Goal: Transaction & Acquisition: Purchase product/service

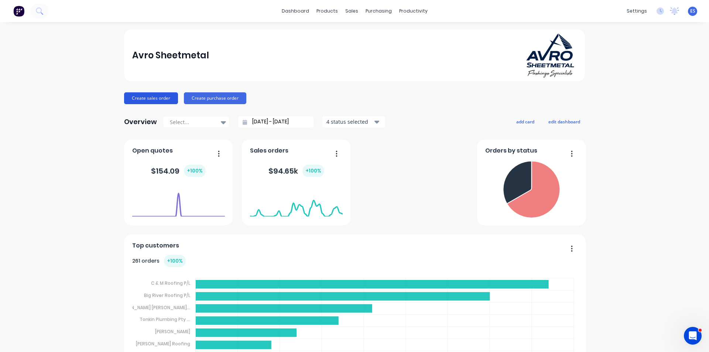
click at [163, 101] on button "Create sales order" at bounding box center [151, 98] width 54 height 12
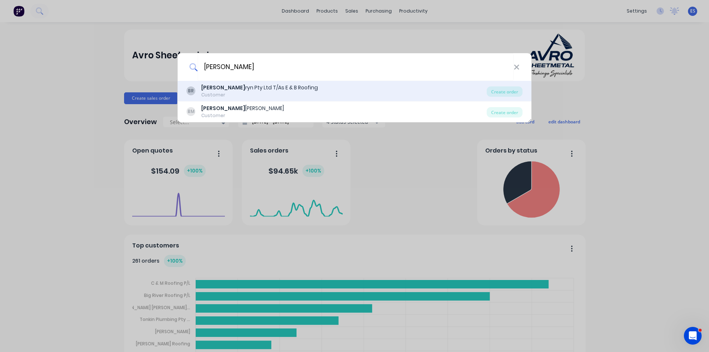
type input "[PERSON_NAME]"
click at [235, 89] on div "[PERSON_NAME] Pty Ltd T/As E & B Roofing" at bounding box center [259, 88] width 117 height 8
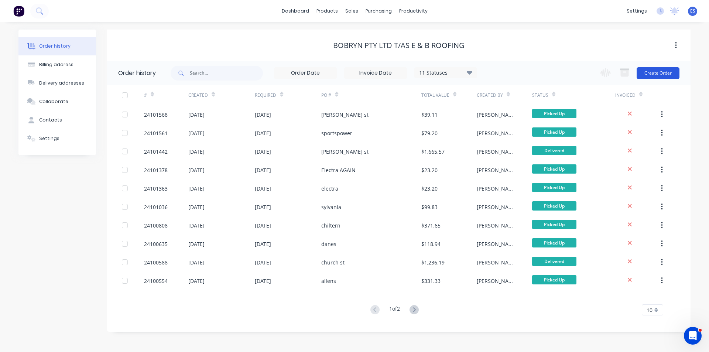
click at [664, 72] on button "Create Order" at bounding box center [658, 73] width 43 height 12
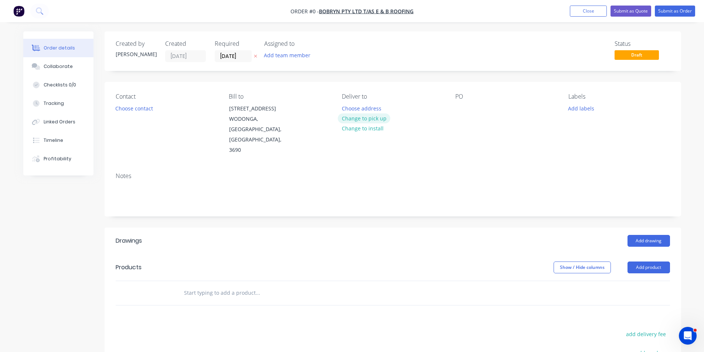
click at [364, 118] on button "Change to pick up" at bounding box center [364, 118] width 52 height 10
click at [464, 108] on div at bounding box center [461, 108] width 12 height 11
click at [655, 235] on button "Add drawing" at bounding box center [648, 241] width 42 height 12
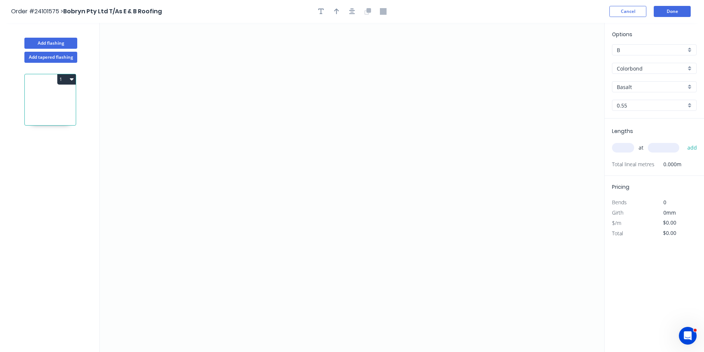
click at [637, 87] on input "Basalt" at bounding box center [650, 87] width 69 height 8
click at [633, 105] on div "Woodland Grey" at bounding box center [654, 101] width 84 height 13
type input "Woodland Grey"
click at [276, 145] on icon "0" at bounding box center [352, 187] width 504 height 329
click at [276, 116] on icon "0" at bounding box center [352, 187] width 504 height 329
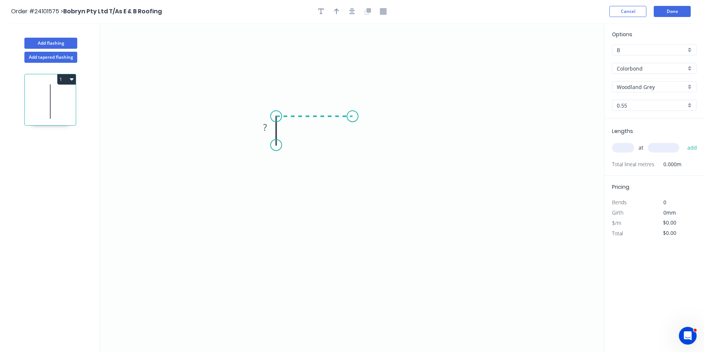
click at [352, 119] on icon "0 ?" at bounding box center [352, 187] width 504 height 329
click at [347, 247] on icon "0 ? ?" at bounding box center [352, 187] width 504 height 329
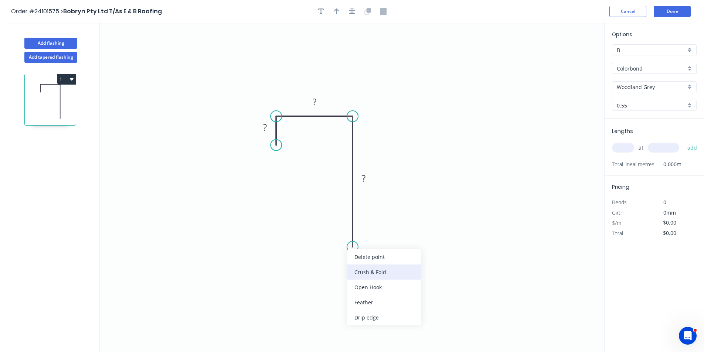
click at [369, 277] on div "Crush & Fold" at bounding box center [384, 271] width 74 height 15
click at [362, 273] on div "Flip bend" at bounding box center [390, 270] width 74 height 15
click at [365, 181] on tspan "?" at bounding box center [364, 178] width 4 height 12
click at [317, 103] on rect at bounding box center [314, 102] width 15 height 10
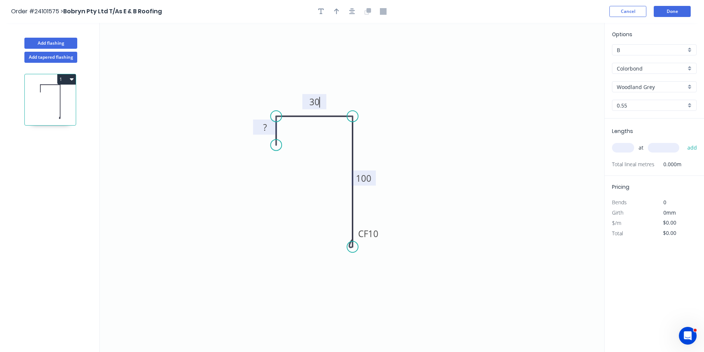
click at [268, 125] on rect at bounding box center [264, 128] width 15 height 10
click at [622, 146] on input "text" at bounding box center [623, 148] width 22 height 10
type input "$10.08"
type input "1"
click at [663, 146] on input "text" at bounding box center [662, 148] width 31 height 10
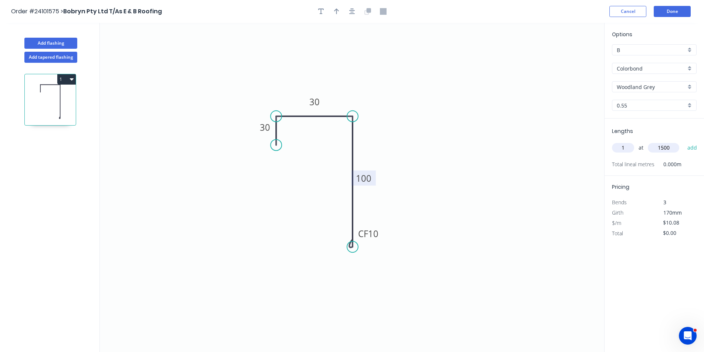
type input "1500"
click at [683, 141] on button "add" at bounding box center [691, 147] width 17 height 13
type input "$15.12"
click at [677, 14] on button "Done" at bounding box center [671, 11] width 37 height 11
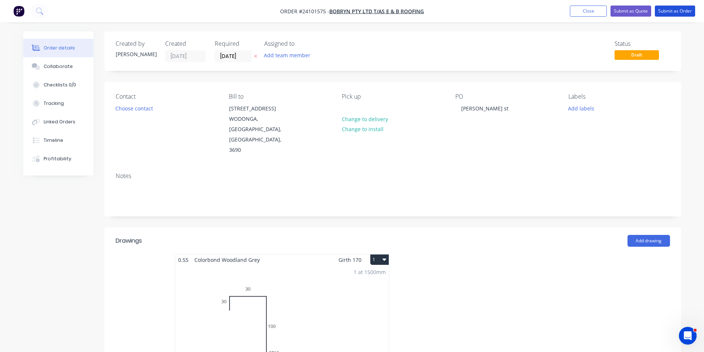
click at [677, 14] on button "Submit as Order" at bounding box center [674, 11] width 40 height 11
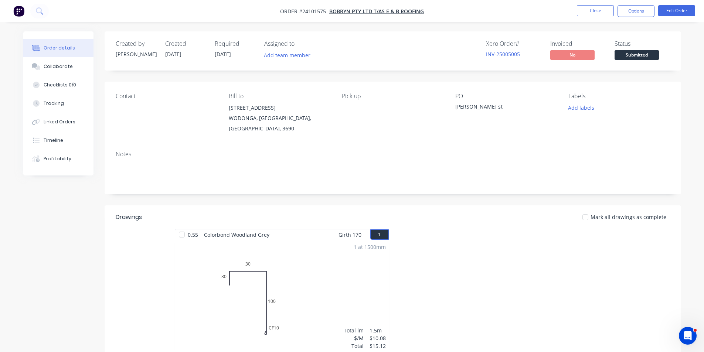
click at [20, 14] on img "button" at bounding box center [18, 11] width 11 height 11
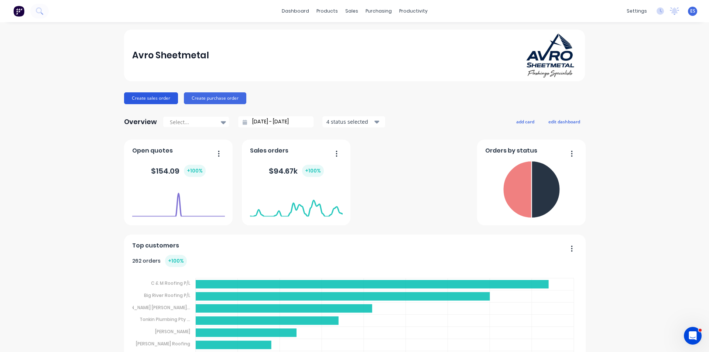
click at [137, 98] on button "Create sales order" at bounding box center [151, 98] width 54 height 12
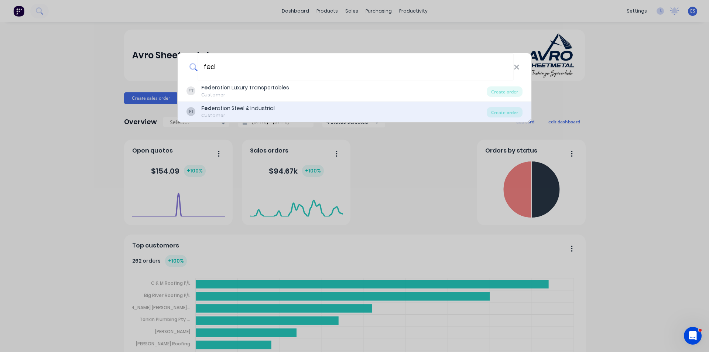
type input "fed"
click at [239, 107] on div "Fed eration Steel & Industrial" at bounding box center [237, 109] width 73 height 8
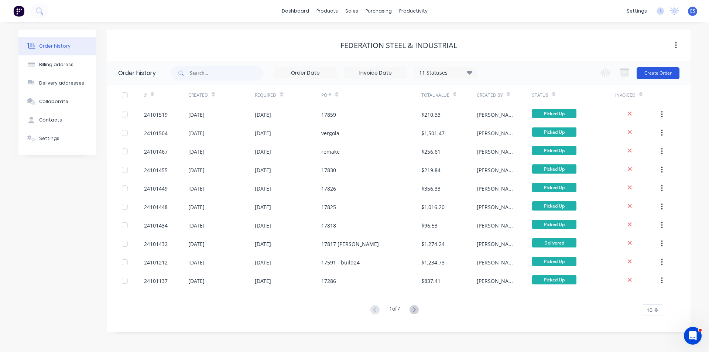
click at [649, 76] on button "Create Order" at bounding box center [658, 73] width 43 height 12
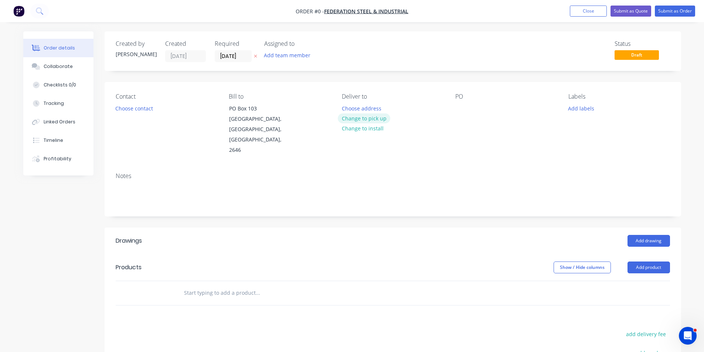
click at [375, 120] on button "Change to pick up" at bounding box center [364, 118] width 52 height 10
click at [137, 110] on button "Choose contact" at bounding box center [133, 108] width 45 height 10
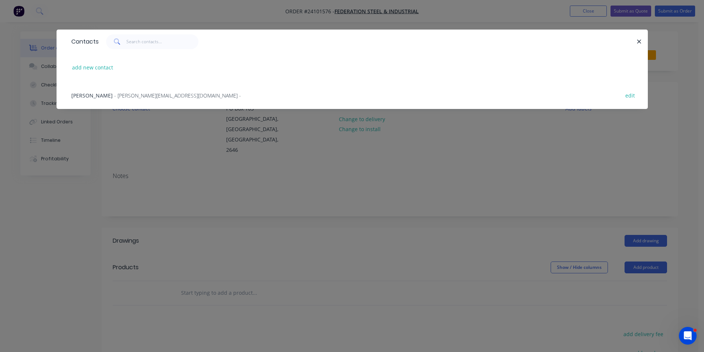
click at [96, 96] on span "[PERSON_NAME]" at bounding box center [91, 95] width 41 height 7
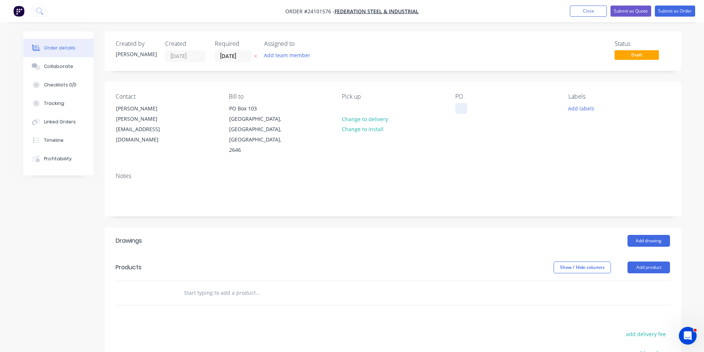
click at [464, 112] on div at bounding box center [461, 108] width 12 height 11
click at [654, 235] on button "Add drawing" at bounding box center [648, 241] width 42 height 12
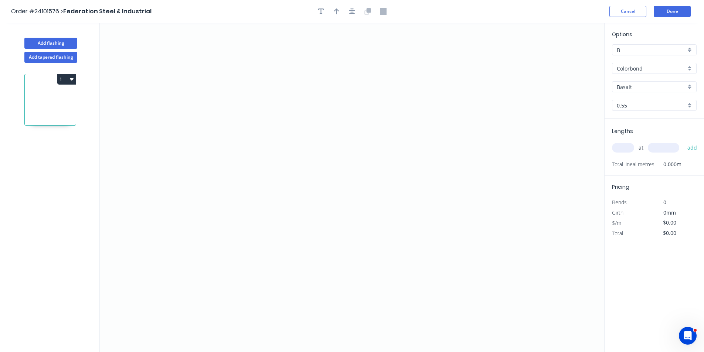
click at [650, 75] on div "Options B B Colorbond Colorbond Colorbond [PERSON_NAME] Basalt 0.55 0.55" at bounding box center [653, 74] width 99 height 88
click at [652, 71] on input "Colorbond" at bounding box center [650, 69] width 69 height 8
click at [647, 98] on div "Colorbond Matt" at bounding box center [654, 95] width 84 height 13
type input "Colorbond Matt"
click at [644, 82] on div "Basalt" at bounding box center [654, 86] width 85 height 11
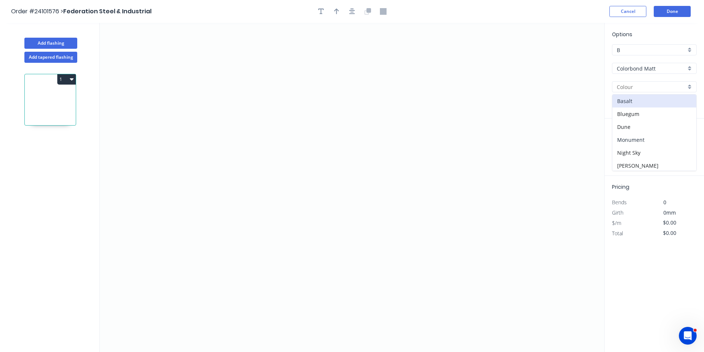
click at [643, 143] on div "Monument" at bounding box center [654, 139] width 84 height 13
type input "Monument"
click at [373, 68] on icon "0" at bounding box center [352, 187] width 504 height 329
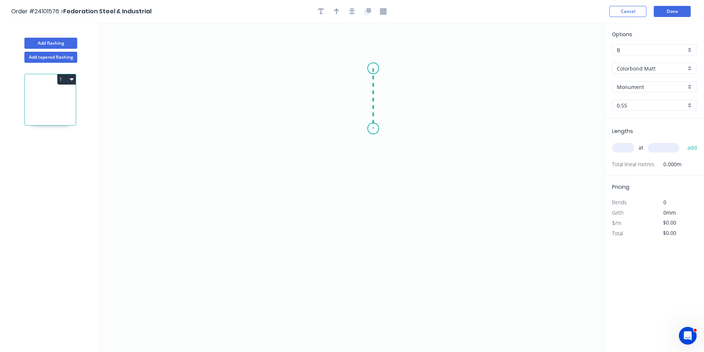
click at [372, 130] on icon "0" at bounding box center [352, 187] width 504 height 329
click at [391, 143] on icon "0 ?" at bounding box center [352, 187] width 504 height 329
click at [373, 157] on icon "0 ? ? ? º" at bounding box center [352, 187] width 504 height 329
click at [372, 220] on icon "0 ? ? ? ? º ? º" at bounding box center [352, 187] width 504 height 329
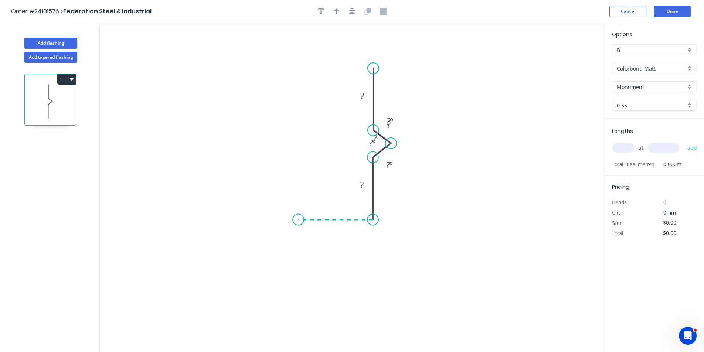
click at [298, 224] on icon "0 ? ? ? ? ? º ? º ? º" at bounding box center [352, 187] width 504 height 329
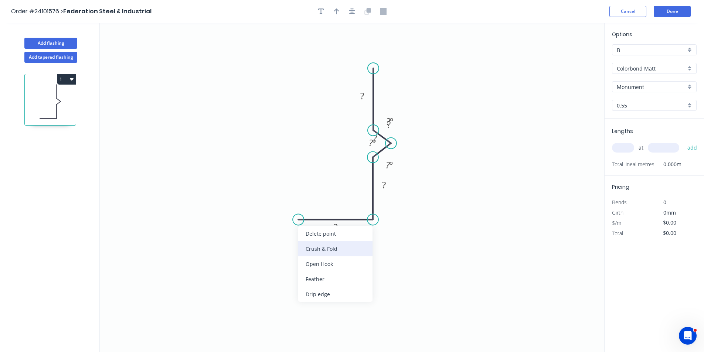
click at [326, 253] on div "Crush & Fold" at bounding box center [335, 248] width 74 height 15
click at [307, 229] on div "Delete point" at bounding box center [335, 230] width 74 height 15
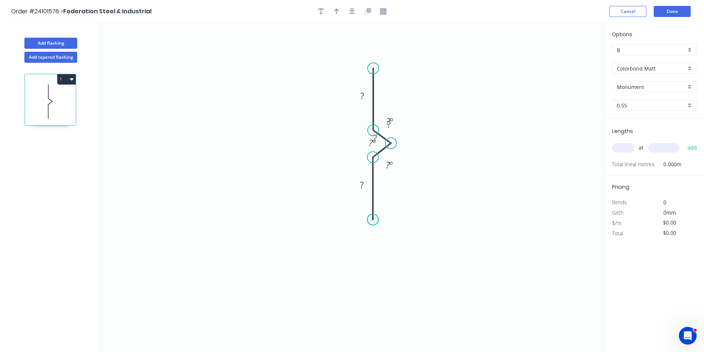
click at [369, 219] on circle at bounding box center [372, 219] width 11 height 11
click at [287, 220] on icon "0 ? ? ? ? ? º ? º ? º" at bounding box center [352, 187] width 504 height 329
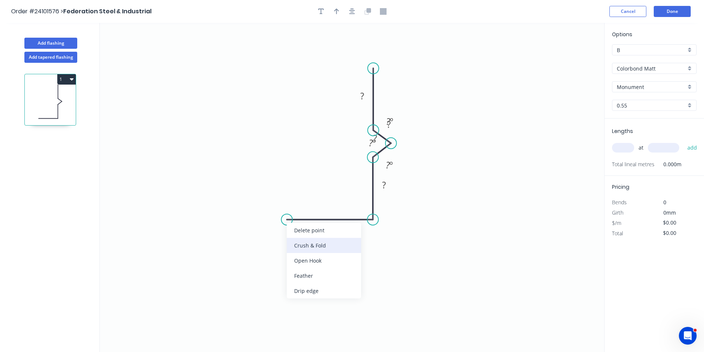
click at [304, 244] on div "Crush & Fold" at bounding box center [324, 245] width 74 height 15
click at [314, 253] on div "Flip bend" at bounding box center [327, 247] width 74 height 15
click at [326, 226] on rect at bounding box center [329, 227] width 15 height 10
click at [378, 187] on rect at bounding box center [383, 185] width 15 height 10
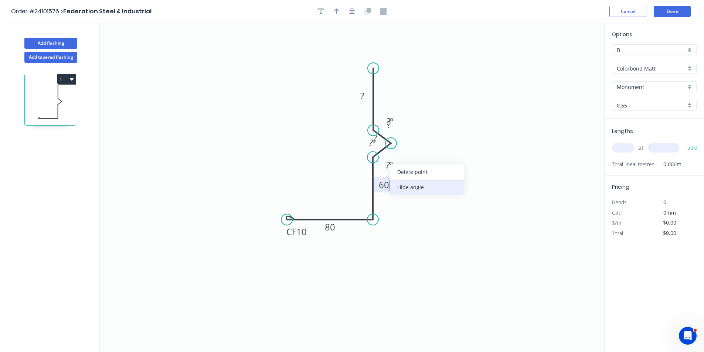
click at [407, 189] on div "Hide angle" at bounding box center [427, 186] width 74 height 15
click at [398, 172] on div "Hide angle" at bounding box center [411, 170] width 74 height 15
click at [403, 138] on div "Hide angle" at bounding box center [427, 141] width 74 height 15
drag, startPoint x: 378, startPoint y: 119, endPoint x: 390, endPoint y: 155, distance: 37.4
click at [390, 155] on rect at bounding box center [402, 160] width 24 height 15
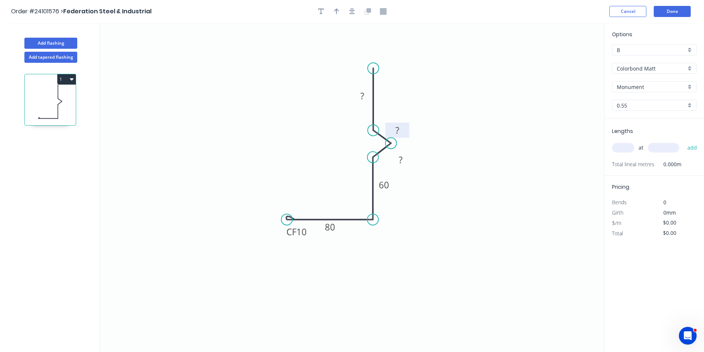
drag, startPoint x: 366, startPoint y: 142, endPoint x: 388, endPoint y: 134, distance: 23.5
click at [388, 134] on rect at bounding box center [397, 130] width 24 height 15
click at [395, 127] on tspan "?" at bounding box center [397, 130] width 4 height 12
click at [404, 163] on rect at bounding box center [400, 160] width 15 height 10
click at [365, 97] on rect at bounding box center [362, 96] width 15 height 10
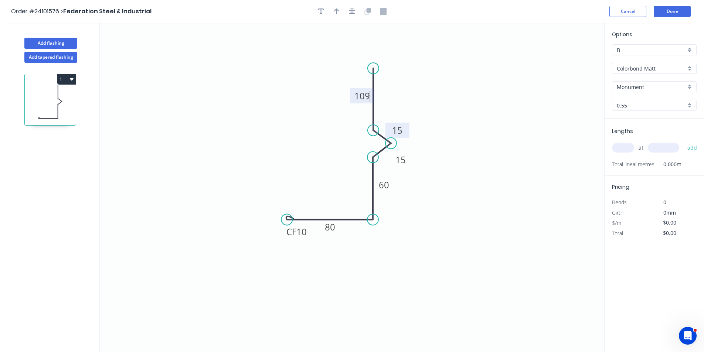
click at [628, 147] on input "text" at bounding box center [623, 148] width 22 height 10
type input "$16.25"
type input "5"
click at [658, 148] on input "text" at bounding box center [662, 148] width 31 height 10
type input "6300"
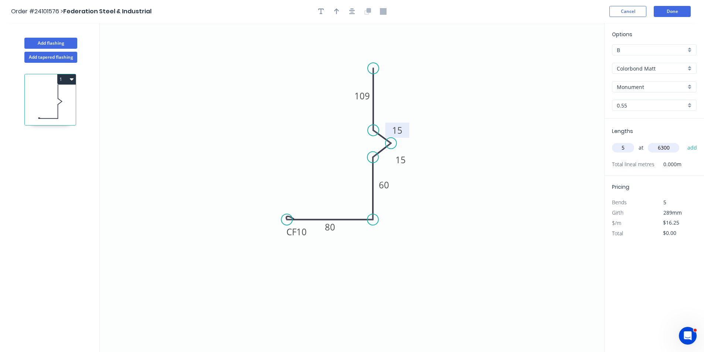
click at [683, 141] on button "add" at bounding box center [691, 147] width 17 height 13
click at [68, 80] on button "1" at bounding box center [66, 79] width 18 height 10
click at [54, 99] on div "Duplicate" at bounding box center [40, 97] width 57 height 11
type input "$0.00"
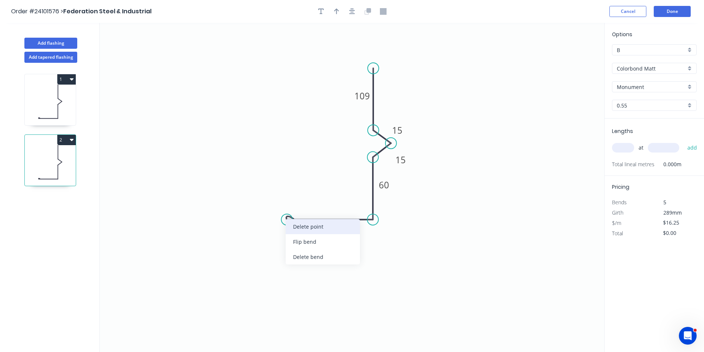
click at [310, 227] on div "Delete point" at bounding box center [322, 226] width 74 height 15
click at [370, 222] on circle at bounding box center [372, 219] width 11 height 11
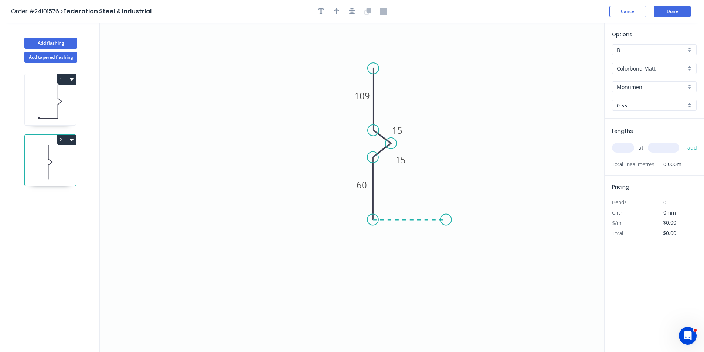
click at [446, 220] on icon "0 60 15 15 109" at bounding box center [352, 187] width 504 height 329
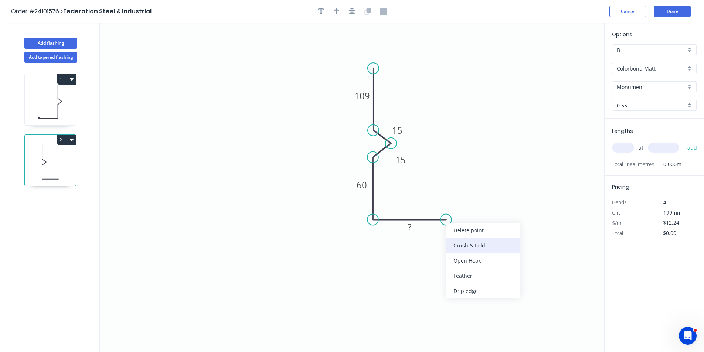
click at [465, 246] on div "Crush & Fold" at bounding box center [483, 245] width 74 height 15
click at [454, 242] on div "Flip bend" at bounding box center [484, 246] width 74 height 15
click at [409, 228] on tspan "?" at bounding box center [409, 227] width 4 height 12
type input "$16.25"
click at [359, 187] on tspan "60" at bounding box center [361, 185] width 10 height 12
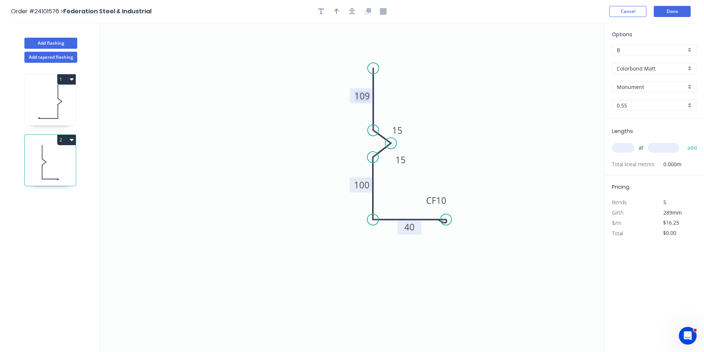
click at [367, 96] on tspan "109" at bounding box center [362, 96] width 16 height 12
click at [629, 148] on input "text" at bounding box center [623, 148] width 22 height 10
type input "2"
click at [677, 148] on input "text" at bounding box center [662, 148] width 31 height 10
type input "7500"
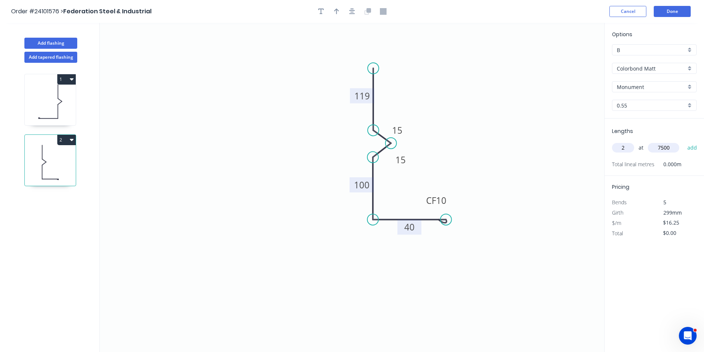
click at [683, 141] on button "add" at bounding box center [691, 147] width 17 height 13
type input "$243.75"
click at [669, 14] on button "Done" at bounding box center [671, 11] width 37 height 11
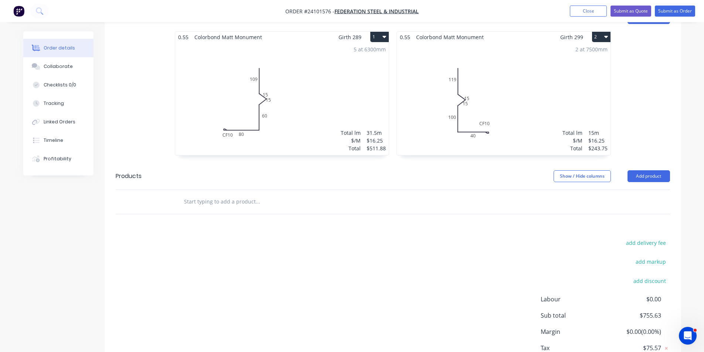
scroll to position [253, 0]
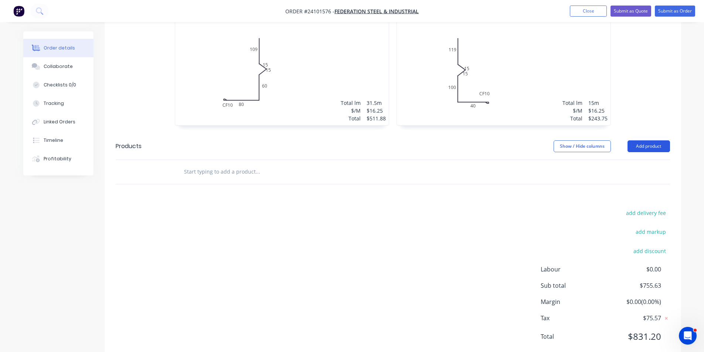
click at [644, 140] on button "Add product" at bounding box center [648, 146] width 42 height 12
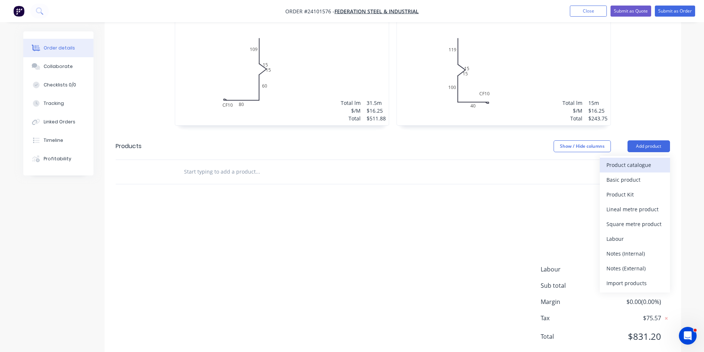
click at [627, 160] on div "Product catalogue" at bounding box center [634, 165] width 57 height 11
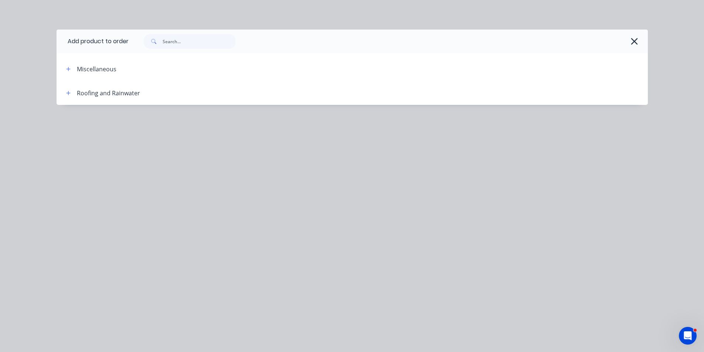
click at [86, 94] on div "Roofing and Rainwater" at bounding box center [108, 93] width 63 height 9
click at [72, 93] on button "button" at bounding box center [68, 92] width 9 height 9
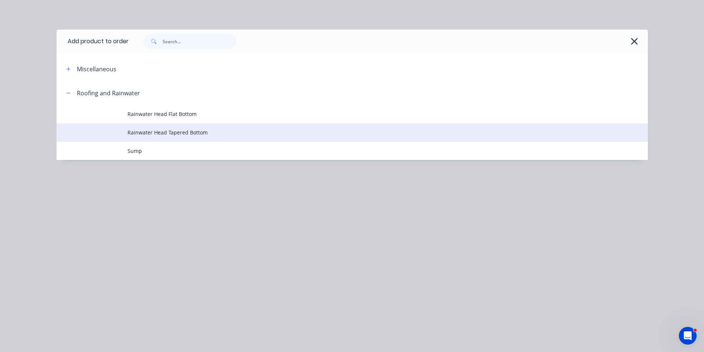
click at [163, 133] on span "Rainwater Head Tapered Bottom" at bounding box center [335, 133] width 416 height 8
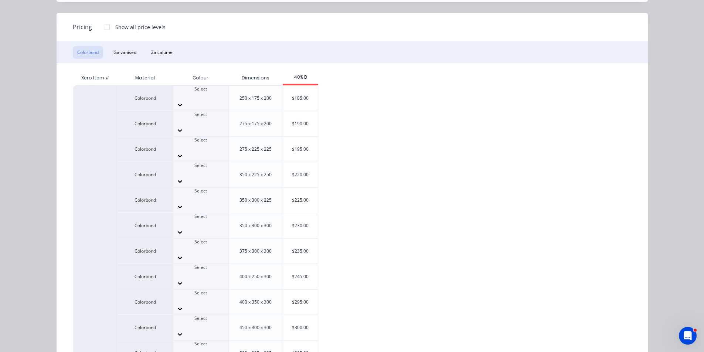
scroll to position [263, 0]
click at [294, 290] on div "$295.00" at bounding box center [300, 302] width 35 height 25
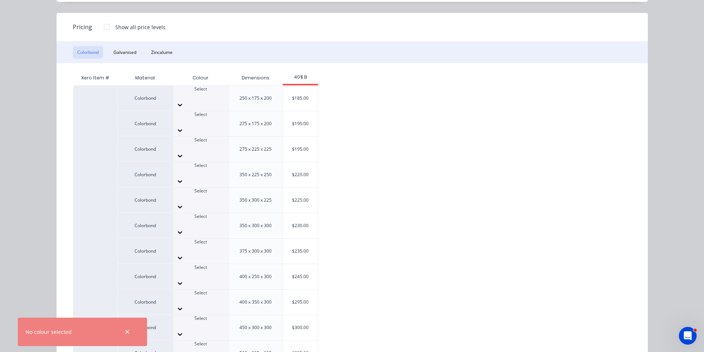
click at [201, 296] on div at bounding box center [200, 299] width 55 height 7
click at [302, 290] on div "$295.00" at bounding box center [300, 302] width 35 height 25
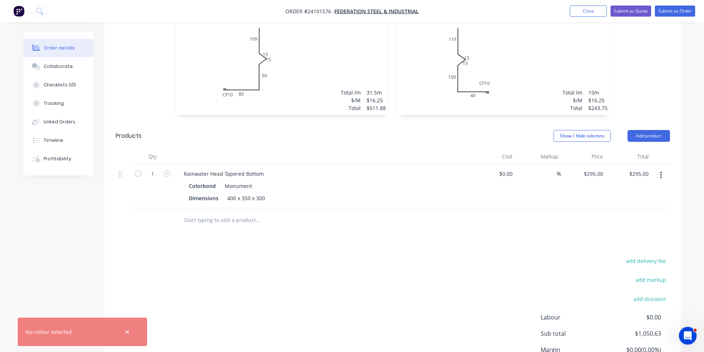
click at [226, 181] on div "Monument" at bounding box center [237, 186] width 30 height 11
click at [225, 181] on div "Monument" at bounding box center [237, 186] width 30 height 11
click at [224, 181] on div "Monument" at bounding box center [237, 186] width 30 height 11
click at [223, 181] on div "Monument" at bounding box center [237, 186] width 30 height 11
click at [275, 193] on div "Dimensions 400 x 350 x 300" at bounding box center [321, 198] width 270 height 11
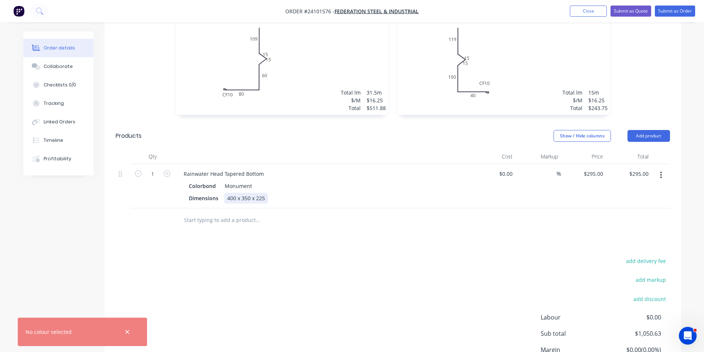
click at [246, 193] on div "400 x 350 x 225" at bounding box center [246, 198] width 44 height 11
click at [233, 193] on div "400 x 400 x 225" at bounding box center [246, 198] width 44 height 11
click at [244, 181] on div "Monument" at bounding box center [237, 186] width 30 height 11
click at [222, 181] on div "Monument" at bounding box center [237, 186] width 30 height 11
click at [223, 181] on div "Monument" at bounding box center [237, 186] width 30 height 11
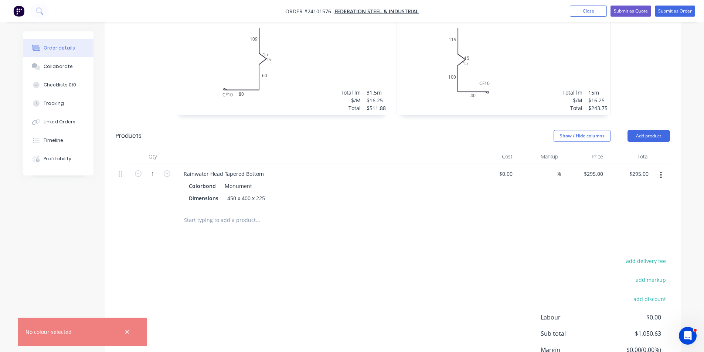
click at [224, 181] on div "Monument" at bounding box center [237, 186] width 30 height 11
click at [259, 181] on div "Colorbond Monument" at bounding box center [322, 186] width 267 height 11
drag, startPoint x: 253, startPoint y: 165, endPoint x: 245, endPoint y: 166, distance: 7.8
click at [247, 181] on div "Colorbond Monument" at bounding box center [322, 186] width 267 height 11
click at [244, 181] on div "Monument" at bounding box center [237, 186] width 30 height 11
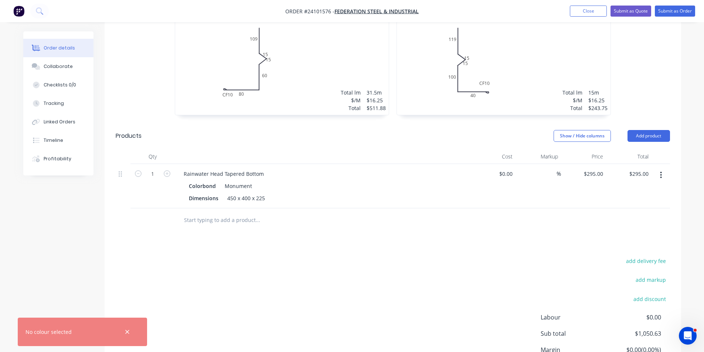
click at [126, 168] on div at bounding box center [123, 173] width 9 height 10
click at [123, 168] on div at bounding box center [123, 173] width 9 height 10
click at [659, 168] on button "button" at bounding box center [660, 174] width 17 height 13
click at [640, 233] on div "Delete" at bounding box center [634, 238] width 57 height 11
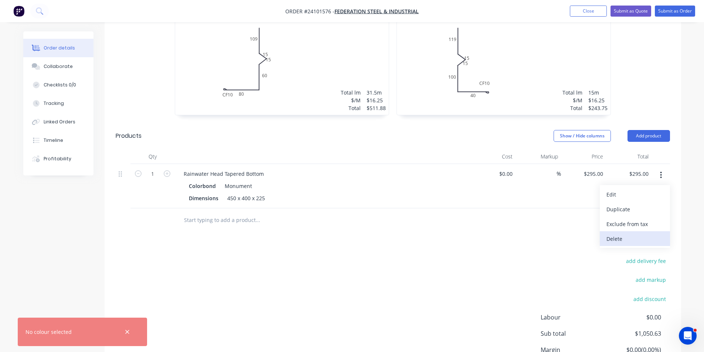
scroll to position [253, 0]
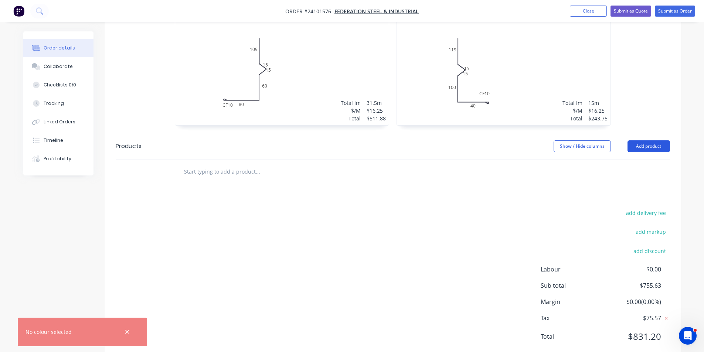
click at [648, 140] on button "Add product" at bounding box center [648, 146] width 42 height 12
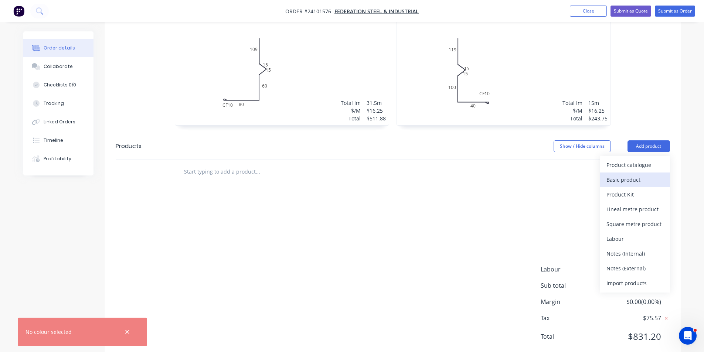
click at [630, 174] on div "Basic product" at bounding box center [634, 179] width 57 height 11
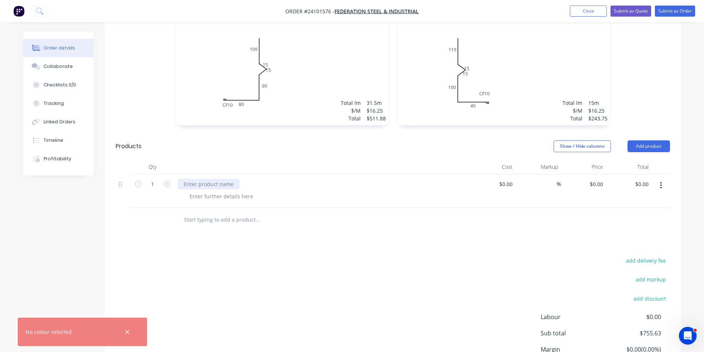
click at [216, 179] on div at bounding box center [209, 184] width 62 height 11
click at [659, 179] on button "button" at bounding box center [660, 185] width 17 height 13
click at [629, 244] on div "Delete" at bounding box center [634, 249] width 57 height 11
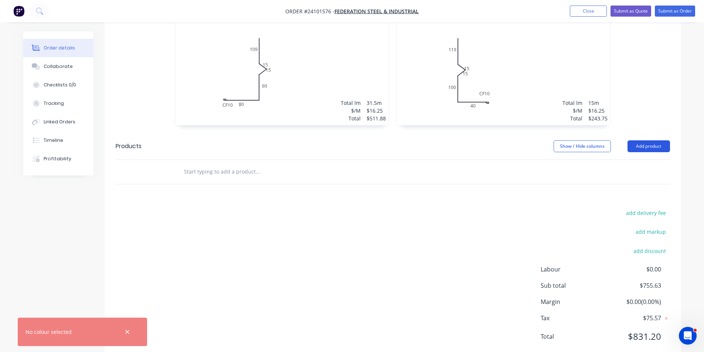
click at [645, 140] on button "Add product" at bounding box center [648, 146] width 42 height 12
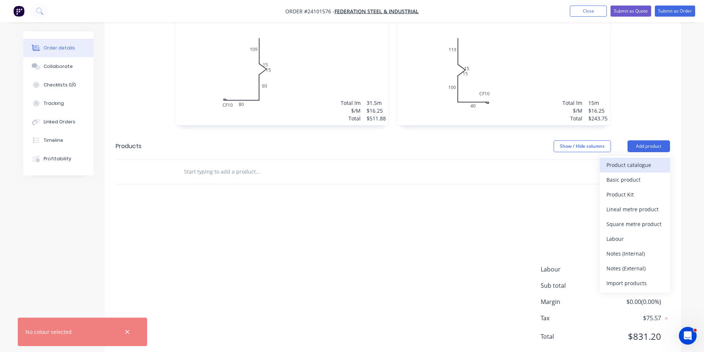
click at [637, 160] on div "Product catalogue" at bounding box center [634, 165] width 57 height 11
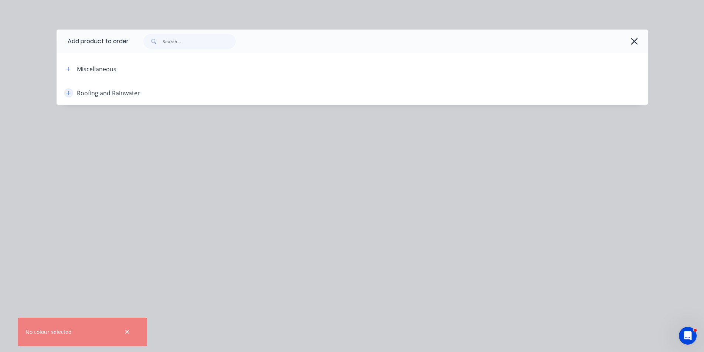
click at [67, 94] on icon "button" at bounding box center [68, 92] width 4 height 5
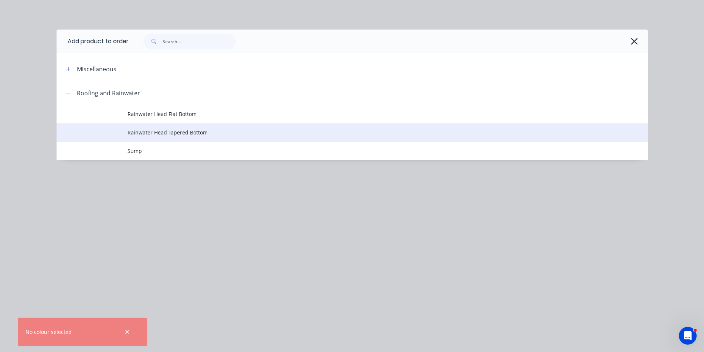
click at [164, 134] on span "Rainwater Head Tapered Bottom" at bounding box center [335, 133] width 416 height 8
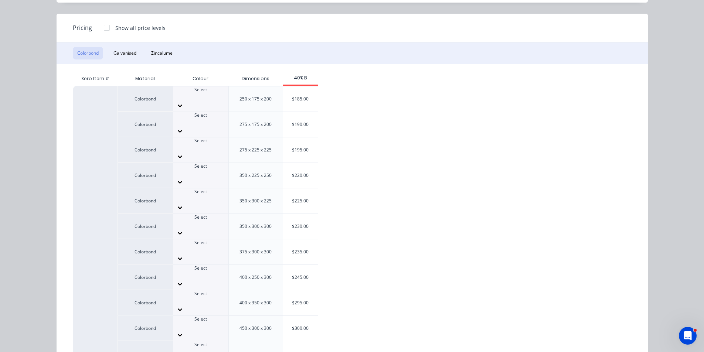
scroll to position [57, 0]
click at [208, 296] on div at bounding box center [200, 299] width 55 height 7
click at [302, 290] on div "$295.00" at bounding box center [300, 302] width 35 height 25
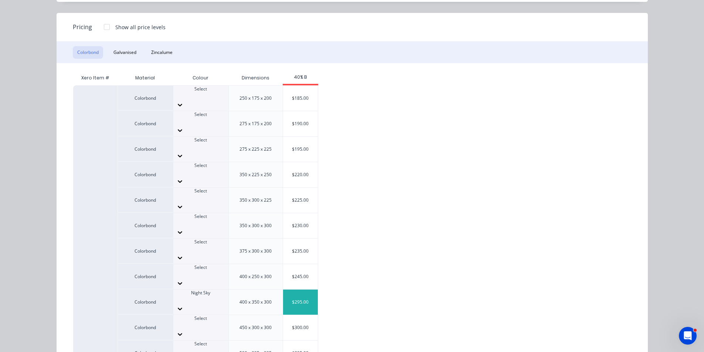
scroll to position [0, 0]
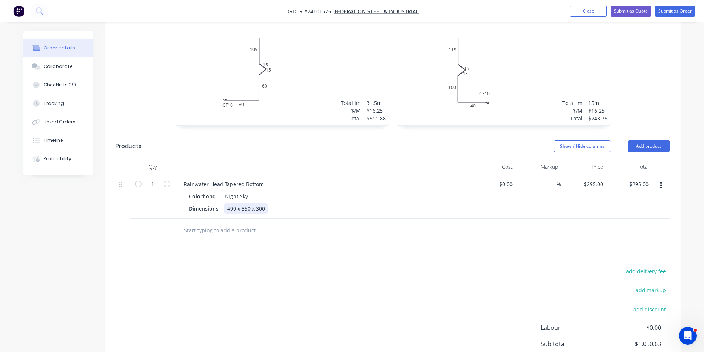
click at [232, 203] on div "400 x 350 x 300" at bounding box center [246, 208] width 44 height 11
click at [245, 203] on div "450 x 350 x 300" at bounding box center [246, 208] width 44 height 11
click at [261, 203] on div "450 x 400 x 300" at bounding box center [246, 208] width 44 height 11
click at [350, 266] on div "add delivery fee add markup add discount Labour $0.00 Sub total $1,050.63 Margi…" at bounding box center [393, 337] width 554 height 143
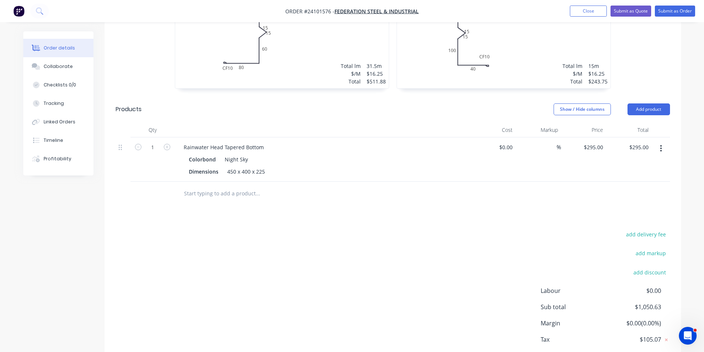
click at [315, 266] on div "add delivery fee add markup add discount Labour $0.00 Sub total $1,050.63 Margi…" at bounding box center [393, 300] width 554 height 143
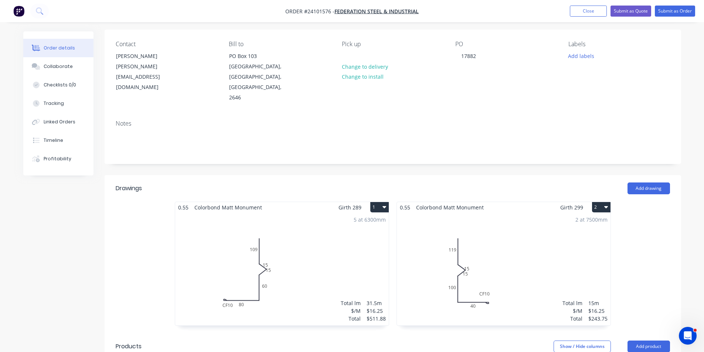
scroll to position [311, 0]
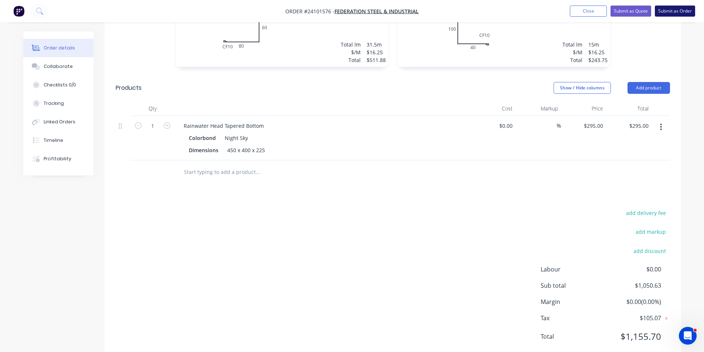
click at [683, 13] on button "Submit as Order" at bounding box center [674, 11] width 40 height 11
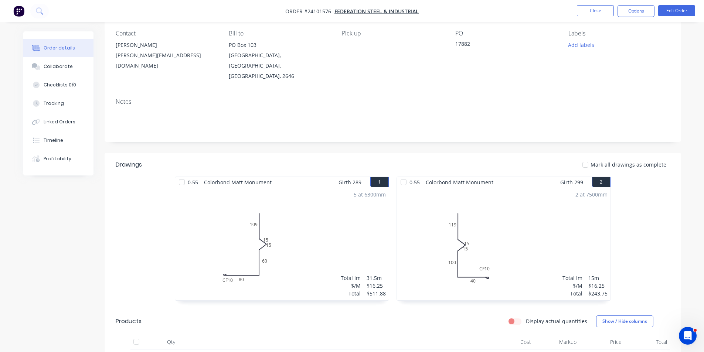
scroll to position [31, 0]
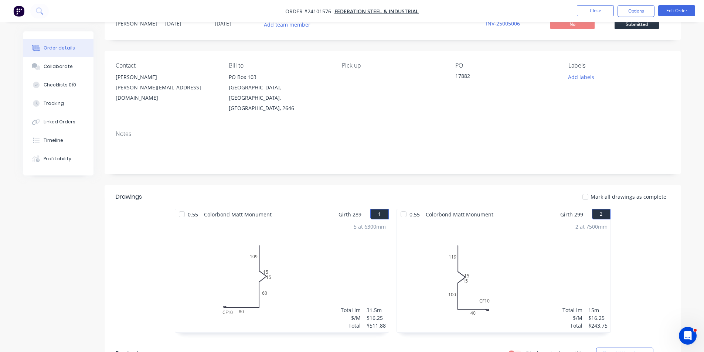
click at [20, 13] on img "button" at bounding box center [18, 11] width 11 height 11
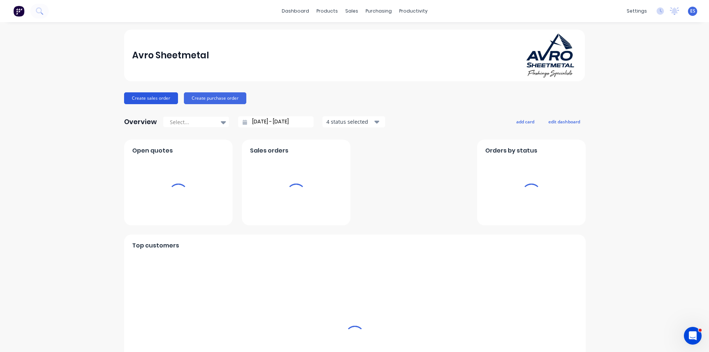
click at [163, 100] on button "Create sales order" at bounding box center [151, 98] width 54 height 12
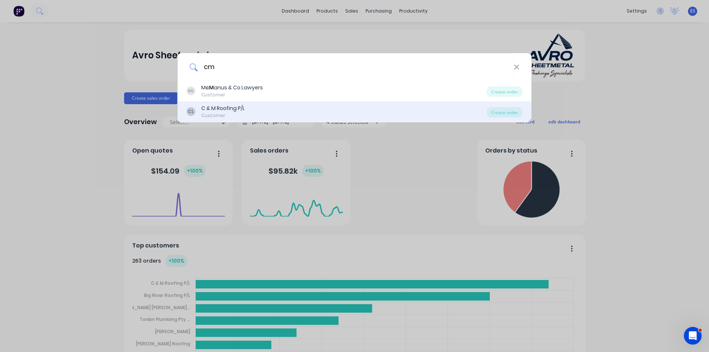
type input "cm"
click at [253, 109] on div "CL C & M Roofing P/L Customer" at bounding box center [337, 112] width 300 height 14
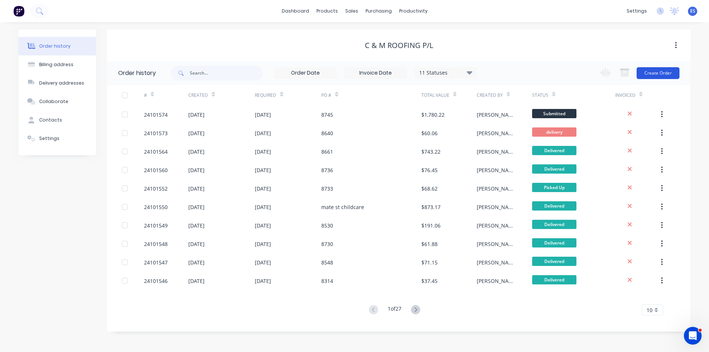
click at [666, 73] on button "Create Order" at bounding box center [658, 73] width 43 height 12
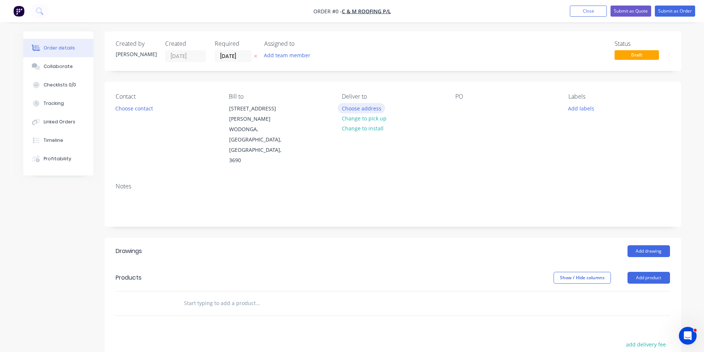
click at [355, 105] on button "Choose address" at bounding box center [361, 108] width 47 height 10
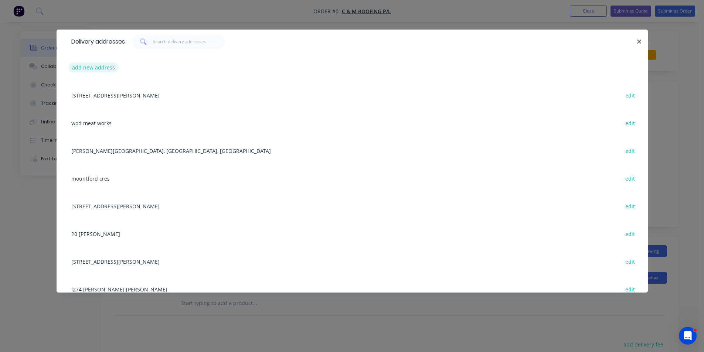
click at [100, 67] on button "add new address" at bounding box center [93, 67] width 51 height 10
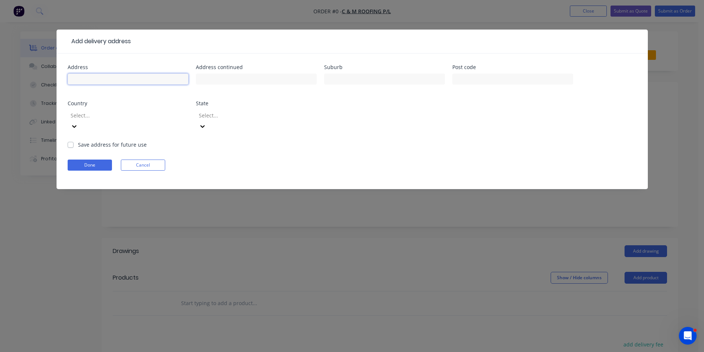
click at [95, 81] on input "text" at bounding box center [128, 78] width 121 height 11
type input "leeton"
click at [78, 141] on label "Save address for future use" at bounding box center [112, 145] width 69 height 8
click at [71, 141] on input "Save address for future use" at bounding box center [71, 144] width 6 height 7
checkbox input "true"
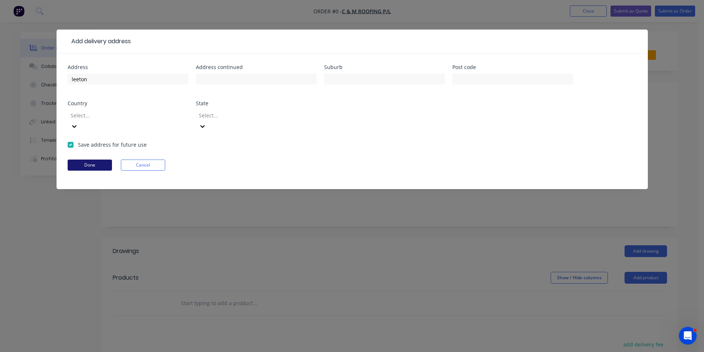
click at [84, 160] on button "Done" at bounding box center [90, 165] width 44 height 11
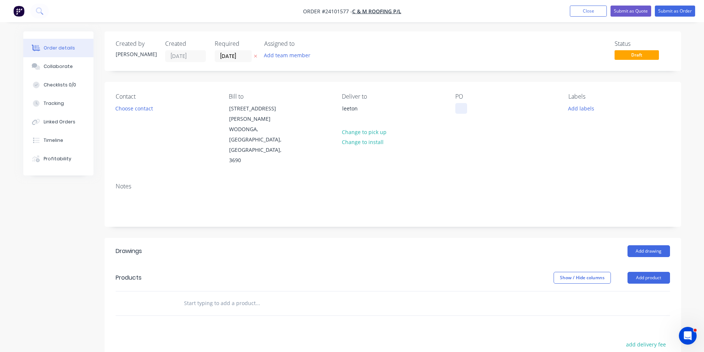
click at [459, 108] on div at bounding box center [461, 108] width 12 height 11
click at [657, 245] on button "Add drawing" at bounding box center [648, 251] width 42 height 12
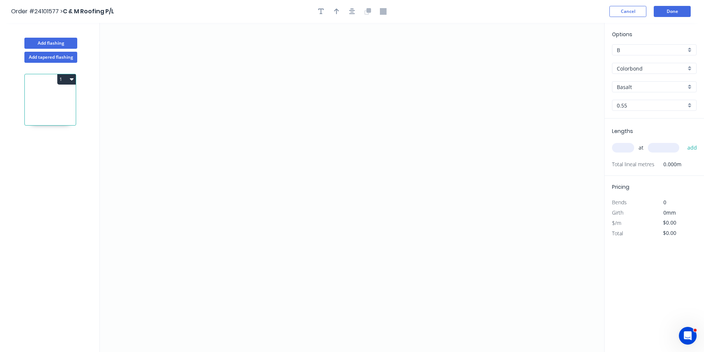
click at [627, 66] on input "Colorbond" at bounding box center [650, 69] width 69 height 8
click at [627, 122] on div "Zincalume" at bounding box center [654, 121] width 84 height 13
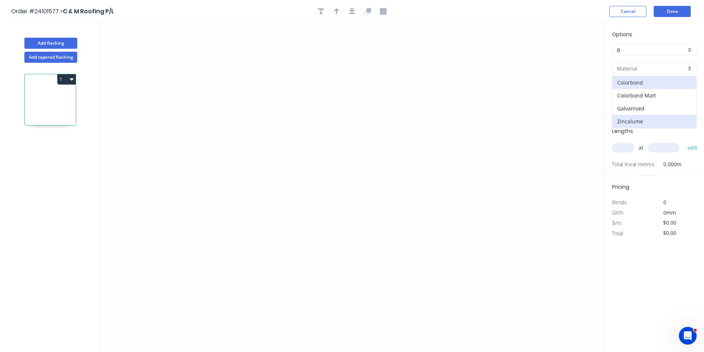
type input "Zincalume"
click at [632, 106] on input "0.55" at bounding box center [650, 106] width 69 height 8
click at [629, 129] on div "0.75" at bounding box center [654, 132] width 84 height 13
type input "0.75"
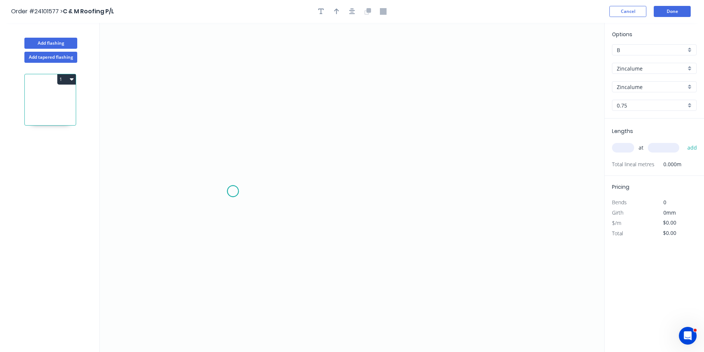
click at [233, 191] on icon "0" at bounding box center [352, 187] width 504 height 329
click at [285, 191] on icon at bounding box center [259, 191] width 52 height 0
click at [288, 122] on icon "0 ?" at bounding box center [352, 187] width 504 height 329
click at [426, 124] on icon "0 ? ?" at bounding box center [352, 187] width 504 height 329
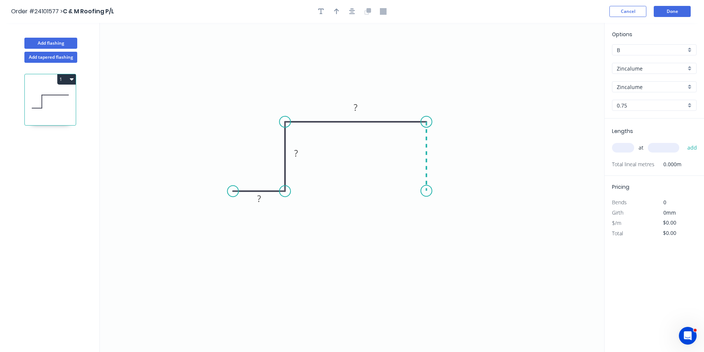
click at [430, 191] on icon "0 ? ? ?" at bounding box center [352, 187] width 504 height 329
click at [483, 193] on icon "0 ? ? ? ?" at bounding box center [352, 187] width 504 height 329
click at [462, 201] on rect at bounding box center [454, 199] width 15 height 10
click at [440, 154] on rect at bounding box center [437, 153] width 15 height 10
click at [289, 154] on rect at bounding box center [295, 153] width 15 height 10
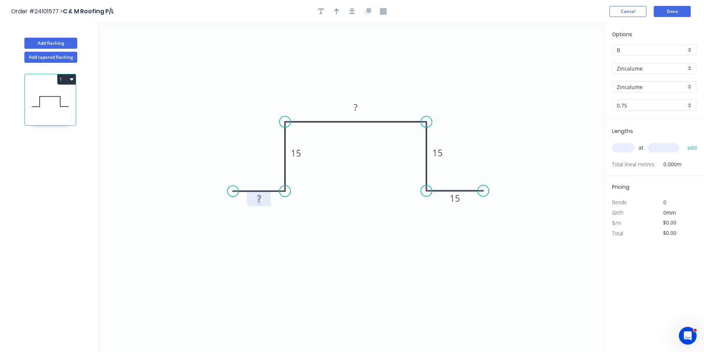
click at [263, 198] on rect at bounding box center [259, 199] width 15 height 10
click at [359, 108] on rect at bounding box center [355, 108] width 15 height 10
click at [622, 149] on input "text" at bounding box center [623, 148] width 22 height 10
type input "$15.35"
type input "10"
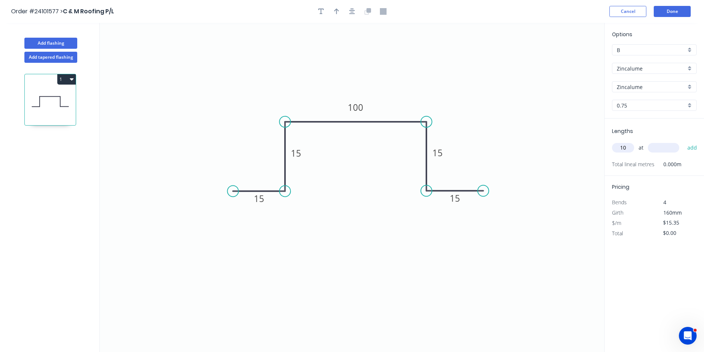
click at [659, 146] on input "text" at bounding box center [662, 148] width 31 height 10
type input "6000"
click at [683, 141] on button "add" at bounding box center [691, 147] width 17 height 13
type input "$921.00"
click at [666, 8] on button "Done" at bounding box center [671, 11] width 37 height 11
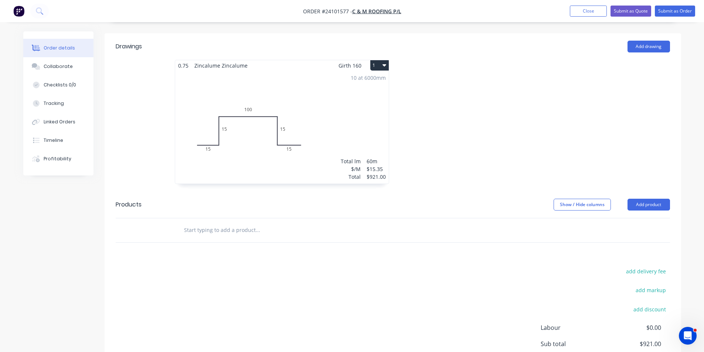
scroll to position [222, 0]
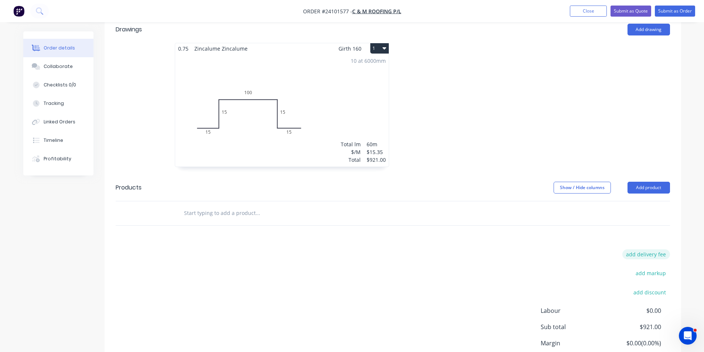
click at [640, 249] on button "add delivery fee" at bounding box center [646, 254] width 48 height 10
type input "460"
click input "submit" at bounding box center [0, 0] width 0 height 0
click at [652, 182] on button "Add product" at bounding box center [648, 188] width 42 height 12
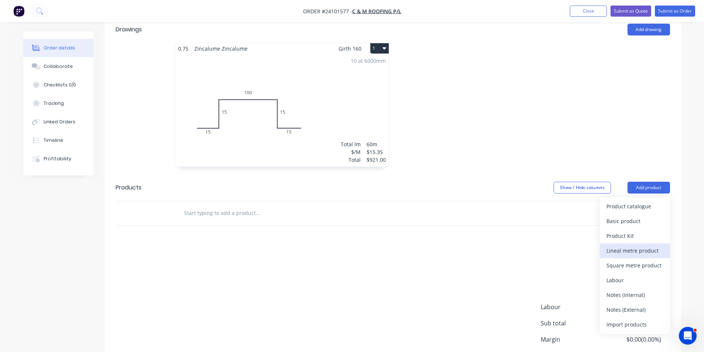
click at [632, 245] on div "Lineal metre product" at bounding box center [634, 250] width 57 height 11
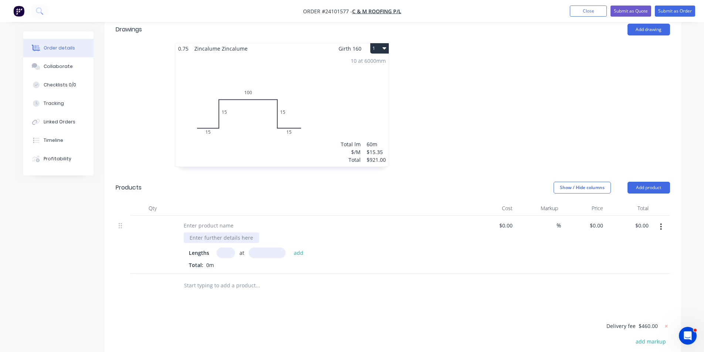
click at [225, 232] on div at bounding box center [221, 237] width 75 height 11
click at [509, 220] on input at bounding box center [506, 225] width 17 height 11
type input "$27.60"
click at [223, 247] on input "text" at bounding box center [225, 252] width 18 height 11
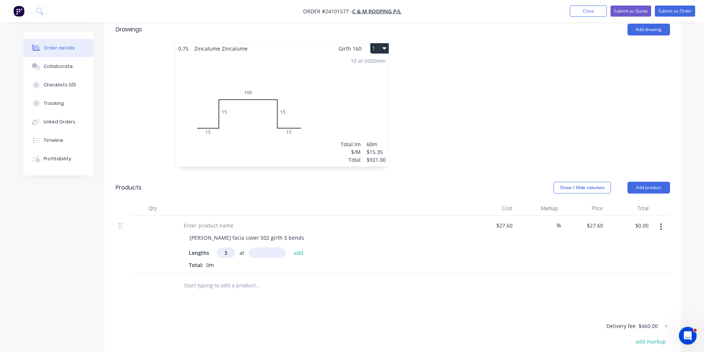
type input "3"
click at [266, 247] on input "text" at bounding box center [267, 252] width 37 height 11
type input "5500"
click at [290, 247] on button "add" at bounding box center [298, 252] width 17 height 10
type input "$455.40"
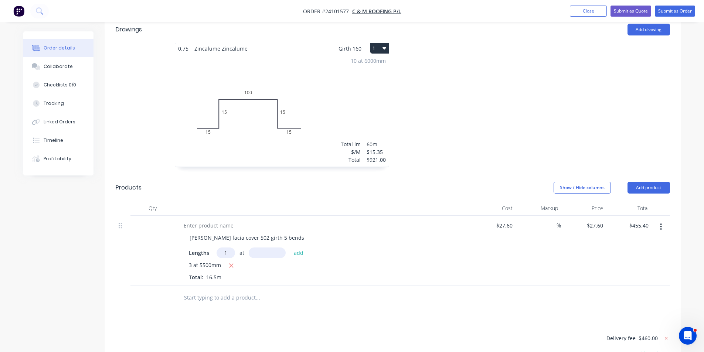
type input "1"
click at [267, 247] on input "text" at bounding box center [267, 252] width 37 height 11
type input "4000"
click at [290, 247] on button "add" at bounding box center [298, 252] width 17 height 10
type input "$565.80"
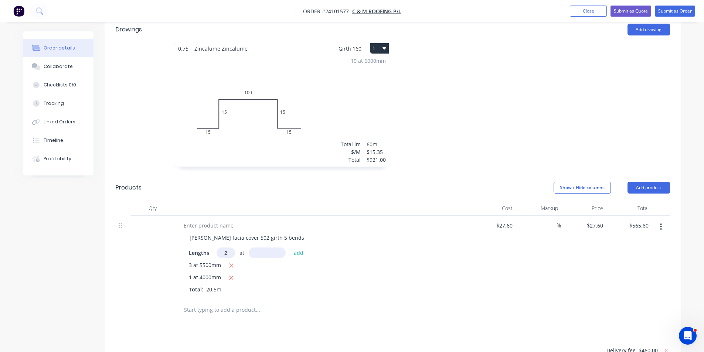
type input "2"
click at [267, 247] on input "text" at bounding box center [267, 252] width 37 height 11
type input "7200"
click at [290, 247] on button "add" at bounding box center [298, 252] width 17 height 10
type input "$963.24"
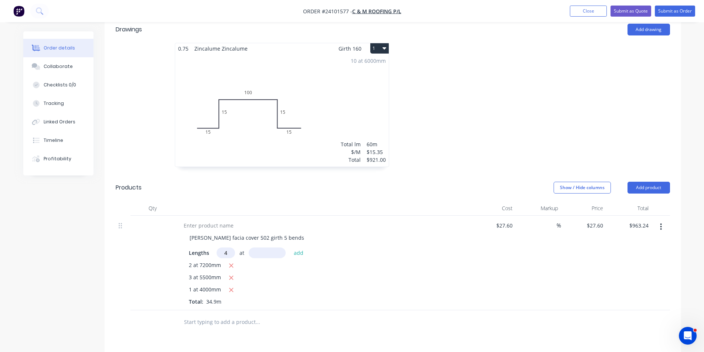
type input "4"
click at [267, 247] on input "text" at bounding box center [267, 252] width 37 height 11
type input "4600"
click at [290, 247] on button "add" at bounding box center [298, 252] width 17 height 10
type input "$1,471.08"
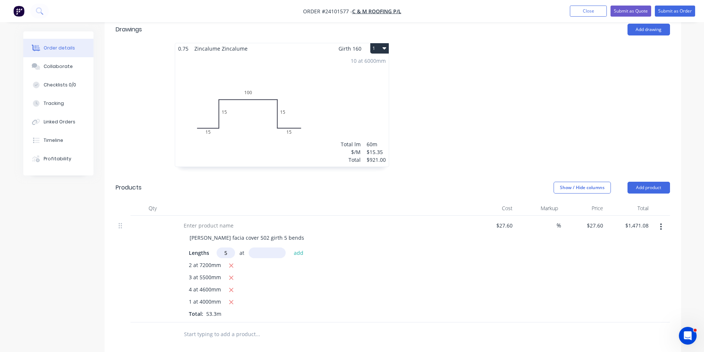
type input "5"
click at [267, 247] on input "text" at bounding box center [267, 252] width 37 height 11
type input "5300"
click at [290, 247] on button "add" at bounding box center [298, 252] width 17 height 10
type input "$2,202.48"
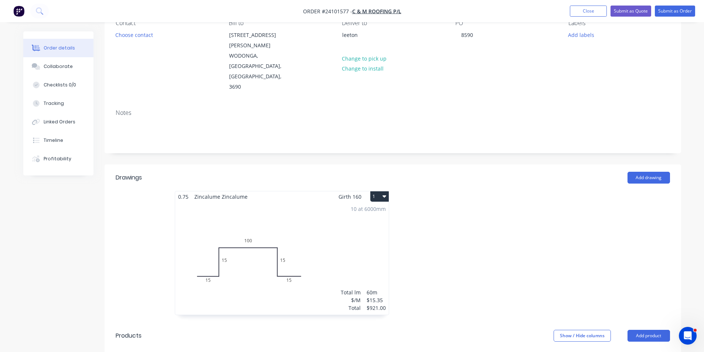
scroll to position [0, 0]
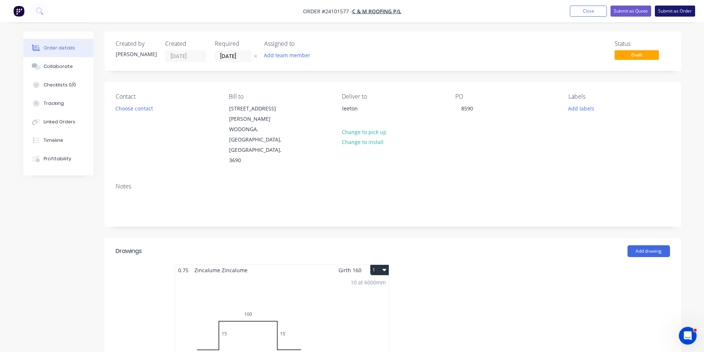
click at [681, 13] on button "Submit as Order" at bounding box center [674, 11] width 40 height 11
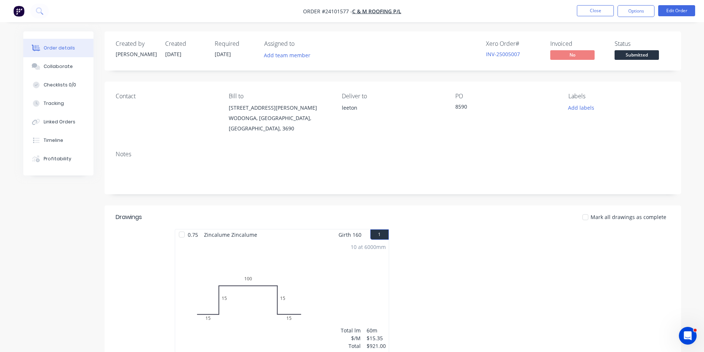
click at [17, 14] on img "button" at bounding box center [18, 11] width 11 height 11
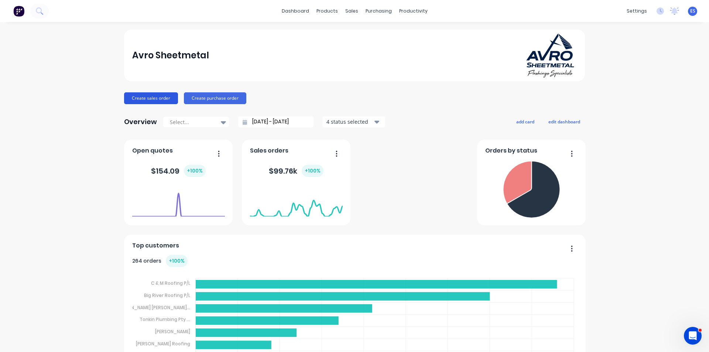
click at [144, 93] on button "Create sales order" at bounding box center [151, 98] width 54 height 12
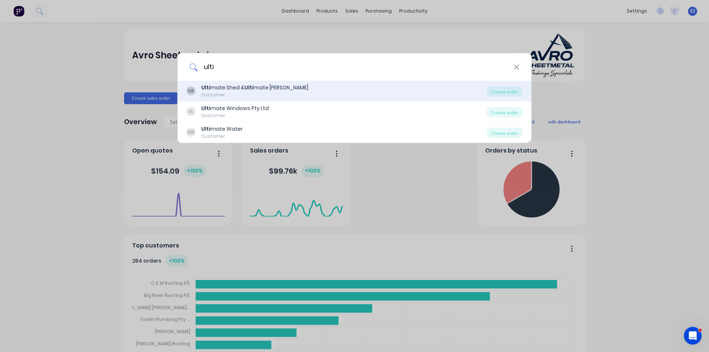
type input "ulti"
click at [236, 90] on div "Ulti mate Shed & Ulti mate [PERSON_NAME]" at bounding box center [254, 88] width 107 height 8
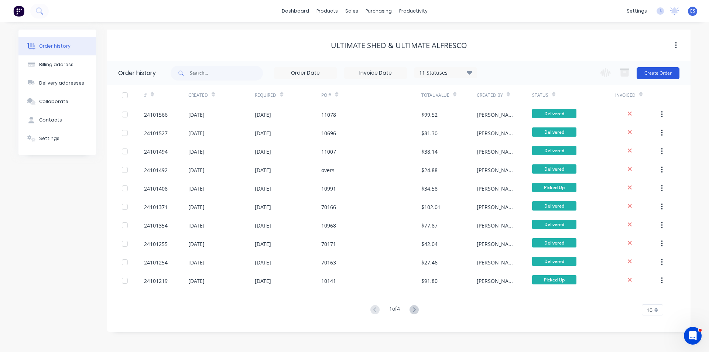
click at [653, 71] on button "Create Order" at bounding box center [658, 73] width 43 height 12
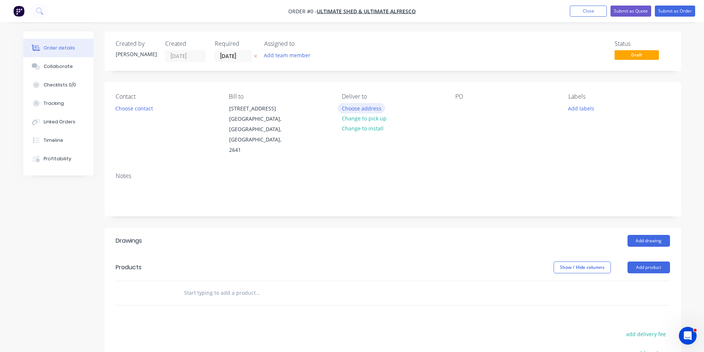
click at [358, 106] on button "Choose address" at bounding box center [361, 108] width 47 height 10
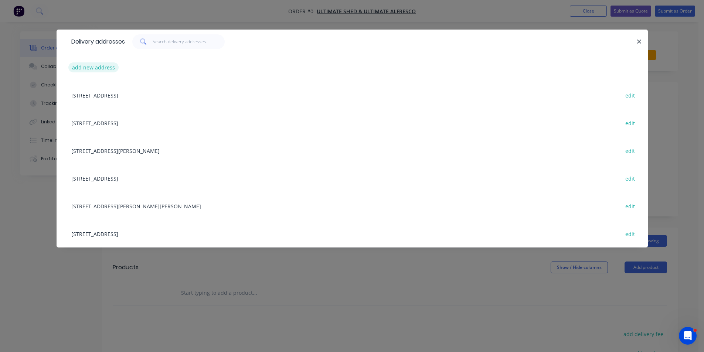
click at [76, 66] on button "add new address" at bounding box center [93, 67] width 51 height 10
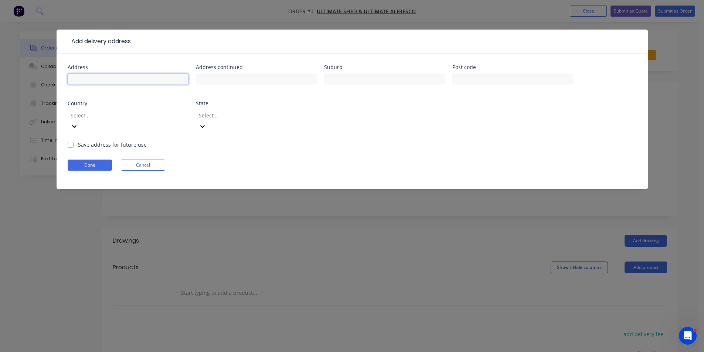
click at [80, 75] on input "text" at bounding box center [128, 78] width 121 height 11
type input "29 mont clair av wod"
click at [78, 141] on label "Save address for future use" at bounding box center [112, 145] width 69 height 8
click at [71, 141] on input "Save address for future use" at bounding box center [71, 144] width 6 height 7
checkbox input "true"
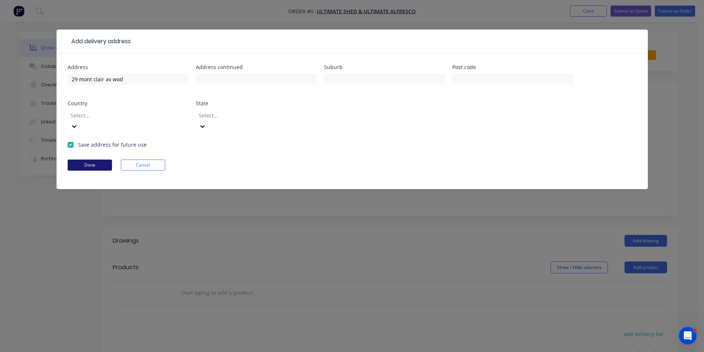
click at [86, 160] on button "Done" at bounding box center [90, 165] width 44 height 11
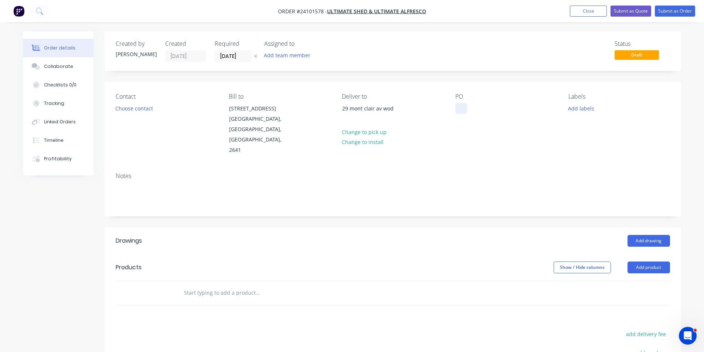
click at [464, 109] on div at bounding box center [461, 108] width 12 height 11
click at [639, 329] on button "add delivery fee" at bounding box center [646, 334] width 48 height 10
type input "50"
click input "submit" at bounding box center [0, 0] width 0 height 0
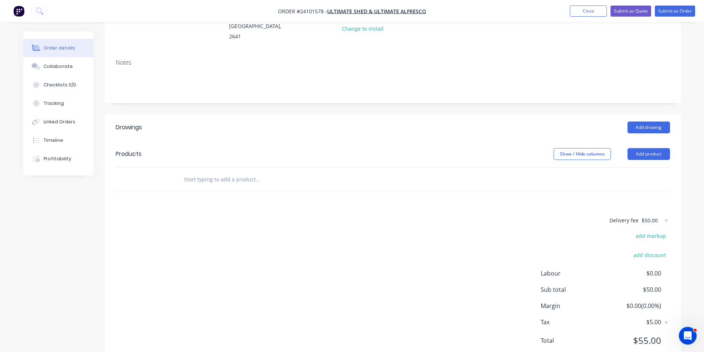
scroll to position [117, 0]
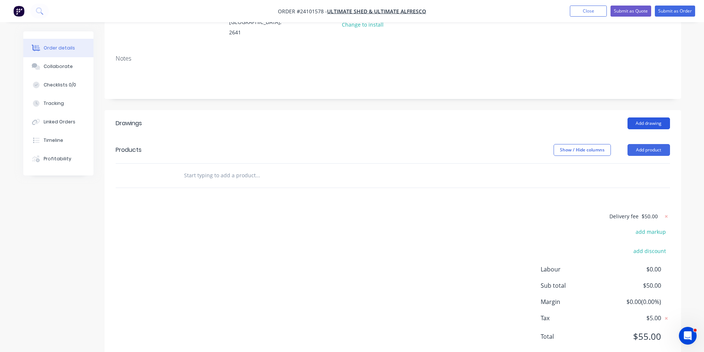
click at [658, 117] on button "Add drawing" at bounding box center [648, 123] width 42 height 12
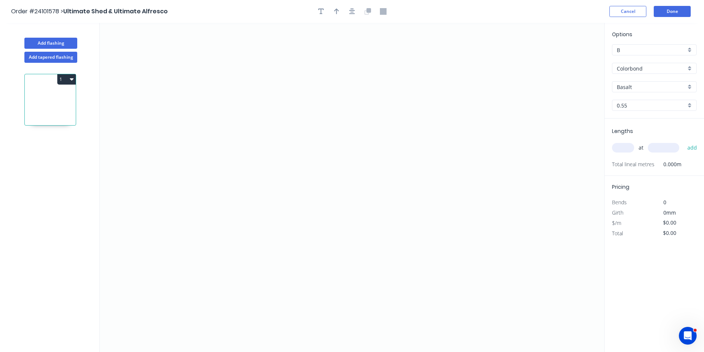
click at [630, 88] on input "Basalt" at bounding box center [650, 87] width 69 height 8
click at [629, 101] on div "Dune" at bounding box center [654, 101] width 84 height 13
type input "Dune"
click at [271, 136] on icon "0" at bounding box center [352, 187] width 504 height 329
click at [272, 170] on icon "0" at bounding box center [352, 187] width 504 height 329
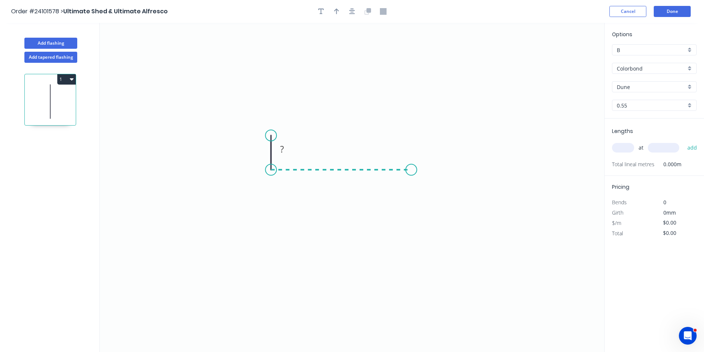
click at [411, 165] on icon "0 ?" at bounding box center [352, 187] width 504 height 329
click at [412, 107] on icon "0 ? ?" at bounding box center [352, 187] width 504 height 329
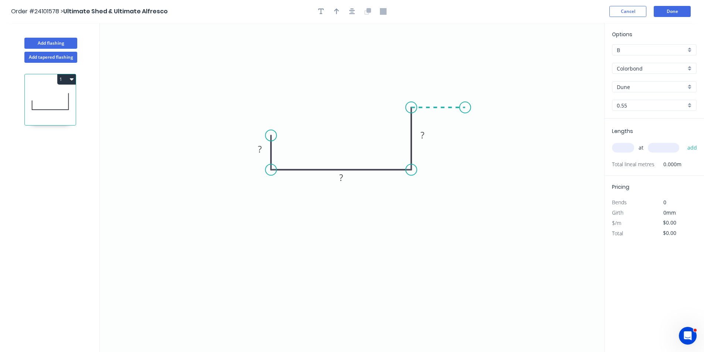
click at [466, 106] on icon "0 ? ? ?" at bounding box center [352, 187] width 504 height 329
click at [475, 99] on icon "0 ? ? ? ?" at bounding box center [352, 187] width 504 height 329
click at [474, 107] on rect at bounding box center [478, 108] width 15 height 10
click at [441, 94] on rect at bounding box center [438, 93] width 15 height 10
click at [427, 135] on rect at bounding box center [422, 135] width 15 height 10
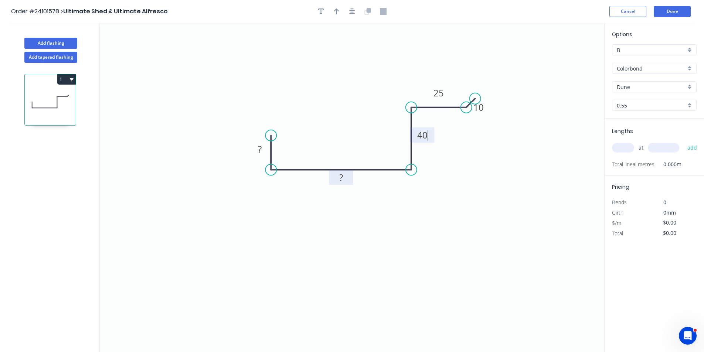
click at [336, 180] on rect at bounding box center [341, 178] width 15 height 10
click at [264, 153] on rect at bounding box center [259, 149] width 15 height 10
click at [630, 147] on input "text" at bounding box center [623, 148] width 22 height 10
type input "$13.69"
type input "1"
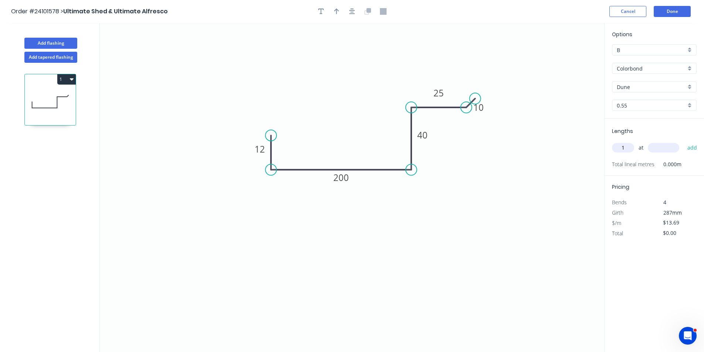
click at [652, 146] on input "text" at bounding box center [662, 148] width 31 height 10
type input "4800"
click at [683, 141] on button "add" at bounding box center [691, 147] width 17 height 13
type input "$65.71"
type input "1"
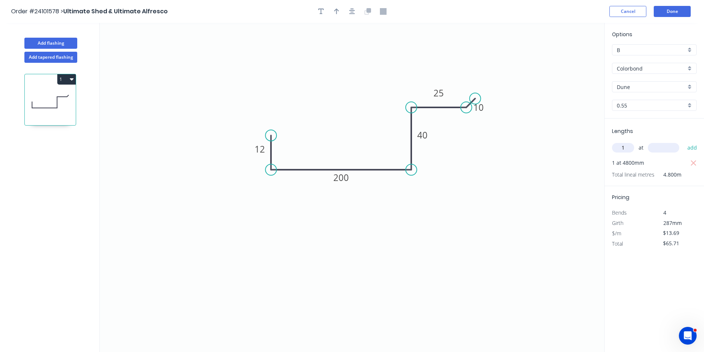
click at [652, 146] on input "text" at bounding box center [662, 148] width 31 height 10
type input "3600"
click at [683, 141] on button "add" at bounding box center [691, 147] width 17 height 13
click at [74, 83] on button "1" at bounding box center [66, 79] width 18 height 10
click at [58, 100] on div "Duplicate" at bounding box center [40, 97] width 57 height 11
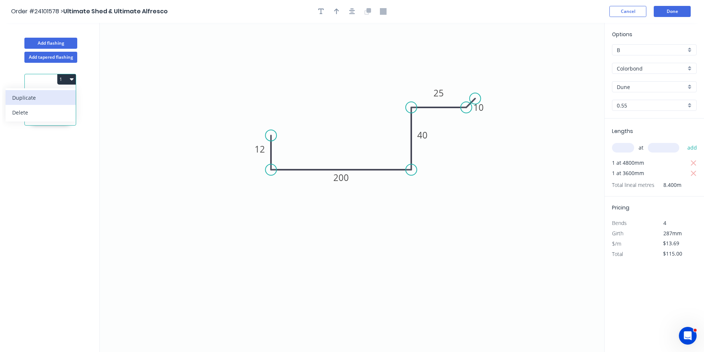
type input "$0.00"
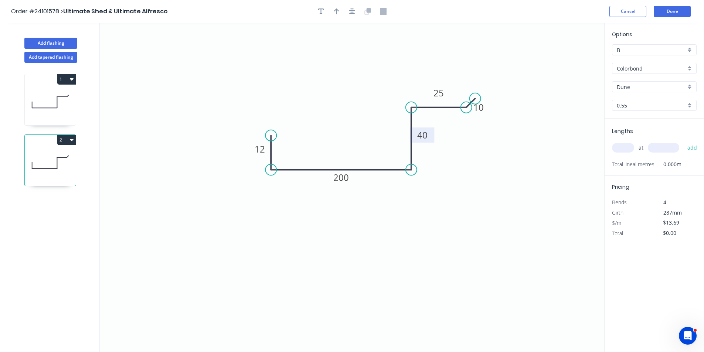
click at [423, 136] on tspan "40" at bounding box center [422, 135] width 10 height 12
click at [629, 145] on input "text" at bounding box center [623, 148] width 22 height 10
type input "1"
click at [657, 149] on input "text" at bounding box center [662, 148] width 31 height 10
type input "4800"
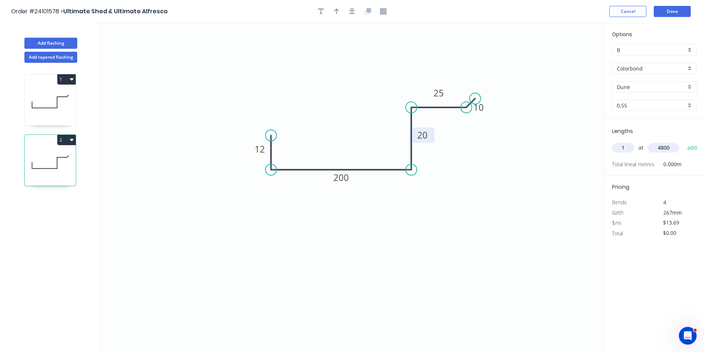
click at [683, 141] on button "add" at bounding box center [691, 147] width 17 height 13
type input "$65.71"
type input "1"
click at [657, 149] on input "text" at bounding box center [662, 148] width 31 height 10
type input "3600"
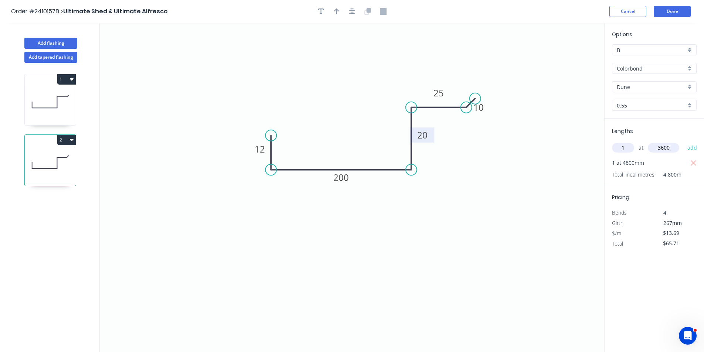
click at [683, 141] on button "add" at bounding box center [691, 147] width 17 height 13
type input "$115.00"
click at [62, 41] on button "Add flashing" at bounding box center [50, 43] width 53 height 11
type input "$0.00"
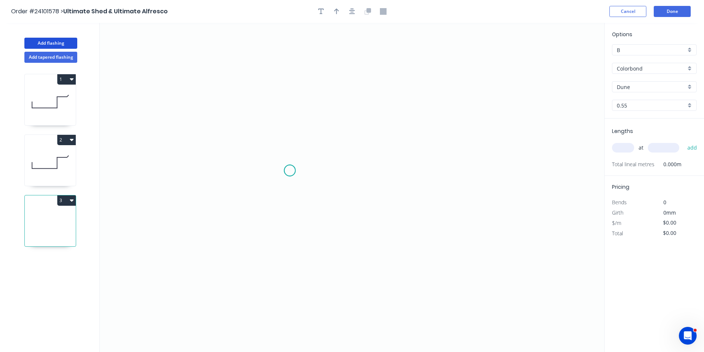
click at [290, 171] on icon "0" at bounding box center [352, 187] width 504 height 329
click at [288, 147] on icon "0" at bounding box center [352, 187] width 504 height 329
click at [389, 144] on icon "0 ?" at bounding box center [352, 187] width 504 height 329
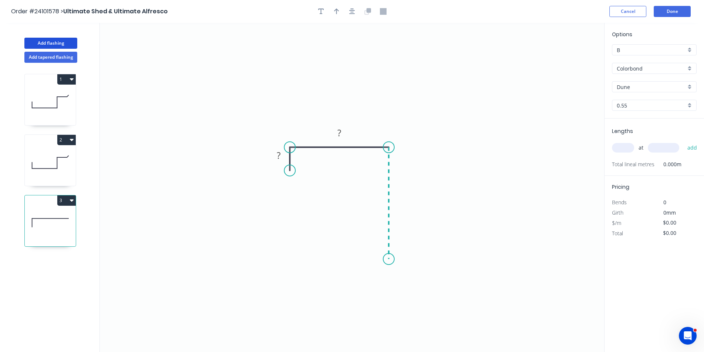
click at [385, 259] on icon "0 ? ?" at bounding box center [352, 187] width 504 height 329
click at [399, 200] on tspan "?" at bounding box center [400, 200] width 4 height 12
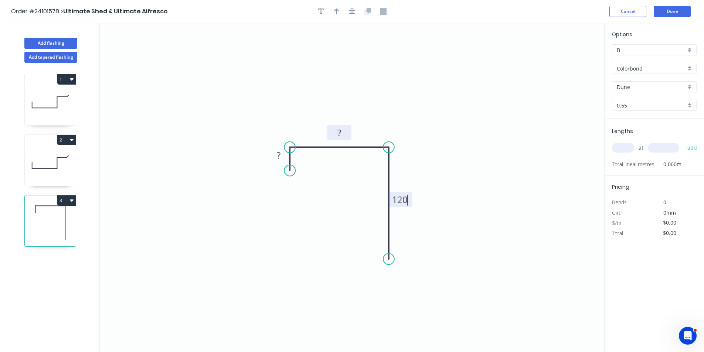
click at [336, 131] on rect at bounding box center [339, 133] width 15 height 10
click at [277, 153] on tspan "?" at bounding box center [279, 155] width 4 height 12
click at [621, 148] on input "text" at bounding box center [623, 148] width 22 height 10
type input "$10.19"
type input "2"
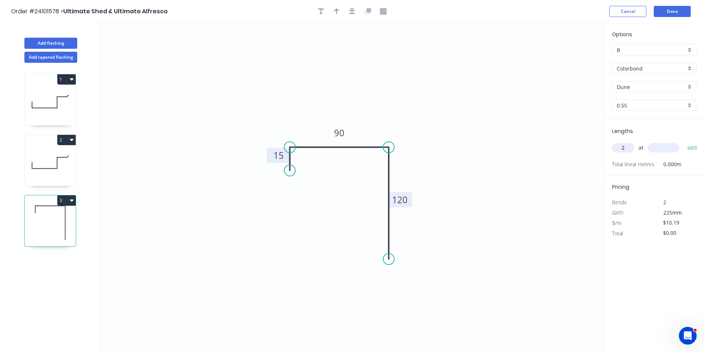
click at [655, 149] on input "text" at bounding box center [662, 148] width 31 height 10
type input "4800"
click at [683, 141] on button "add" at bounding box center [691, 147] width 17 height 13
type input "$97.82"
type input "2"
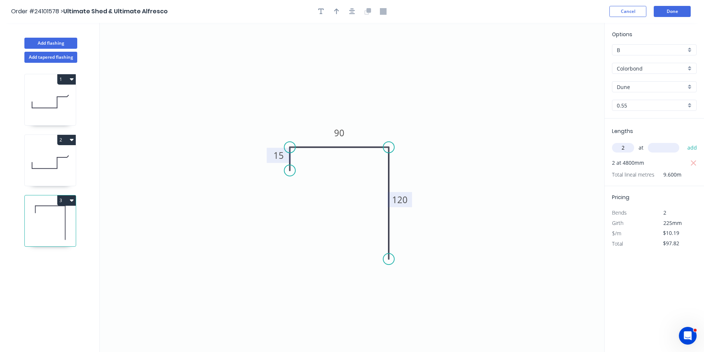
click at [655, 149] on input "text" at bounding box center [662, 148] width 31 height 10
type input "3600"
click at [683, 141] on button "add" at bounding box center [691, 147] width 17 height 13
type input "$171.19"
click at [655, 149] on input "text" at bounding box center [662, 148] width 31 height 10
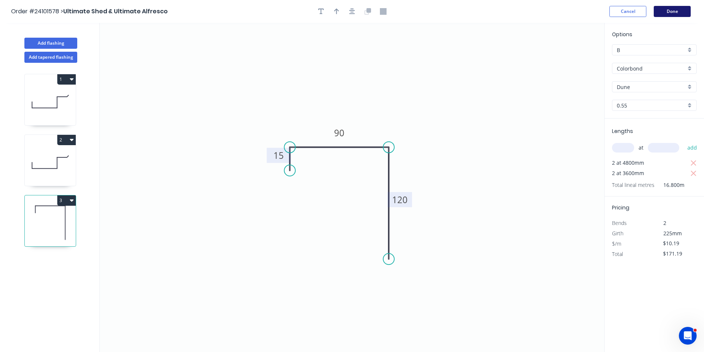
click at [671, 13] on button "Done" at bounding box center [671, 11] width 37 height 11
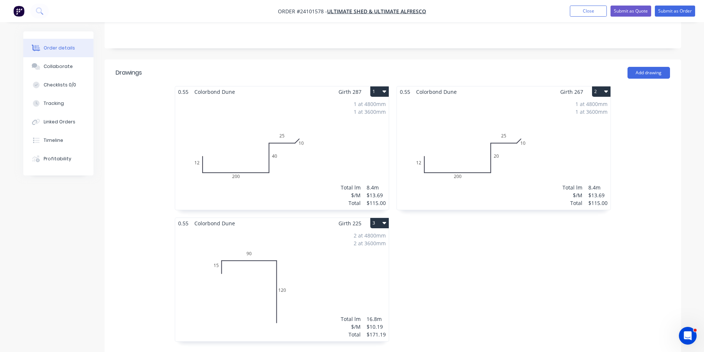
scroll to position [111, 0]
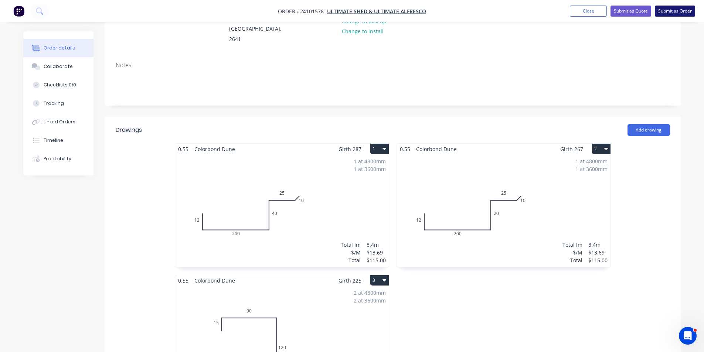
click at [694, 12] on button "Submit as Order" at bounding box center [674, 11] width 40 height 11
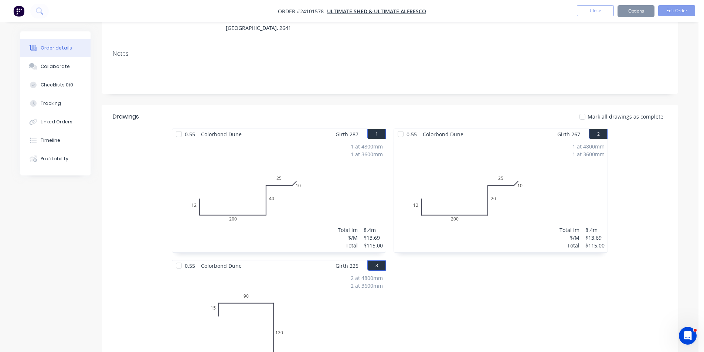
scroll to position [0, 0]
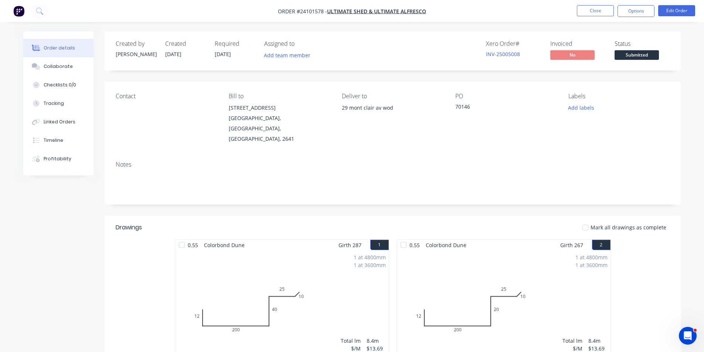
click at [22, 12] on img "button" at bounding box center [18, 11] width 11 height 11
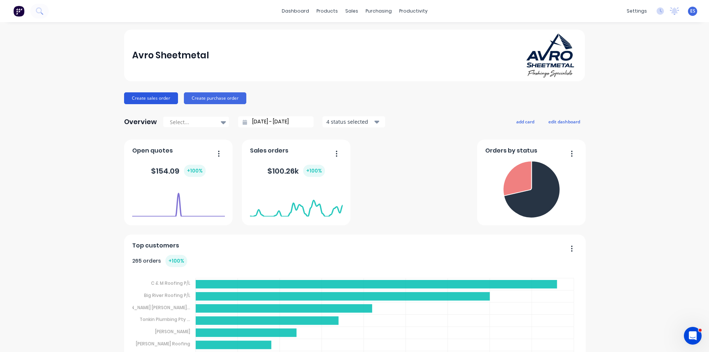
click at [150, 95] on button "Create sales order" at bounding box center [151, 98] width 54 height 12
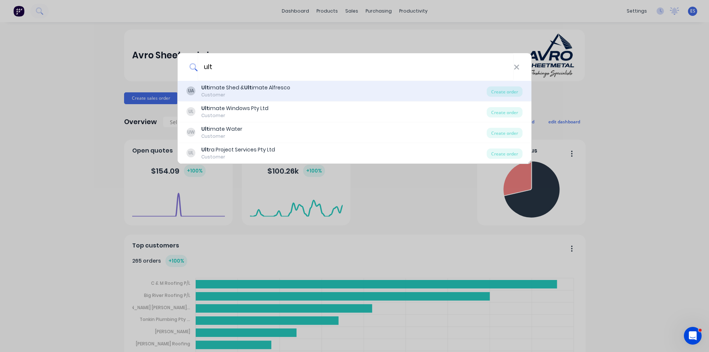
type input "ult"
click at [250, 86] on b "Ult" at bounding box center [248, 87] width 8 height 7
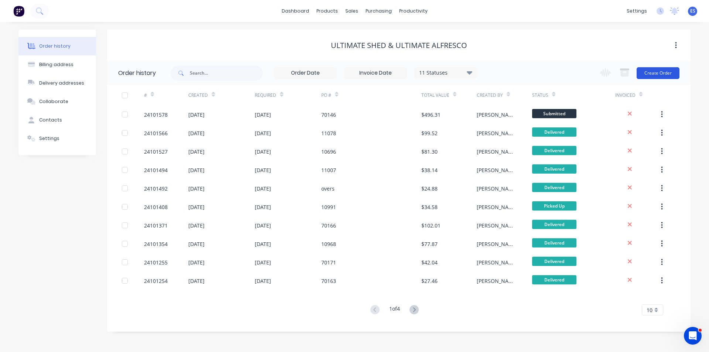
click at [659, 75] on button "Create Order" at bounding box center [658, 73] width 43 height 12
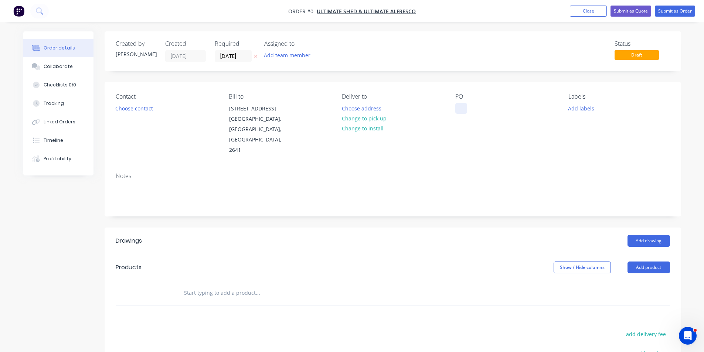
click at [457, 109] on div at bounding box center [461, 108] width 12 height 11
click at [374, 120] on div "Order details Collaborate Checklists 0/0 Tracking Linked Orders Timeline Profit…" at bounding box center [352, 262] width 672 height 462
click at [652, 235] on button "Add drawing" at bounding box center [648, 241] width 42 height 12
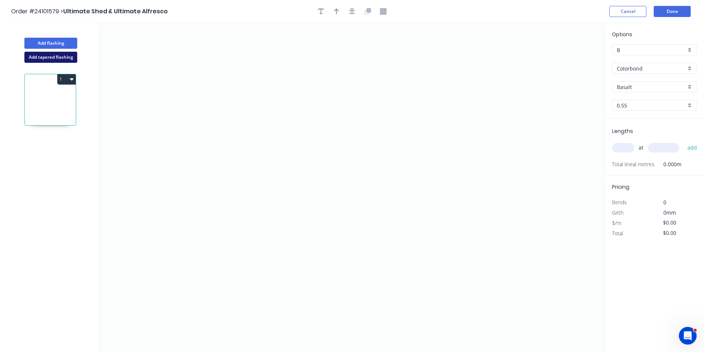
click at [49, 53] on button "Add tapered flashing" at bounding box center [50, 57] width 53 height 11
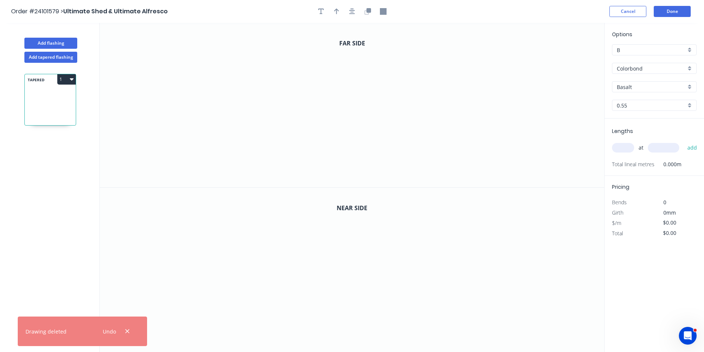
click at [644, 85] on input "Basalt" at bounding box center [650, 87] width 69 height 8
click at [646, 97] on div "Pale Eucalypt" at bounding box center [654, 101] width 84 height 13
type input "Pale Eucalypt"
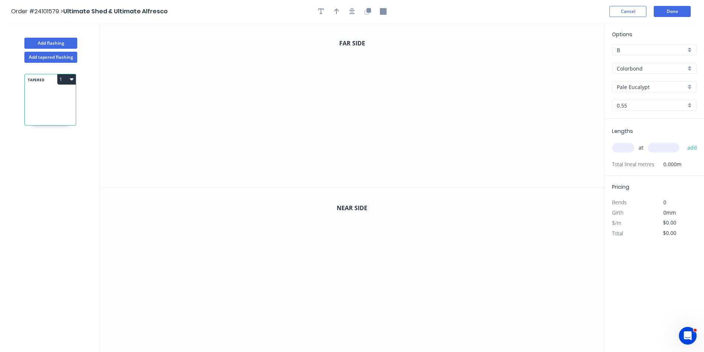
click at [647, 90] on input "Pale Eucalypt" at bounding box center [650, 87] width 69 height 8
click at [647, 109] on div "Paperbark" at bounding box center [654, 113] width 84 height 13
type input "Paperbark"
click at [306, 102] on icon "0" at bounding box center [352, 105] width 504 height 164
click at [305, 130] on icon "0" at bounding box center [352, 105] width 504 height 164
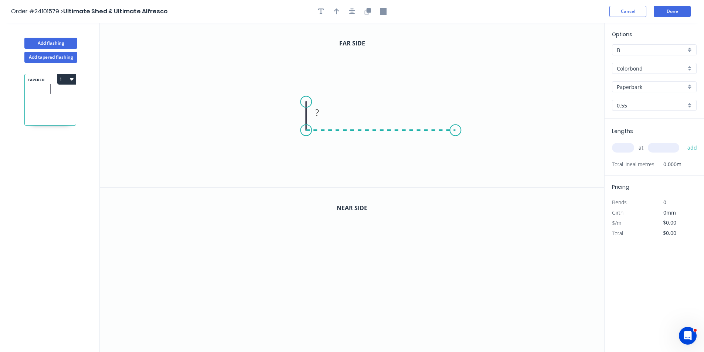
click at [455, 126] on icon "0 ?" at bounding box center [352, 105] width 504 height 164
click at [454, 80] on icon "0 ? ?" at bounding box center [352, 105] width 504 height 164
click at [454, 80] on circle at bounding box center [454, 80] width 11 height 11
click at [465, 107] on tspan "?" at bounding box center [466, 102] width 4 height 12
click at [389, 136] on rect at bounding box center [381, 137] width 24 height 15
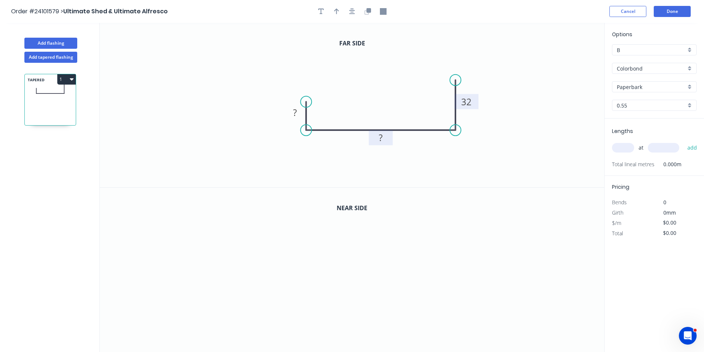
click at [384, 137] on rect at bounding box center [380, 138] width 15 height 10
click at [297, 114] on rect at bounding box center [294, 113] width 15 height 10
click at [366, 15] on button "button" at bounding box center [367, 11] width 11 height 11
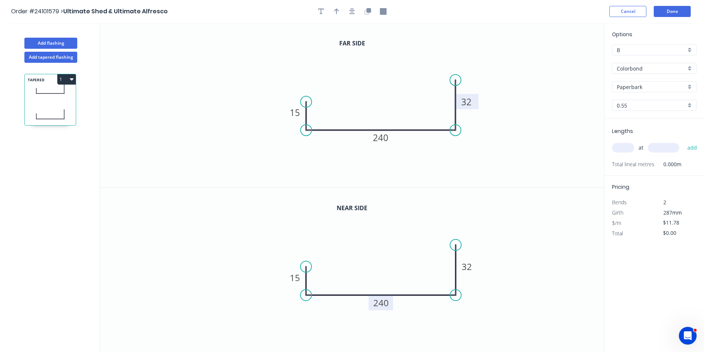
click at [384, 302] on tspan "240" at bounding box center [381, 303] width 16 height 12
click at [624, 150] on input "text" at bounding box center [623, 148] width 22 height 10
type input "$16.80"
type input "1"
click at [658, 146] on input "text" at bounding box center [662, 148] width 31 height 10
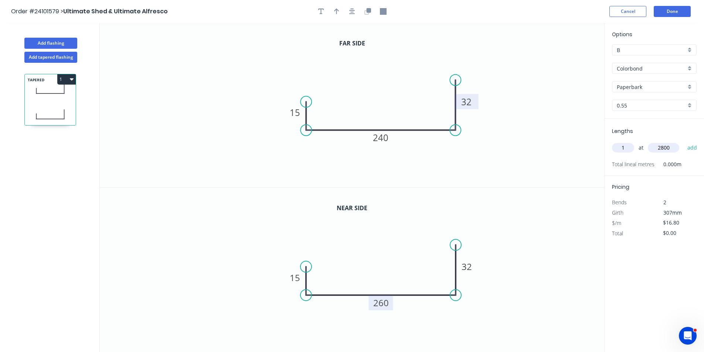
type input "2800"
click at [683, 141] on button "add" at bounding box center [691, 147] width 17 height 13
type input "$47.04"
click at [663, 7] on button "Done" at bounding box center [671, 11] width 37 height 11
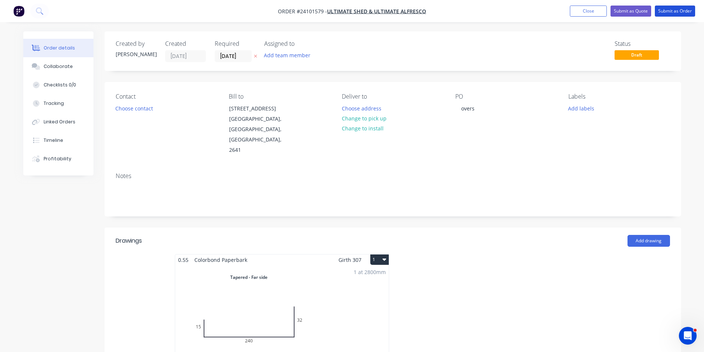
click at [663, 7] on button "Submit as Order" at bounding box center [674, 11] width 40 height 11
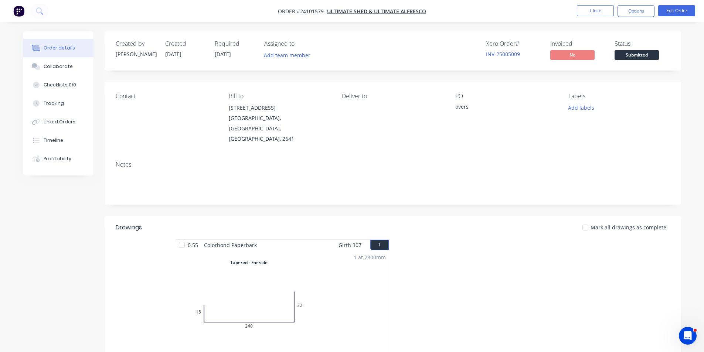
click at [24, 14] on img "button" at bounding box center [18, 11] width 11 height 11
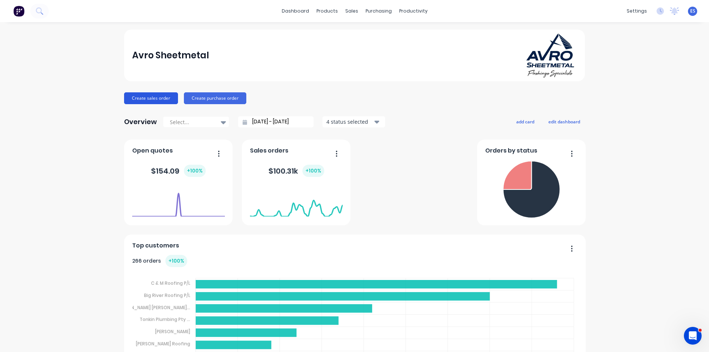
click at [147, 99] on button "Create sales order" at bounding box center [151, 98] width 54 height 12
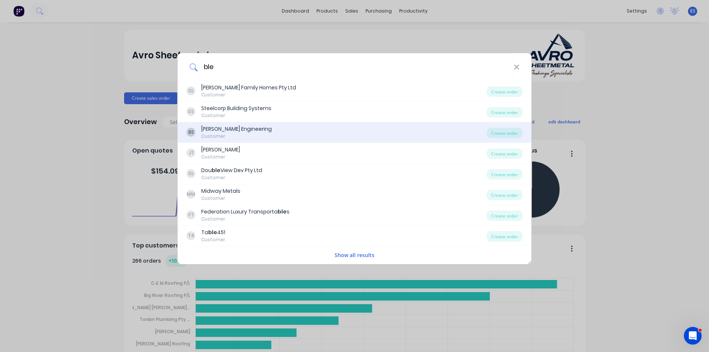
type input "ble"
click at [239, 127] on div "[PERSON_NAME] Engineering" at bounding box center [236, 129] width 71 height 8
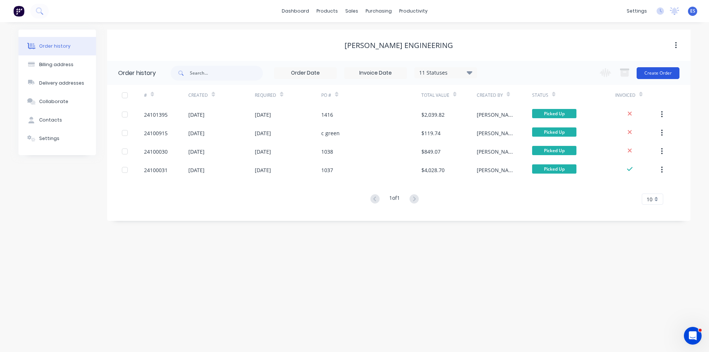
click at [652, 75] on button "Create Order" at bounding box center [658, 73] width 43 height 12
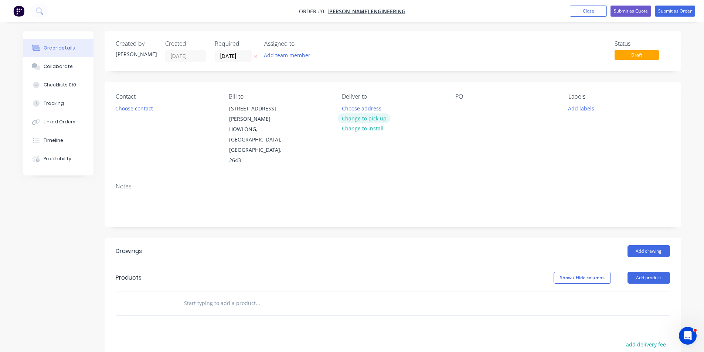
click at [380, 117] on button "Change to pick up" at bounding box center [364, 118] width 52 height 10
click at [462, 106] on div at bounding box center [461, 108] width 12 height 11
click at [137, 106] on button "Choose contact" at bounding box center [133, 108] width 45 height 10
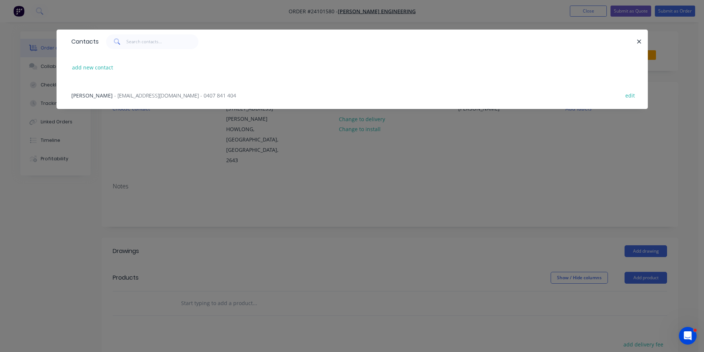
click at [144, 96] on span "- [EMAIL_ADDRESS][DOMAIN_NAME] - 0407 841 404" at bounding box center [175, 95] width 122 height 7
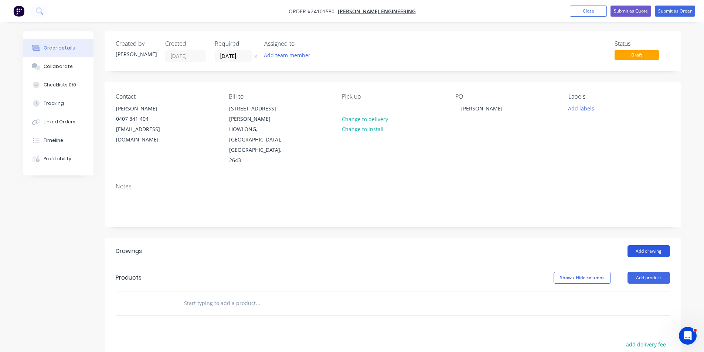
click at [637, 245] on button "Add drawing" at bounding box center [648, 251] width 42 height 12
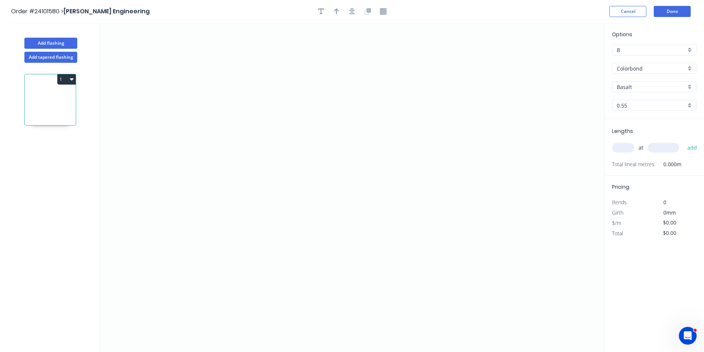
click at [642, 69] on input "Colorbond" at bounding box center [650, 69] width 69 height 8
click at [646, 127] on div "Zincalume" at bounding box center [654, 121] width 84 height 13
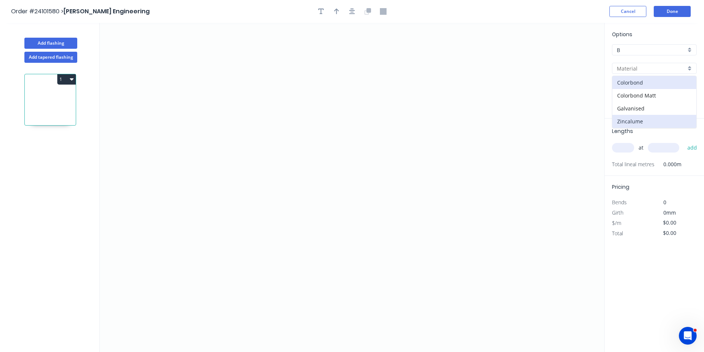
type input "Zincalume"
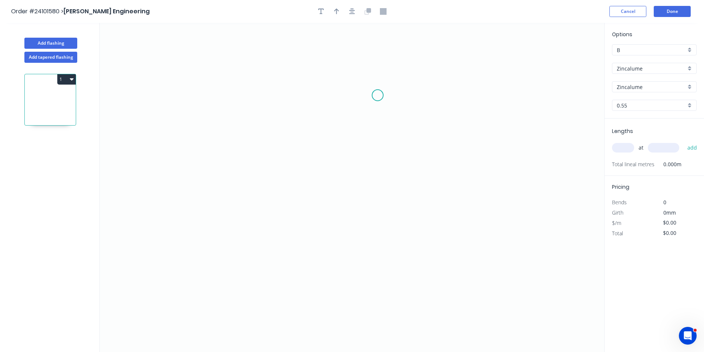
click at [377, 95] on icon "0" at bounding box center [352, 187] width 504 height 329
click at [386, 112] on icon "0" at bounding box center [352, 187] width 504 height 329
click at [383, 154] on icon "0 ?" at bounding box center [352, 187] width 504 height 329
click at [426, 157] on icon "0 ? ? ? º" at bounding box center [352, 187] width 504 height 329
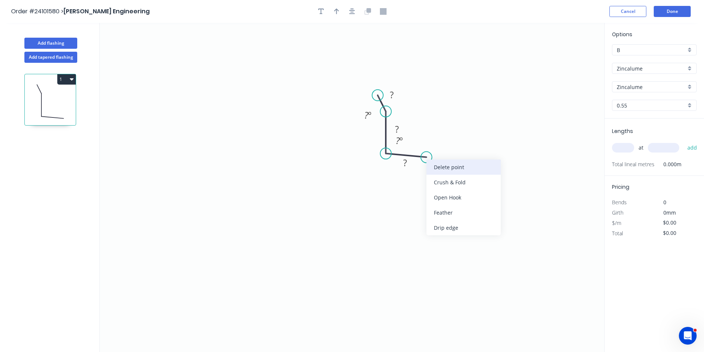
click at [437, 168] on div "Delete point" at bounding box center [463, 167] width 74 height 15
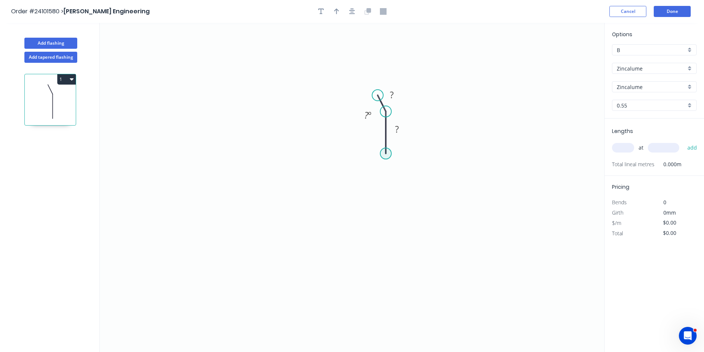
click at [390, 154] on circle at bounding box center [385, 153] width 11 height 11
click at [435, 154] on icon "0 ? ? ? º" at bounding box center [352, 187] width 504 height 329
click at [436, 212] on icon "0 ? ? ? ? º" at bounding box center [352, 187] width 504 height 329
click at [234, 211] on icon "0 ? ? ? ? ? º" at bounding box center [352, 187] width 504 height 329
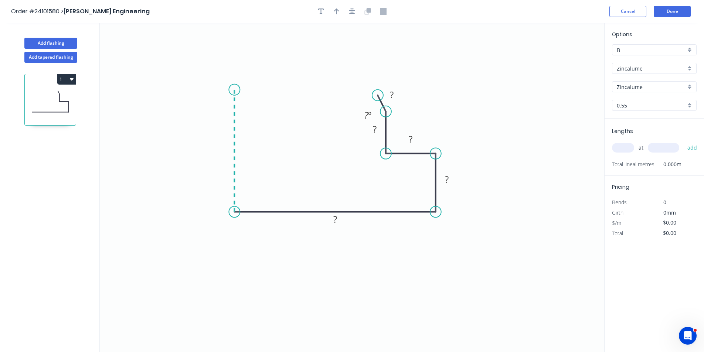
click at [234, 90] on icon "0 ? ? ? ? ? ? º" at bounding box center [352, 187] width 504 height 329
click at [246, 114] on div "Crush & Fold" at bounding box center [271, 114] width 74 height 15
click at [245, 115] on div "Flip bend" at bounding box center [270, 117] width 74 height 15
click at [224, 144] on tspan "?" at bounding box center [223, 147] width 4 height 12
click at [334, 216] on tspan "?" at bounding box center [335, 219] width 4 height 12
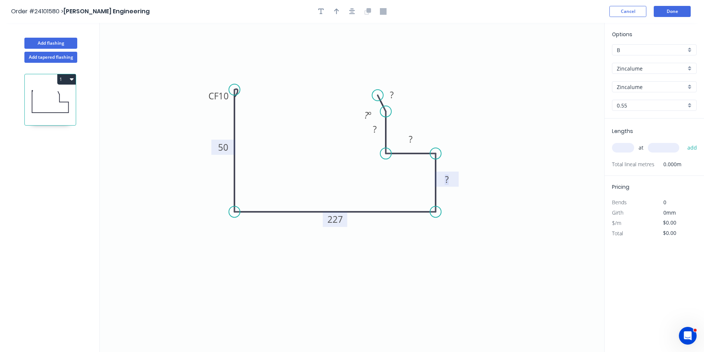
click at [451, 181] on rect at bounding box center [446, 180] width 15 height 10
click at [417, 142] on rect at bounding box center [410, 139] width 15 height 10
click at [371, 132] on rect at bounding box center [374, 129] width 15 height 10
click at [392, 96] on tspan "?" at bounding box center [392, 95] width 4 height 12
click at [622, 152] on input "text" at bounding box center [623, 148] width 22 height 10
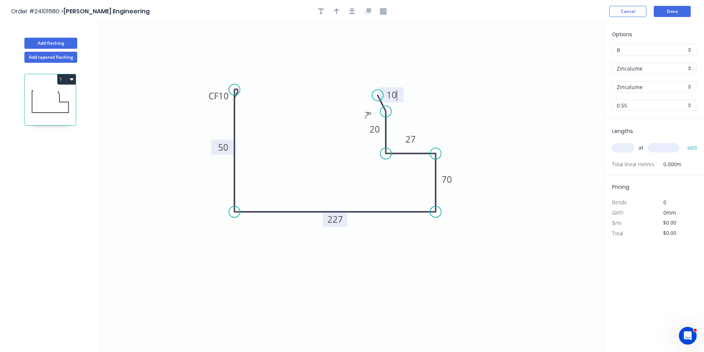
type input "$21.37"
type input "2"
click at [661, 146] on input "text" at bounding box center [662, 148] width 31 height 10
type input "6100"
click at [683, 141] on button "add" at bounding box center [691, 147] width 17 height 13
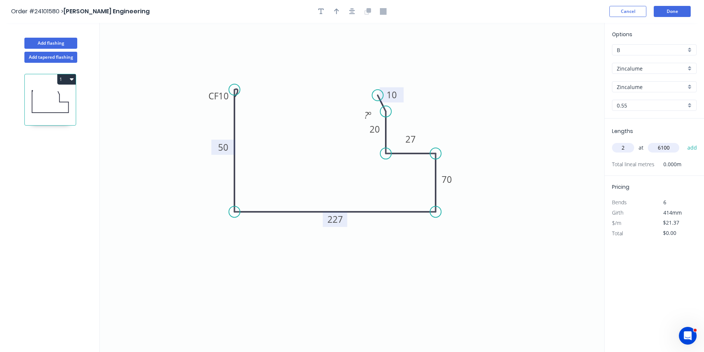
type input "$260.71"
click at [66, 44] on button "Add flashing" at bounding box center [50, 43] width 53 height 11
type input "$0.00"
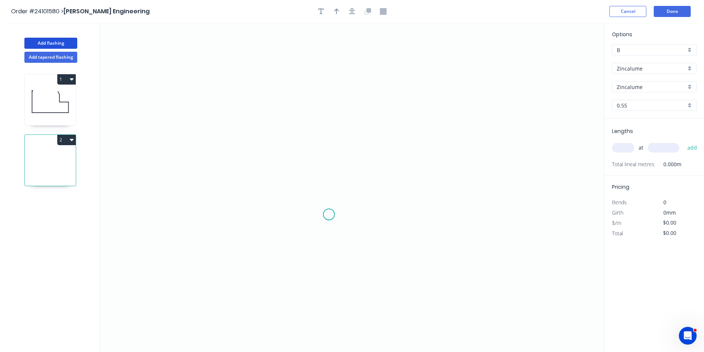
click at [329, 215] on icon "0" at bounding box center [352, 187] width 504 height 329
click at [300, 192] on icon "0" at bounding box center [352, 187] width 504 height 329
click at [296, 91] on icon "0 ?" at bounding box center [352, 187] width 504 height 329
click at [407, 88] on icon "0 ? ? ? º" at bounding box center [352, 187] width 504 height 329
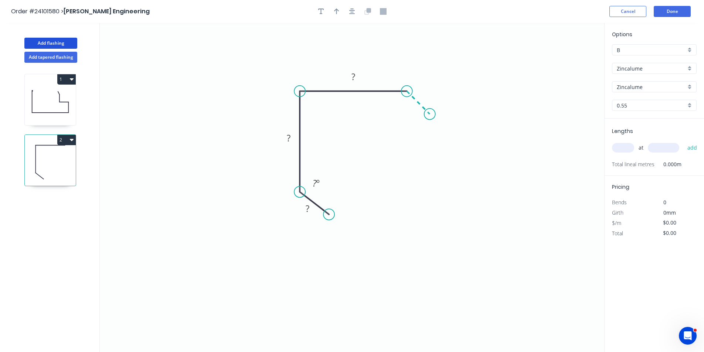
click at [430, 112] on icon "0 ? ? ? ? º" at bounding box center [352, 187] width 504 height 329
click at [430, 112] on circle at bounding box center [429, 114] width 11 height 11
click at [430, 88] on rect at bounding box center [425, 92] width 15 height 10
click at [313, 207] on rect at bounding box center [307, 209] width 15 height 10
click at [295, 140] on rect at bounding box center [288, 138] width 15 height 10
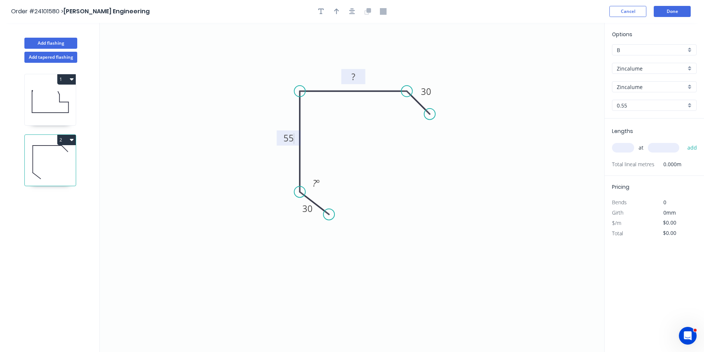
click at [353, 78] on tspan "?" at bounding box center [353, 77] width 4 height 12
click at [622, 144] on input "text" at bounding box center [623, 148] width 22 height 10
type input "$11.13"
type input "1"
click at [666, 148] on input "text" at bounding box center [662, 148] width 31 height 10
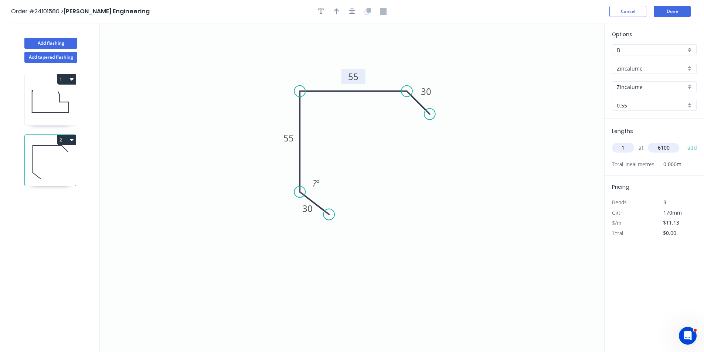
type input "6100"
click at [683, 141] on button "add" at bounding box center [691, 147] width 17 height 13
click at [73, 141] on icon "button" at bounding box center [72, 140] width 4 height 6
click at [59, 164] on button "Duplicate" at bounding box center [41, 158] width 70 height 15
type input "$0.00"
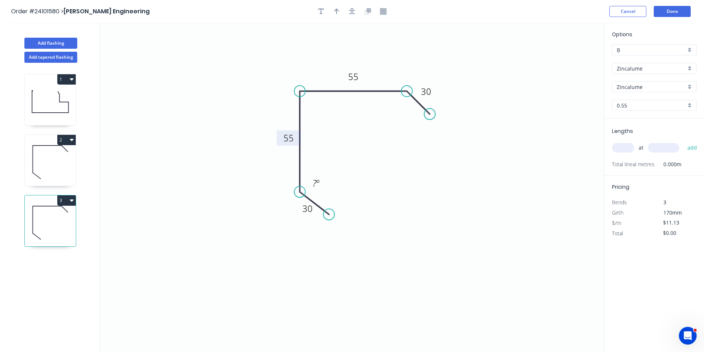
click at [286, 138] on tspan "55" at bounding box center [288, 138] width 10 height 12
click at [355, 81] on tspan "55" at bounding box center [353, 77] width 10 height 12
click at [614, 145] on input "text" at bounding box center [623, 148] width 22 height 10
type input "1"
click at [668, 150] on input "text" at bounding box center [662, 148] width 31 height 10
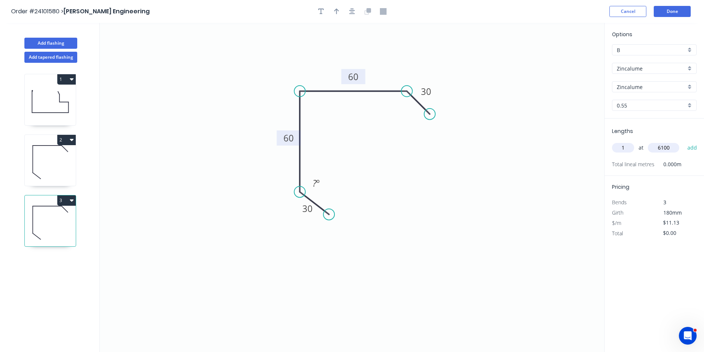
type input "6100"
click at [683, 141] on button "add" at bounding box center [691, 147] width 17 height 13
type input "$67.89"
click at [44, 40] on button "Add flashing" at bounding box center [50, 43] width 53 height 11
type input "$0.00"
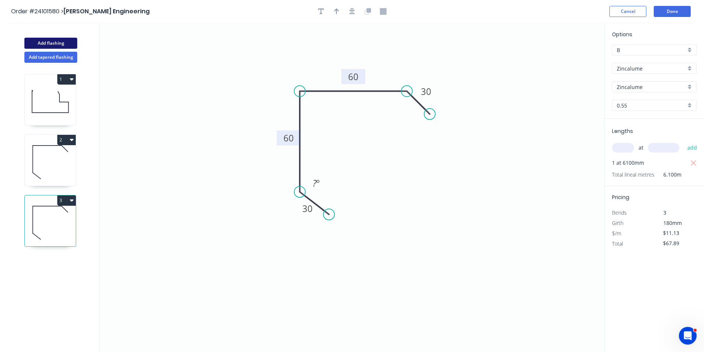
type input "$0.00"
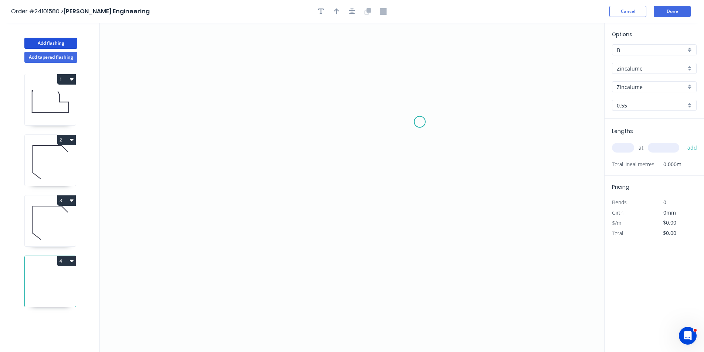
click at [420, 122] on icon "0" at bounding box center [352, 187] width 504 height 329
click at [405, 92] on icon "0" at bounding box center [352, 187] width 504 height 329
click at [264, 93] on icon "0 ?" at bounding box center [352, 187] width 504 height 329
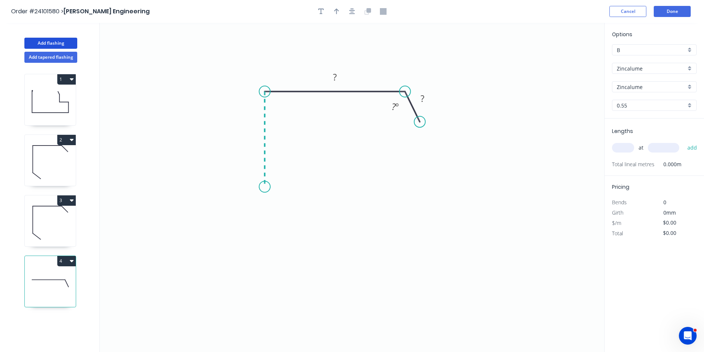
click at [264, 190] on icon "0 ? ? ? º" at bounding box center [352, 187] width 504 height 329
click at [244, 200] on icon "0 ? ? ? ? º" at bounding box center [352, 187] width 504 height 329
click at [266, 223] on icon "0 ? ? ? ? ? º ? º" at bounding box center [352, 187] width 504 height 329
click at [266, 223] on circle at bounding box center [265, 221] width 11 height 11
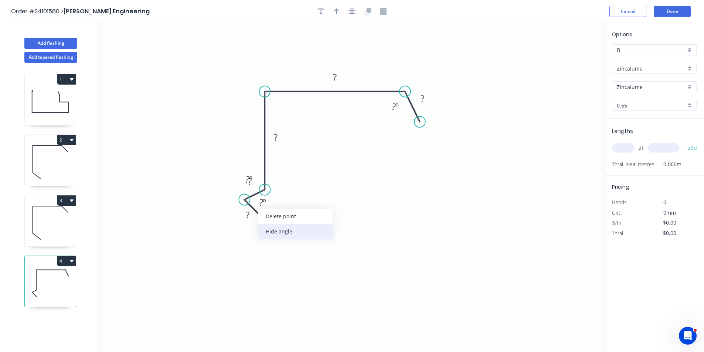
click at [280, 230] on div "Hide angle" at bounding box center [295, 231] width 74 height 15
click at [268, 204] on div "Hide angle" at bounding box center [282, 201] width 74 height 15
click at [253, 214] on rect at bounding box center [247, 215] width 15 height 10
click at [254, 184] on rect at bounding box center [249, 182] width 15 height 10
click at [277, 144] on rect at bounding box center [276, 137] width 24 height 15
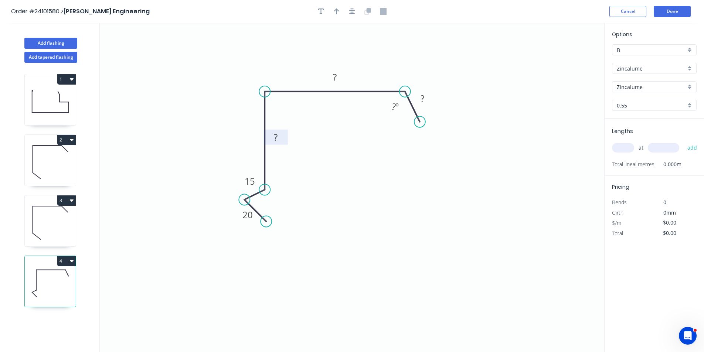
click at [277, 140] on tspan "?" at bounding box center [276, 137] width 4 height 12
click at [334, 81] on tspan "?" at bounding box center [335, 77] width 4 height 12
click at [426, 98] on rect at bounding box center [422, 99] width 15 height 10
click at [615, 147] on input "text" at bounding box center [623, 148] width 22 height 10
type input "$13.36"
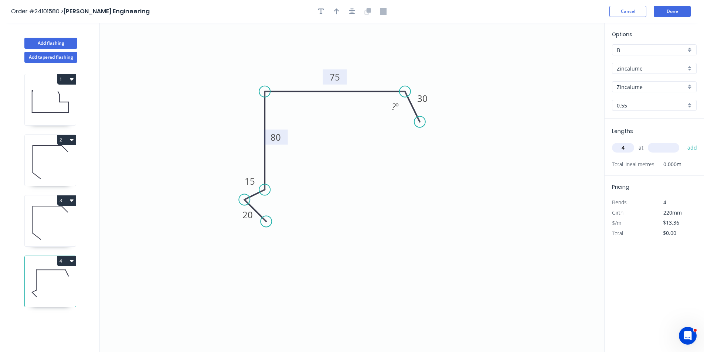
type input "4"
click at [660, 148] on input "text" at bounding box center [662, 148] width 31 height 10
type input "4650"
click at [683, 141] on button "add" at bounding box center [691, 147] width 17 height 13
click at [70, 260] on icon "button" at bounding box center [72, 261] width 4 height 2
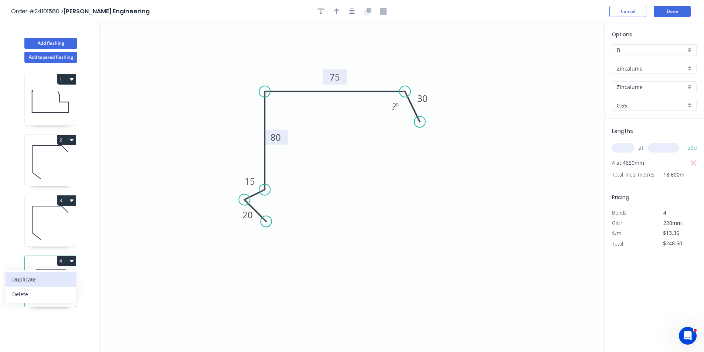
click at [52, 274] on div "Duplicate" at bounding box center [40, 279] width 57 height 11
type input "$0.00"
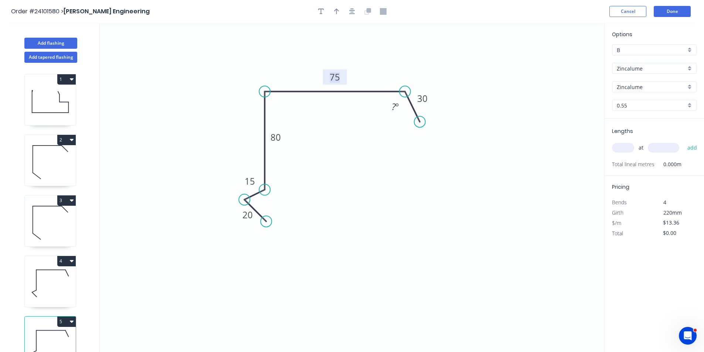
click at [338, 77] on tspan "75" at bounding box center [334, 77] width 10 height 12
click at [620, 147] on input "text" at bounding box center [623, 148] width 22 height 10
type input "$17.74"
type input "4"
click at [661, 147] on input "text" at bounding box center [662, 148] width 31 height 10
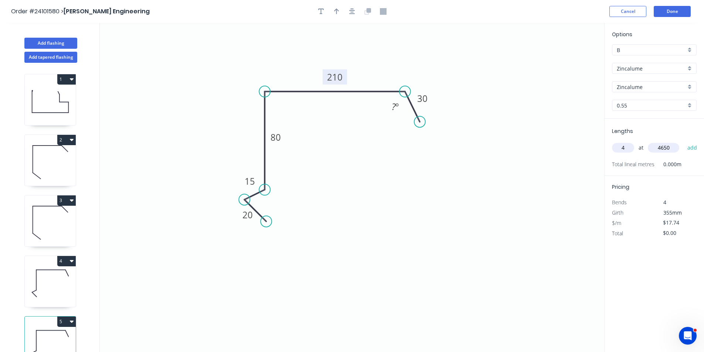
type input "4650"
click at [683, 141] on button "add" at bounding box center [691, 147] width 17 height 13
type input "$329.96"
click at [679, 8] on button "Done" at bounding box center [671, 11] width 37 height 11
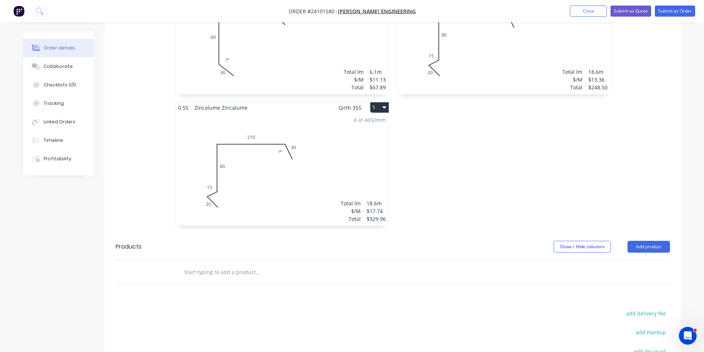
scroll to position [516, 0]
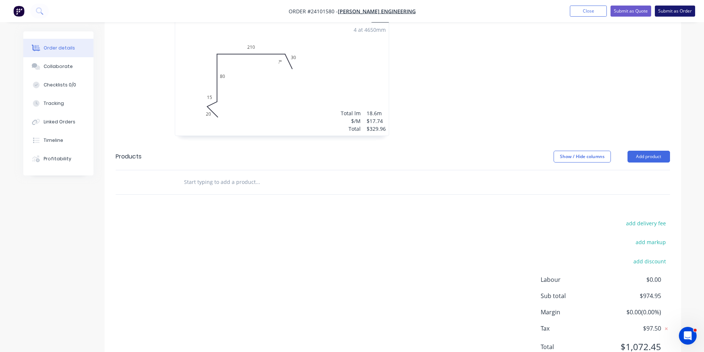
click at [680, 16] on button "Submit as Order" at bounding box center [674, 11] width 40 height 11
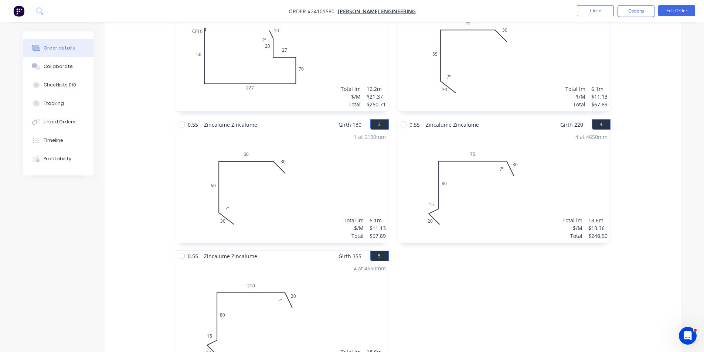
scroll to position [259, 0]
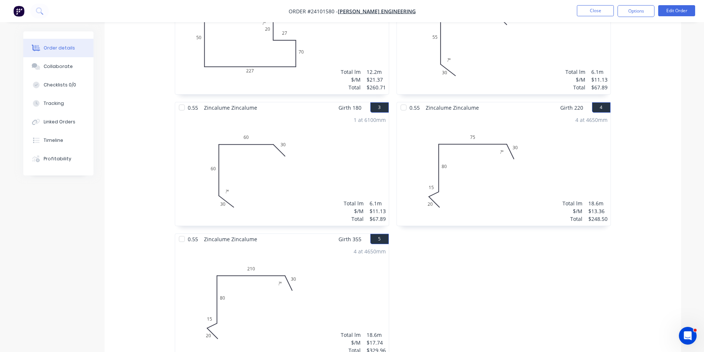
click at [18, 16] on img "button" at bounding box center [18, 11] width 11 height 11
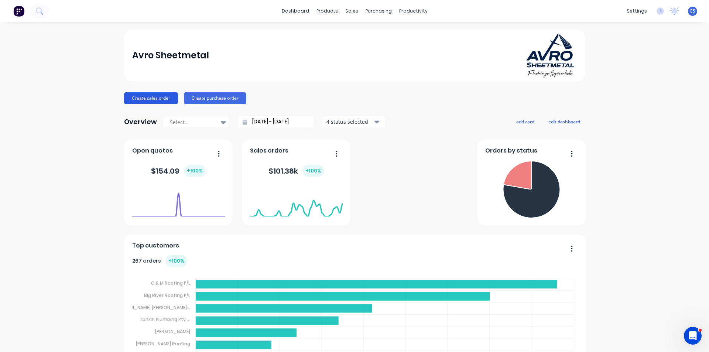
click at [139, 96] on button "Create sales order" at bounding box center [151, 98] width 54 height 12
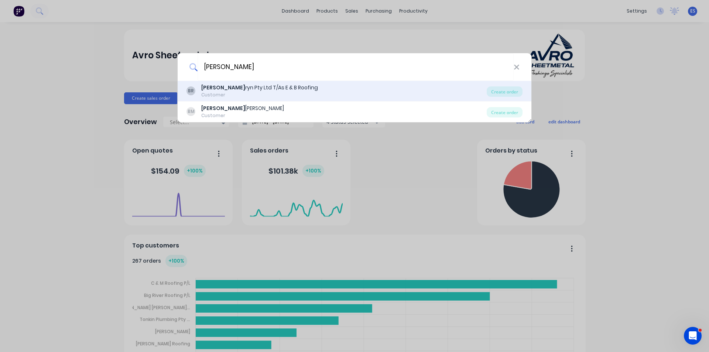
type input "[PERSON_NAME]"
click at [241, 93] on div "Customer" at bounding box center [259, 95] width 117 height 7
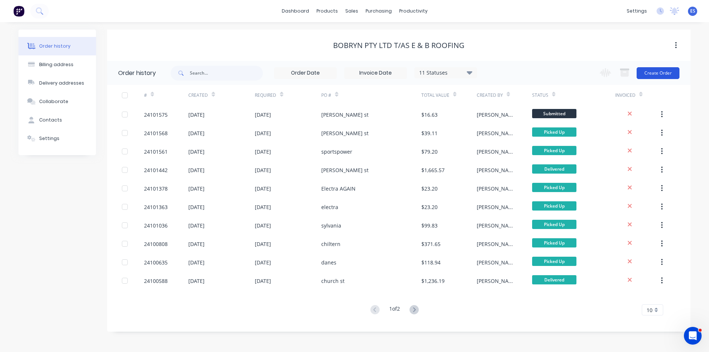
click at [652, 70] on button "Create Order" at bounding box center [658, 73] width 43 height 12
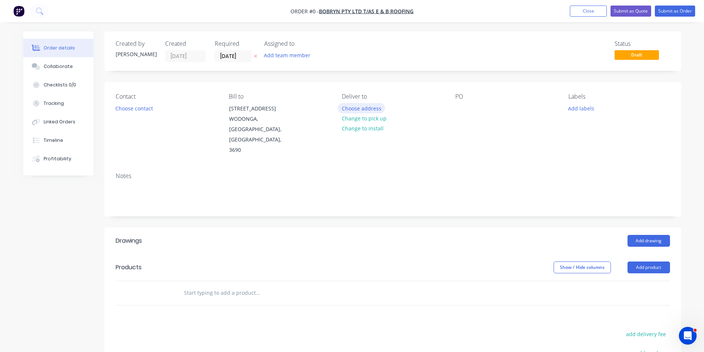
click at [369, 109] on button "Choose address" at bounding box center [361, 108] width 47 height 10
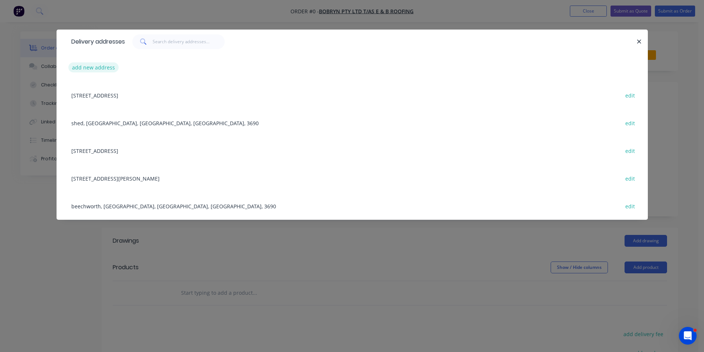
click at [93, 72] on button "add new address" at bounding box center [93, 67] width 51 height 10
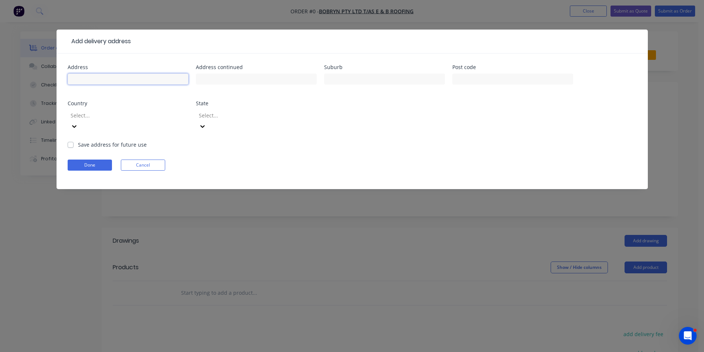
click at [92, 78] on input "text" at bounding box center [128, 78] width 121 height 11
click at [92, 82] on input "text" at bounding box center [128, 78] width 121 height 11
type input "56 [PERSON_NAME] st chiltern"
click at [78, 141] on label "Save address for future use" at bounding box center [112, 145] width 69 height 8
click at [70, 141] on input "Save address for future use" at bounding box center [71, 144] width 6 height 7
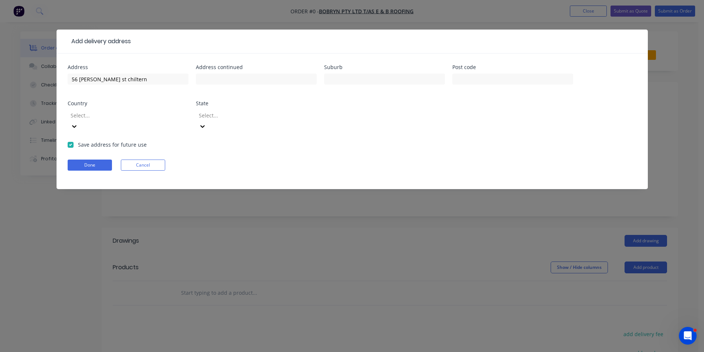
checkbox input "true"
click at [81, 160] on button "Done" at bounding box center [90, 165] width 44 height 11
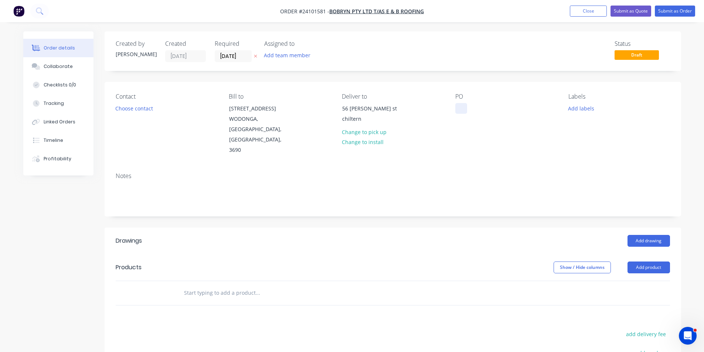
click at [464, 106] on div at bounding box center [461, 108] width 12 height 11
click at [645, 235] on button "Add drawing" at bounding box center [648, 241] width 42 height 12
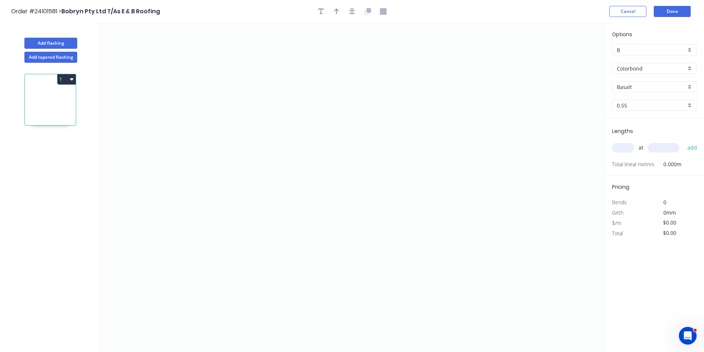
click at [637, 67] on input "Colorbond" at bounding box center [650, 69] width 69 height 8
click at [633, 105] on div "Galvanised" at bounding box center [654, 108] width 84 height 13
type input "Galvanised"
click at [68, 82] on button "1" at bounding box center [66, 79] width 18 height 10
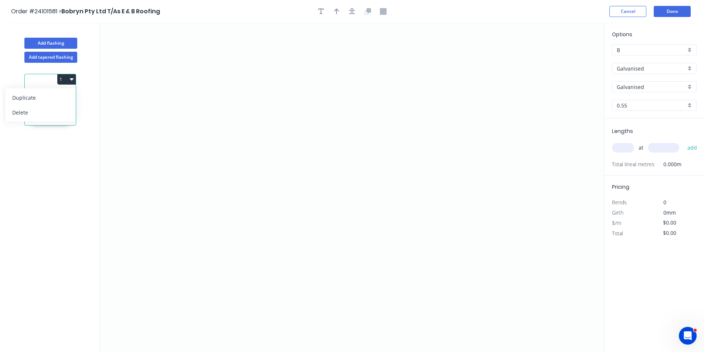
click at [68, 82] on button "1" at bounding box center [66, 79] width 18 height 10
click at [28, 57] on button "Add tapered flashing" at bounding box center [50, 57] width 53 height 11
type input "Colorbond"
type input "Basalt"
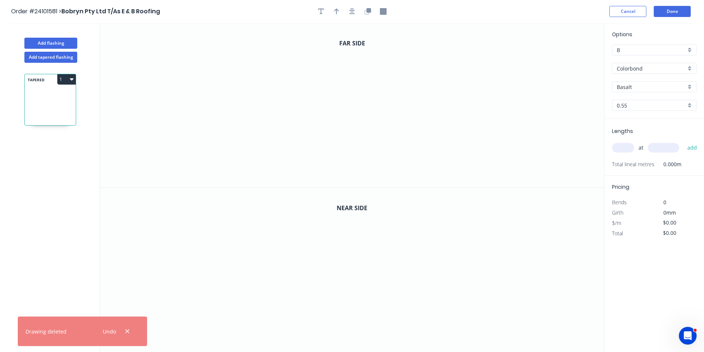
click at [654, 71] on input "Colorbond" at bounding box center [650, 69] width 69 height 8
click at [652, 107] on div "Galvanised" at bounding box center [654, 108] width 84 height 13
type input "Galvanised"
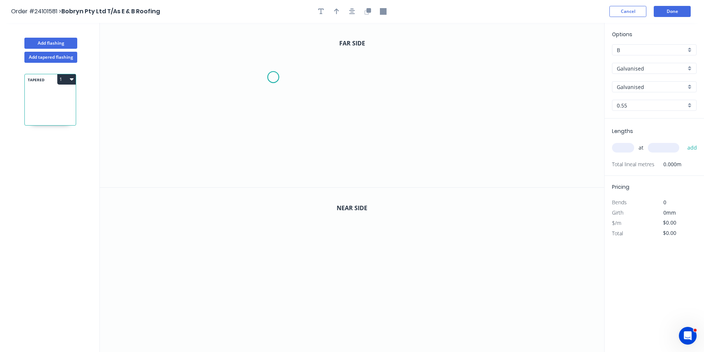
click at [273, 77] on icon "0" at bounding box center [352, 105] width 504 height 164
click at [265, 85] on icon "0" at bounding box center [352, 105] width 504 height 164
click at [263, 132] on icon "0 ?" at bounding box center [352, 105] width 504 height 164
click at [356, 133] on icon "0 ? ?" at bounding box center [352, 105] width 504 height 164
click at [424, 95] on icon "0 ? ? ?" at bounding box center [352, 105] width 504 height 164
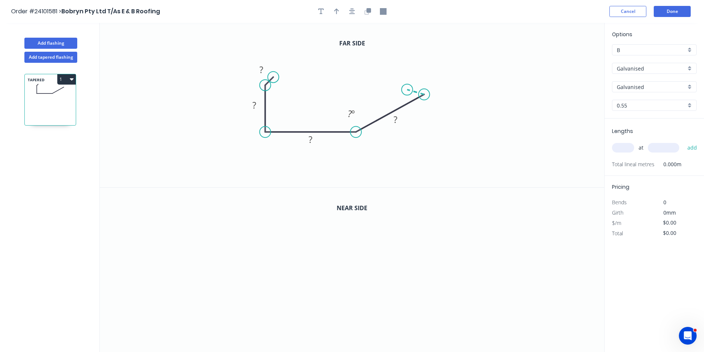
click at [407, 90] on icon at bounding box center [415, 92] width 17 height 5
click at [408, 90] on circle at bounding box center [406, 89] width 11 height 11
click at [261, 71] on tspan "?" at bounding box center [261, 70] width 4 height 12
click at [257, 103] on rect at bounding box center [254, 105] width 15 height 10
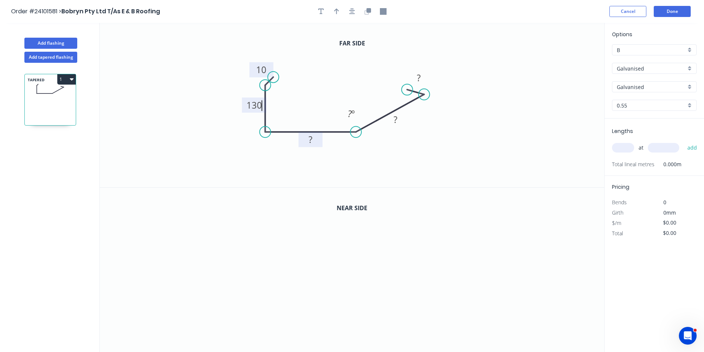
click at [316, 141] on rect at bounding box center [310, 140] width 15 height 10
click at [393, 120] on tspan "?" at bounding box center [395, 119] width 4 height 12
click at [418, 78] on tspan "?" at bounding box center [419, 78] width 4 height 12
drag, startPoint x: 425, startPoint y: 80, endPoint x: 428, endPoint y: 85, distance: 5.6
click at [425, 80] on tspan "10?" at bounding box center [418, 78] width 14 height 12
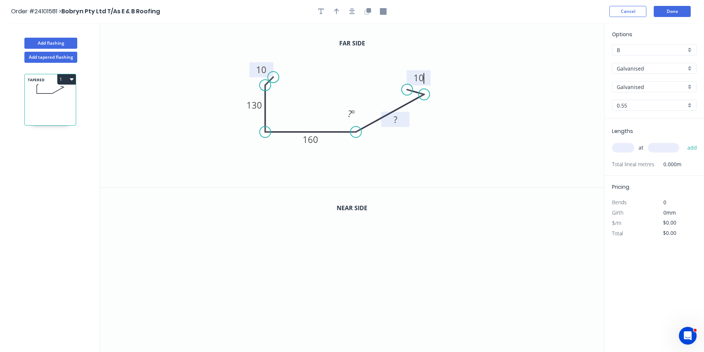
click at [396, 118] on tspan "?" at bounding box center [395, 119] width 4 height 12
click at [485, 158] on icon "0 10 130 160 250 10 ? º" at bounding box center [352, 105] width 504 height 164
click at [69, 82] on button "1" at bounding box center [66, 79] width 18 height 10
click at [64, 78] on button "1" at bounding box center [66, 79] width 18 height 10
click at [369, 12] on icon "button" at bounding box center [368, 10] width 4 height 4
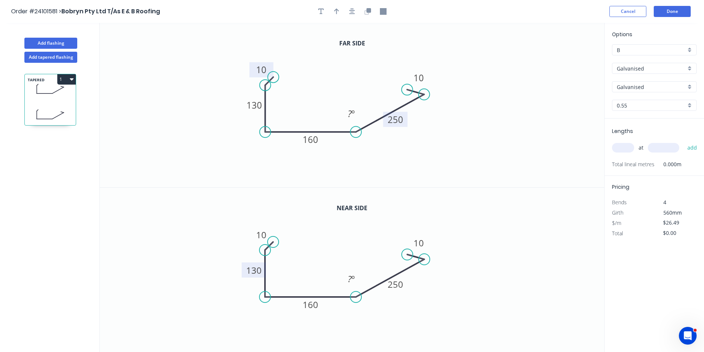
click at [259, 271] on tspan "130" at bounding box center [254, 270] width 16 height 12
click at [318, 310] on tspan "160" at bounding box center [310, 304] width 16 height 12
type input "$37.71"
click at [399, 288] on tspan "250" at bounding box center [395, 284] width 16 height 12
click at [470, 264] on icon "0 10 130 220 250 10 ? º" at bounding box center [352, 270] width 504 height 165
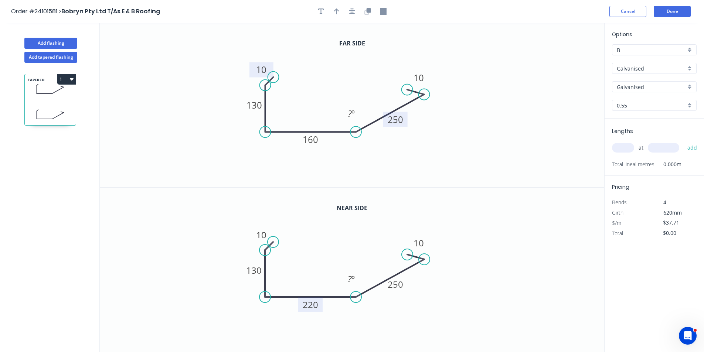
click at [621, 148] on input "text" at bounding box center [623, 148] width 22 height 10
type input "1"
click at [657, 153] on input "text" at bounding box center [662, 148] width 31 height 10
type input "7400"
click at [683, 141] on button "add" at bounding box center [691, 147] width 17 height 13
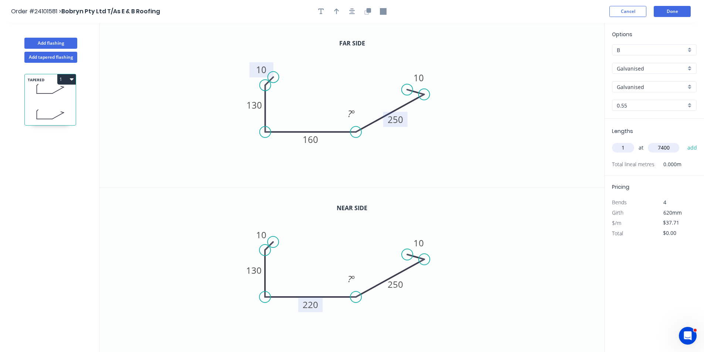
type input "$279.05"
click at [61, 57] on button "Add tapered flashing" at bounding box center [50, 57] width 53 height 11
type input "$0.00"
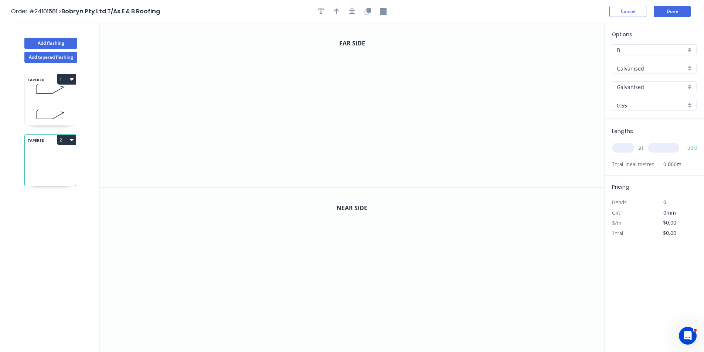
click at [68, 139] on button "2" at bounding box center [66, 140] width 18 height 10
click at [32, 170] on div "Delete" at bounding box center [40, 173] width 57 height 11
type input "$37.71"
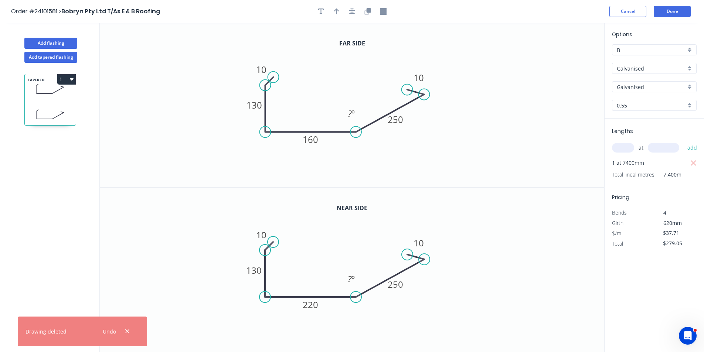
click at [74, 76] on button "1" at bounding box center [66, 79] width 18 height 10
click at [50, 98] on div "Duplicate" at bounding box center [40, 97] width 57 height 11
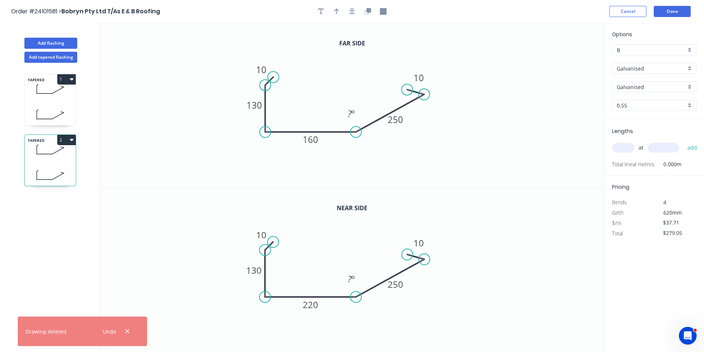
type input "$0.00"
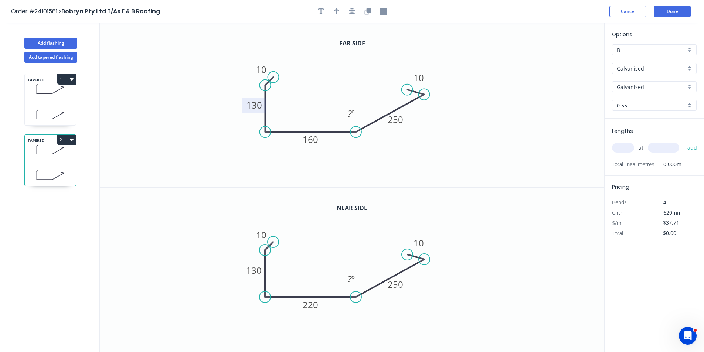
click at [259, 106] on tspan "130" at bounding box center [254, 105] width 16 height 12
click at [312, 139] on tspan "160" at bounding box center [310, 139] width 16 height 12
click at [264, 274] on rect at bounding box center [254, 270] width 24 height 15
click at [259, 272] on tspan "130" at bounding box center [254, 270] width 16 height 12
click at [312, 317] on icon "0 10 110 220 250 10 ? º" at bounding box center [352, 270] width 504 height 165
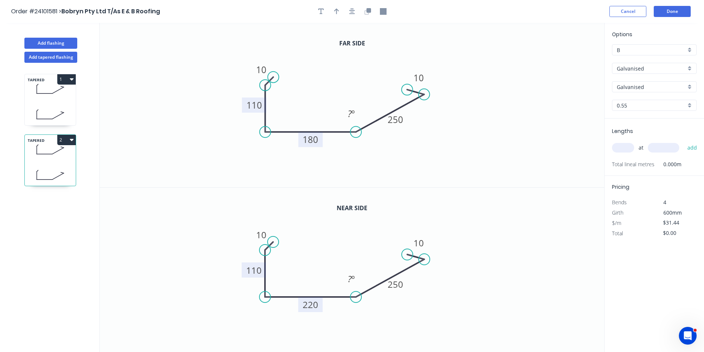
click at [310, 303] on tspan "220" at bounding box center [310, 304] width 16 height 12
click at [319, 306] on tspan "3020" at bounding box center [310, 304] width 21 height 12
click at [441, 316] on icon "0 10 110 300 250 10 ? º" at bounding box center [352, 270] width 504 height 165
type input "$37.71"
click at [631, 147] on input "text" at bounding box center [623, 148] width 22 height 10
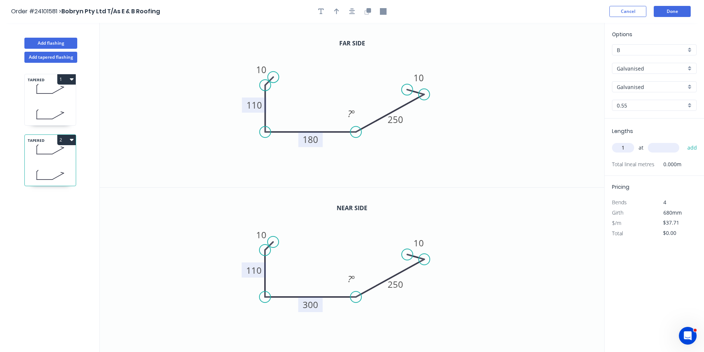
type input "1"
click at [666, 153] on div "1 at add" at bounding box center [655, 147] width 86 height 13
click at [664, 148] on input "text" at bounding box center [662, 148] width 31 height 10
type input "10400"
click at [683, 141] on button "add" at bounding box center [691, 147] width 17 height 13
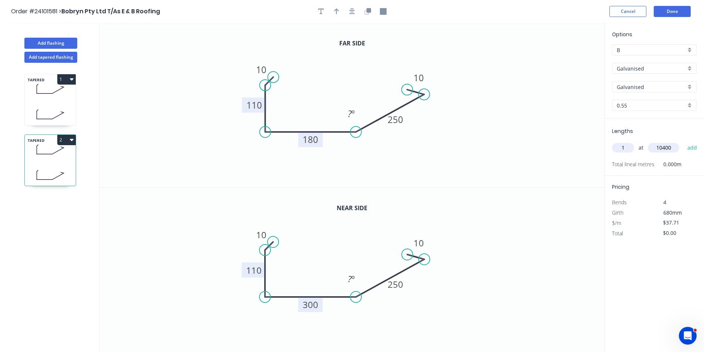
type input "$392.18"
click at [62, 59] on button "Add tapered flashing" at bounding box center [50, 57] width 53 height 11
type input "$0.00"
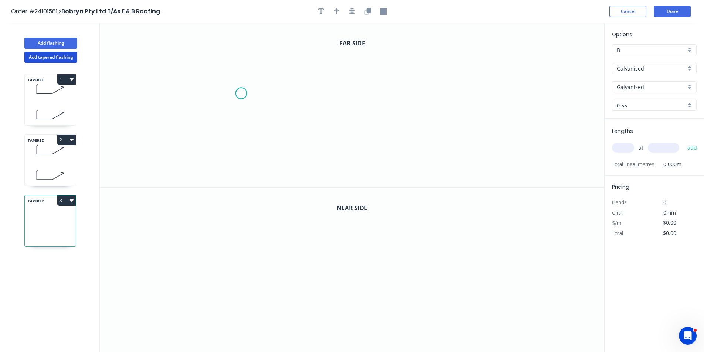
click at [241, 93] on icon "0" at bounding box center [352, 105] width 504 height 164
click at [215, 84] on icon "0" at bounding box center [352, 105] width 504 height 164
click at [274, 151] on icon "0 ?" at bounding box center [352, 105] width 504 height 164
click at [384, 147] on icon "0 ? ? ? º" at bounding box center [352, 105] width 504 height 164
click at [441, 96] on icon "0 ? ? ? ? º" at bounding box center [352, 105] width 504 height 164
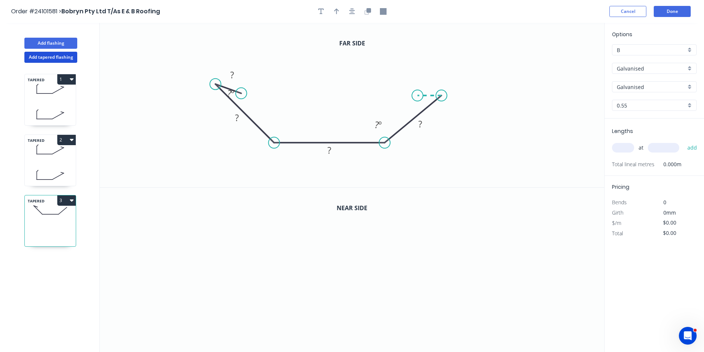
click at [417, 96] on icon at bounding box center [429, 96] width 24 height 0
click at [417, 96] on circle at bounding box center [417, 95] width 11 height 11
click at [243, 90] on rect at bounding box center [232, 92] width 24 height 15
click at [247, 110] on div "Hide angle" at bounding box center [274, 116] width 74 height 15
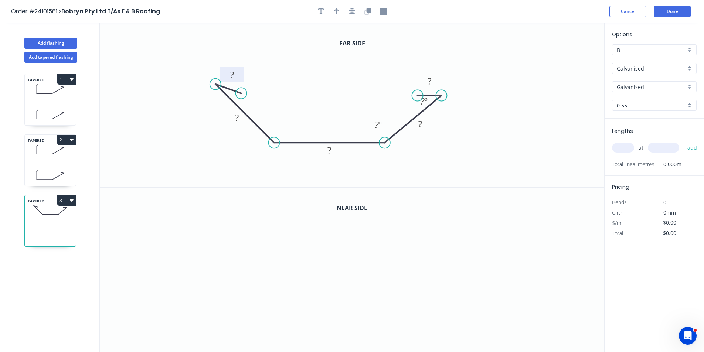
click at [233, 75] on tspan "?" at bounding box center [232, 75] width 4 height 12
click at [239, 112] on rect at bounding box center [237, 117] width 24 height 15
click at [239, 118] on tspan "?" at bounding box center [237, 118] width 4 height 12
click at [324, 149] on rect at bounding box center [329, 151] width 15 height 10
click at [418, 123] on g "?" at bounding box center [420, 124] width 15 height 12
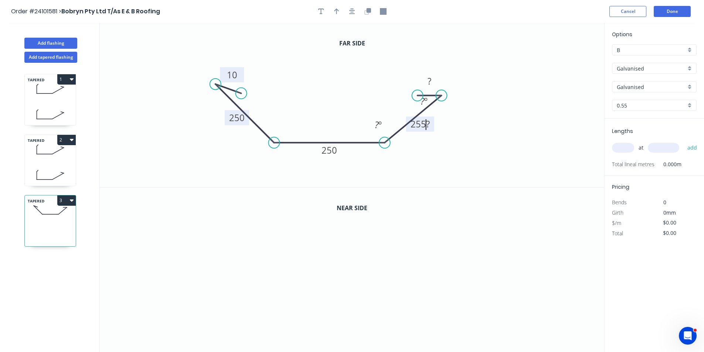
click at [430, 126] on rect at bounding box center [420, 123] width 28 height 15
click at [424, 124] on rect at bounding box center [419, 124] width 19 height 10
click at [430, 81] on tspan "?" at bounding box center [429, 81] width 4 height 12
click at [449, 156] on icon "0 10 250 250 250 10 ? º ? º" at bounding box center [352, 105] width 504 height 164
click at [369, 14] on icon "button" at bounding box center [367, 11] width 7 height 7
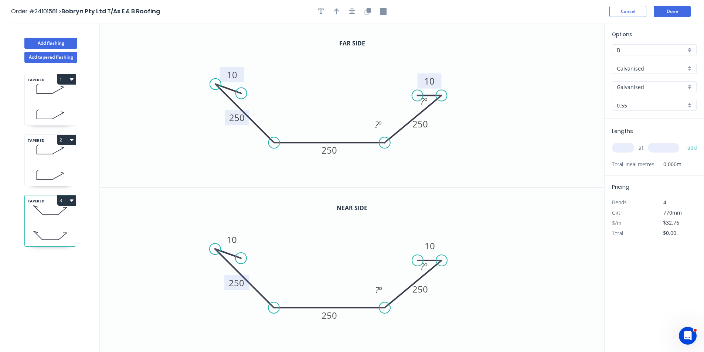
click at [235, 280] on tspan "250" at bounding box center [237, 283] width 16 height 12
click at [331, 315] on tspan "250" at bounding box center [329, 315] width 16 height 12
click at [496, 234] on icon "0 10 250 100 250 10 ? º ? º" at bounding box center [352, 270] width 504 height 165
type input "$37.71"
click at [621, 148] on input "text" at bounding box center [623, 148] width 22 height 10
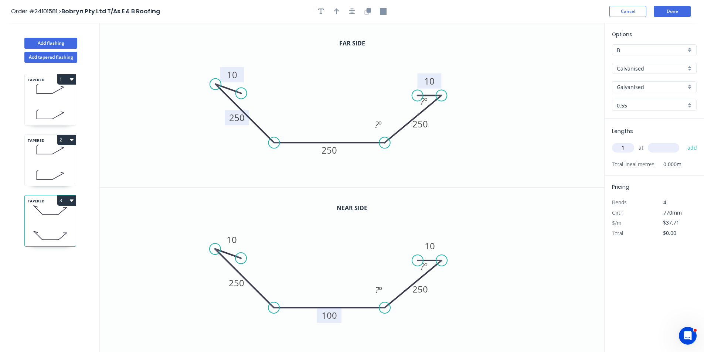
type input "1"
click at [662, 148] on input "text" at bounding box center [662, 148] width 31 height 10
type input "7400"
click at [683, 141] on button "add" at bounding box center [691, 147] width 17 height 13
type input "$279.05"
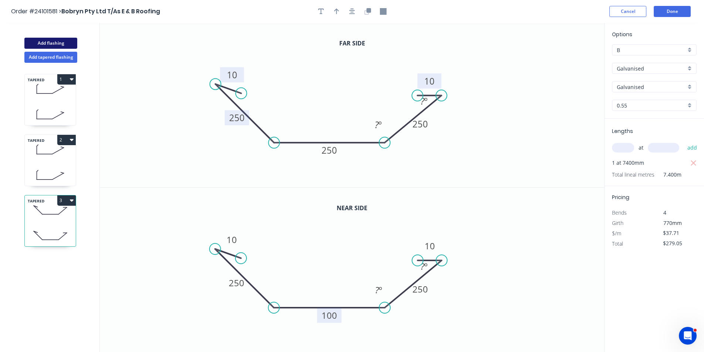
click at [40, 43] on button "Add flashing" at bounding box center [50, 43] width 53 height 11
type input "$0.00"
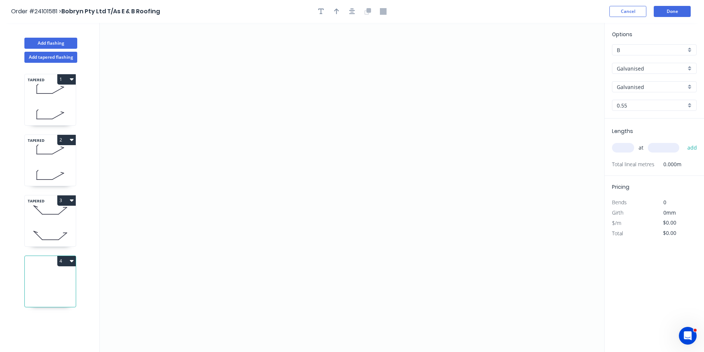
click at [42, 216] on icon at bounding box center [50, 210] width 51 height 22
type input "$37.71"
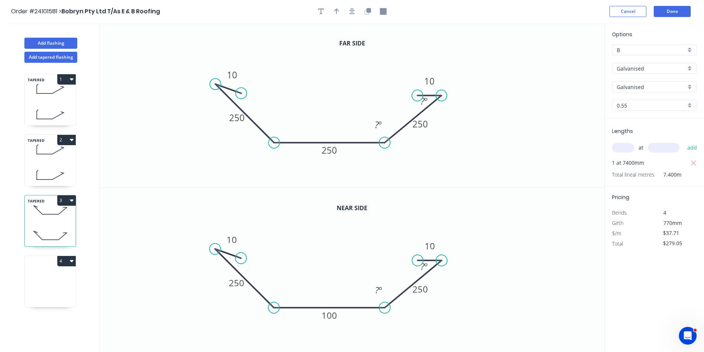
click at [58, 157] on icon at bounding box center [50, 150] width 51 height 22
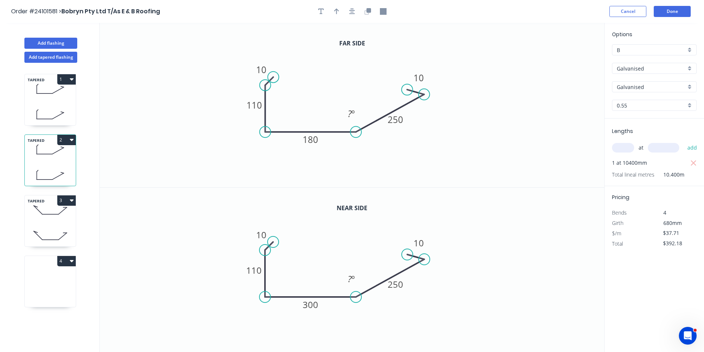
click at [49, 111] on icon at bounding box center [50, 114] width 51 height 22
click at [47, 156] on icon at bounding box center [50, 150] width 51 height 22
click at [51, 222] on div "TAPERED 3" at bounding box center [50, 221] width 52 height 52
type input "$279.05"
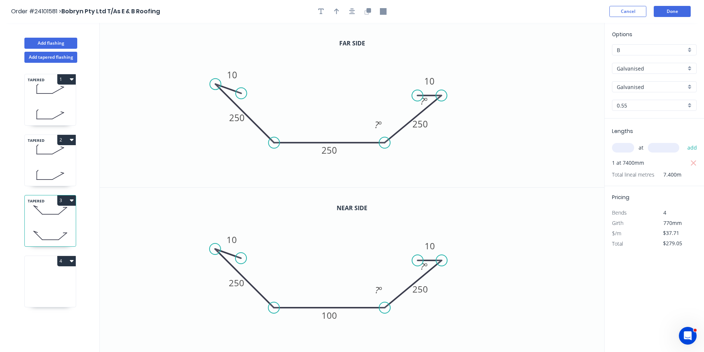
click at [55, 280] on icon at bounding box center [50, 283] width 51 height 47
type input "$0.00"
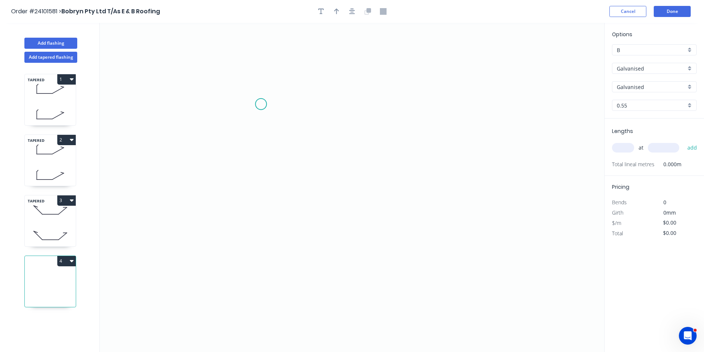
click at [260, 105] on icon "0" at bounding box center [352, 187] width 504 height 329
click at [247, 120] on icon "0" at bounding box center [352, 187] width 504 height 329
click at [247, 208] on icon "0 ?" at bounding box center [352, 187] width 504 height 329
click at [380, 209] on icon "0 ? ?" at bounding box center [352, 187] width 504 height 329
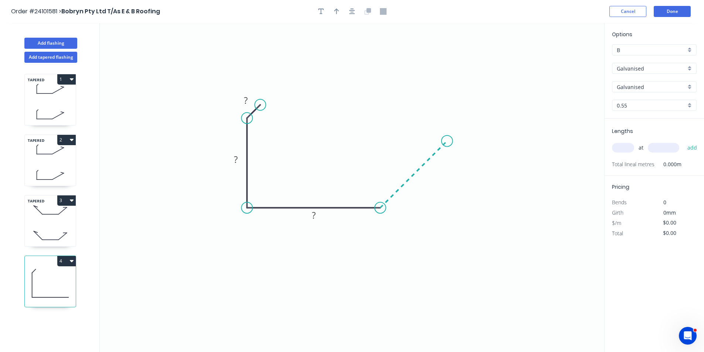
click at [447, 133] on icon "0 ? ? ?" at bounding box center [352, 187] width 504 height 329
click at [422, 141] on icon at bounding box center [434, 141] width 25 height 0
click at [423, 141] on circle at bounding box center [421, 141] width 11 height 11
click at [252, 101] on rect at bounding box center [245, 101] width 15 height 10
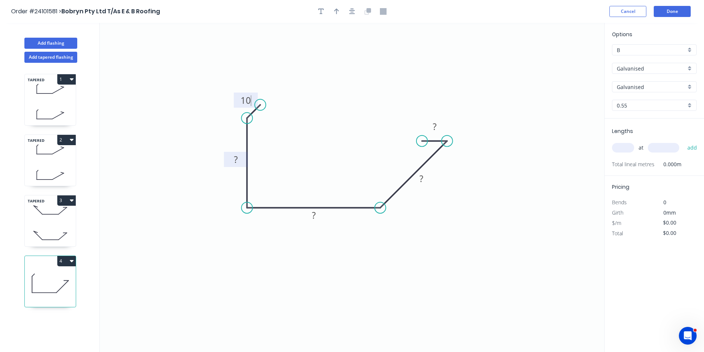
click at [232, 160] on rect at bounding box center [235, 160] width 15 height 10
click at [244, 161] on tspan "150?" at bounding box center [235, 159] width 19 height 12
click at [319, 216] on rect at bounding box center [313, 216] width 15 height 10
click at [427, 179] on rect at bounding box center [421, 179] width 15 height 10
click at [429, 126] on rect at bounding box center [434, 127] width 15 height 10
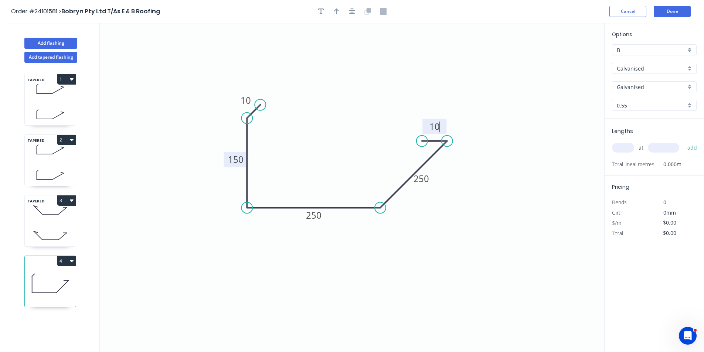
click at [493, 184] on icon "0 10 150 250 250 10" at bounding box center [352, 187] width 504 height 329
type input "$32.76"
click at [626, 153] on input "text" at bounding box center [623, 148] width 22 height 10
type input "1"
click at [660, 150] on input "text" at bounding box center [662, 148] width 31 height 10
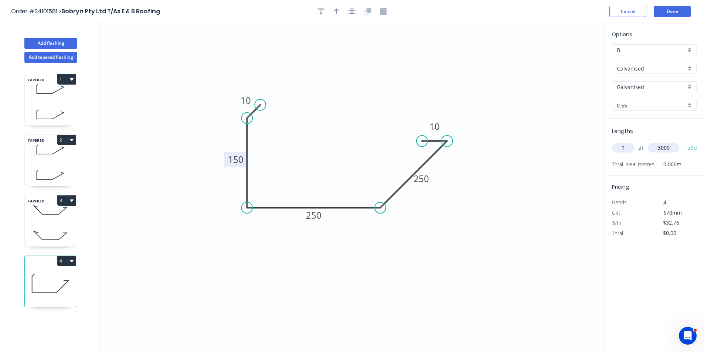
type input "3000"
click at [683, 141] on button "add" at bounding box center [691, 147] width 17 height 13
click at [55, 45] on button "Add flashing" at bounding box center [50, 43] width 53 height 11
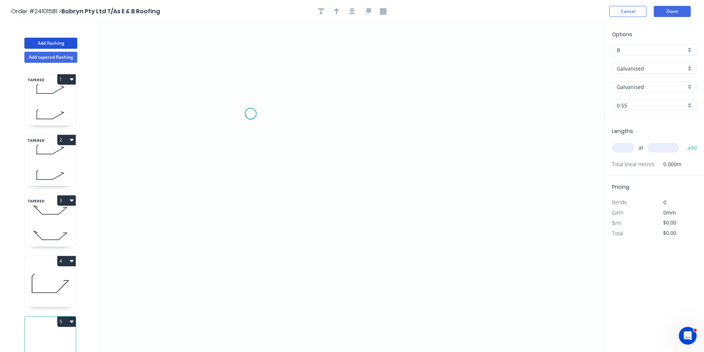
click at [253, 113] on icon "0" at bounding box center [352, 187] width 504 height 329
click at [226, 129] on icon "0" at bounding box center [352, 187] width 504 height 329
drag, startPoint x: 226, startPoint y: 203, endPoint x: 307, endPoint y: 197, distance: 80.4
click at [227, 204] on icon "0 ?" at bounding box center [352, 187] width 504 height 329
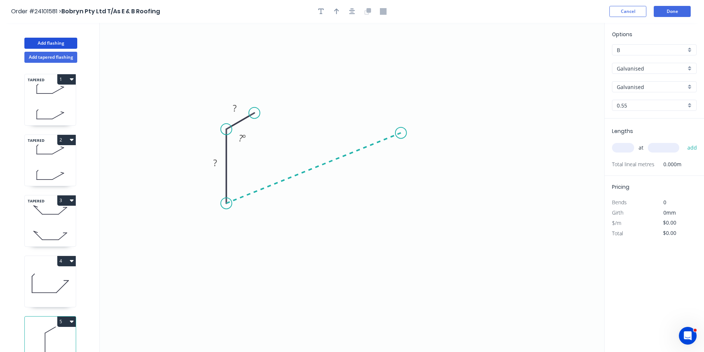
click at [401, 133] on icon "0 ? ? ? º" at bounding box center [352, 187] width 504 height 329
click at [370, 130] on icon at bounding box center [385, 131] width 31 height 3
click at [369, 127] on circle at bounding box center [367, 128] width 11 height 11
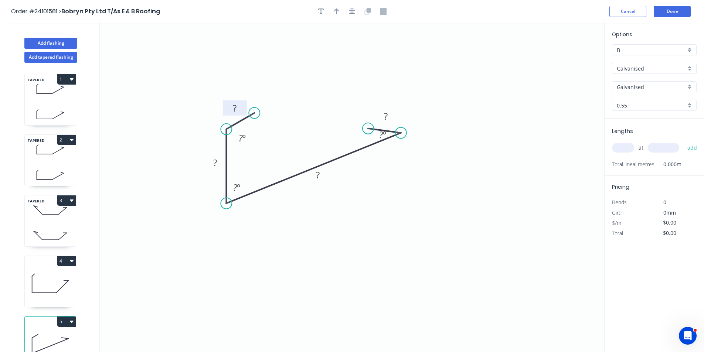
click at [236, 109] on tspan "?" at bounding box center [235, 108] width 4 height 12
click at [217, 164] on tspan "?" at bounding box center [215, 163] width 4 height 12
click at [317, 174] on tspan "?" at bounding box center [318, 175] width 4 height 12
click at [318, 171] on tspan "?" at bounding box center [318, 175] width 4 height 12
click at [389, 145] on icon "0 10 150 ? ? º ? º ? º" at bounding box center [352, 187] width 504 height 329
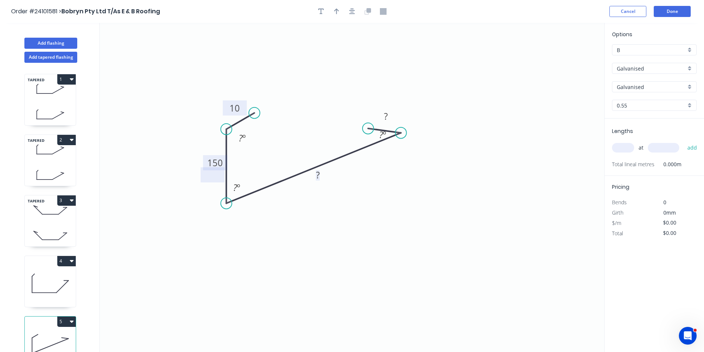
click at [321, 177] on rect at bounding box center [317, 175] width 15 height 10
click at [388, 117] on rect at bounding box center [385, 117] width 15 height 10
click at [406, 166] on icon "0 10 150 850 10 ? º ? º ? º" at bounding box center [352, 187] width 504 height 329
click at [618, 147] on input "text" at bounding box center [623, 148] width 22 height 10
click at [654, 149] on input "text" at bounding box center [662, 148] width 31 height 10
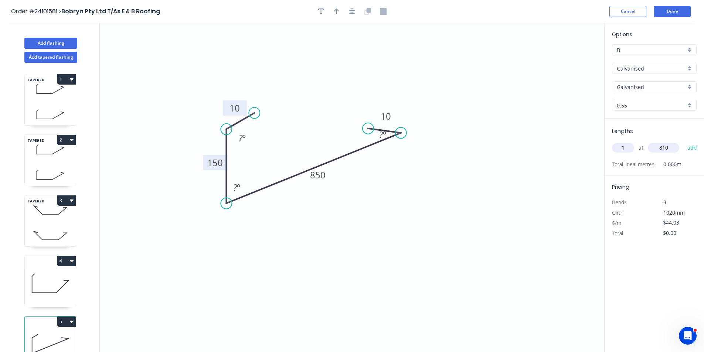
click at [683, 141] on button "add" at bounding box center [691, 147] width 17 height 13
click at [51, 40] on button "Add flashing" at bounding box center [50, 43] width 53 height 11
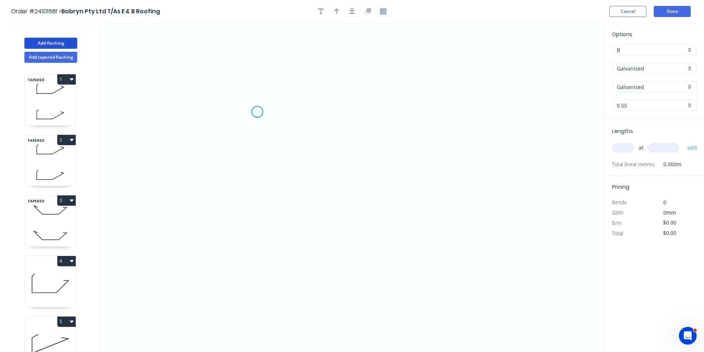
click at [257, 112] on icon "0" at bounding box center [352, 187] width 504 height 329
click at [243, 133] on icon "0" at bounding box center [352, 187] width 504 height 329
click at [244, 194] on icon "0 ?" at bounding box center [352, 187] width 504 height 329
click at [389, 191] on icon "0 ? ? ? º" at bounding box center [352, 187] width 504 height 329
click at [402, 201] on icon "0 ? ? ? ? º" at bounding box center [352, 187] width 504 height 329
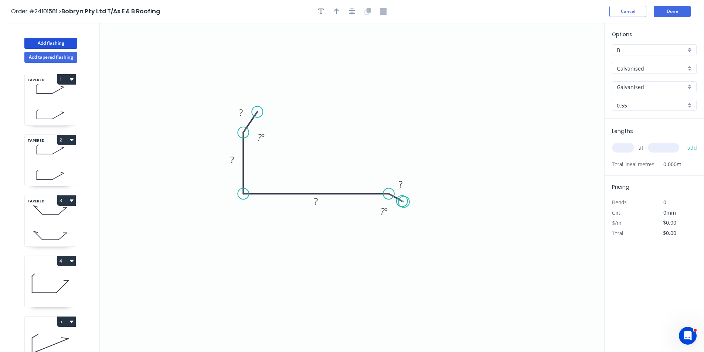
click at [403, 201] on circle at bounding box center [401, 200] width 11 height 11
click at [240, 113] on tspan "?" at bounding box center [241, 112] width 4 height 12
click at [247, 113] on tspan "10?" at bounding box center [241, 112] width 14 height 12
click at [238, 164] on rect at bounding box center [232, 160] width 15 height 10
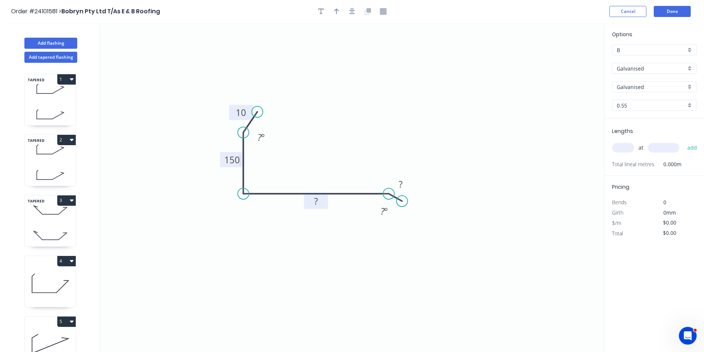
click at [318, 202] on rect at bounding box center [315, 201] width 15 height 10
click at [403, 183] on rect at bounding box center [400, 184] width 15 height 10
click at [619, 150] on input "text" at bounding box center [623, 148] width 22 height 10
click at [663, 148] on input "text" at bounding box center [662, 148] width 31 height 10
click at [683, 141] on button "add" at bounding box center [691, 147] width 17 height 13
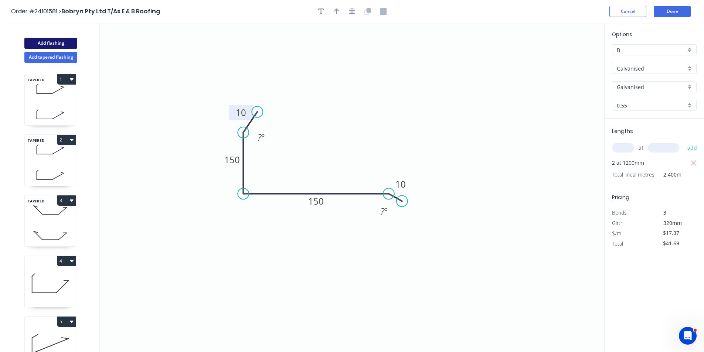
drag, startPoint x: 33, startPoint y: 40, endPoint x: 64, endPoint y: 47, distance: 31.4
click at [33, 40] on button "Add flashing" at bounding box center [50, 43] width 53 height 11
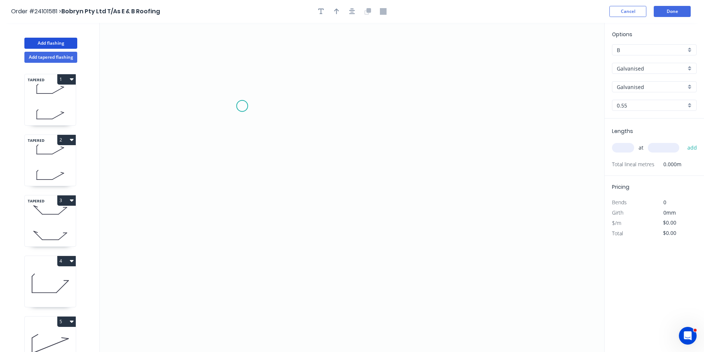
click at [242, 105] on icon "0" at bounding box center [352, 187] width 504 height 329
click at [223, 127] on icon "0" at bounding box center [352, 187] width 504 height 329
click at [220, 186] on icon "0 ?" at bounding box center [352, 187] width 504 height 329
click at [331, 220] on icon "0 ? ?" at bounding box center [352, 187] width 504 height 329
click at [339, 236] on icon "0 ? ? ? ? º" at bounding box center [352, 187] width 504 height 329
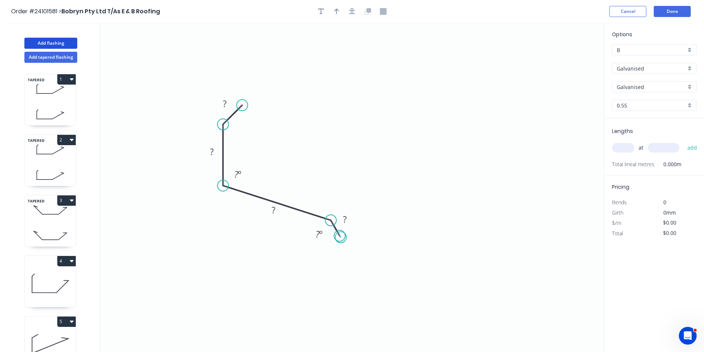
click at [341, 237] on circle at bounding box center [339, 235] width 11 height 11
click at [226, 105] on tspan "?" at bounding box center [225, 104] width 4 height 12
click at [217, 154] on rect at bounding box center [211, 152] width 15 height 10
click at [270, 208] on rect at bounding box center [273, 210] width 15 height 10
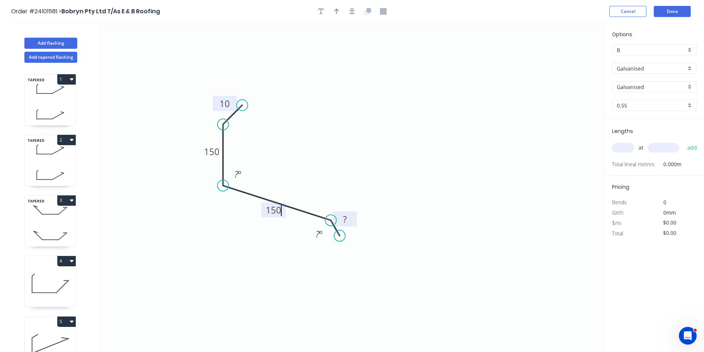
click at [343, 221] on tspan "?" at bounding box center [345, 219] width 4 height 12
click at [618, 150] on input "text" at bounding box center [623, 148] width 22 height 10
click at [654, 146] on input "text" at bounding box center [662, 148] width 31 height 10
click at [683, 141] on button "add" at bounding box center [691, 147] width 17 height 13
click at [661, 11] on button "Done" at bounding box center [671, 11] width 37 height 11
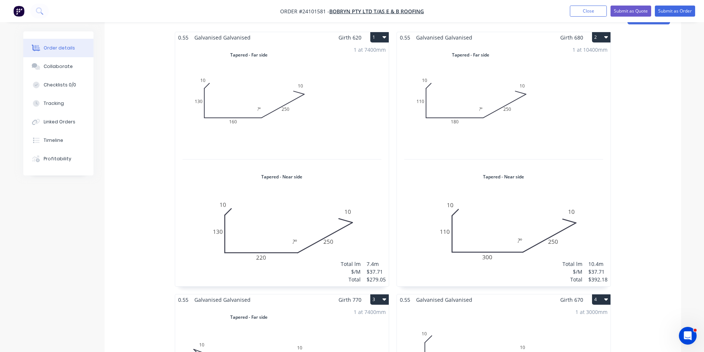
scroll to position [222, 0]
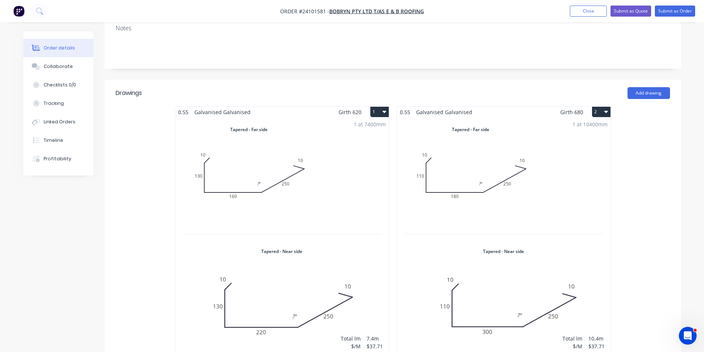
click at [587, 117] on div "1 at 10400mm Total lm $/M Total 10.4m $37.71 $392.18" at bounding box center [503, 238] width 213 height 243
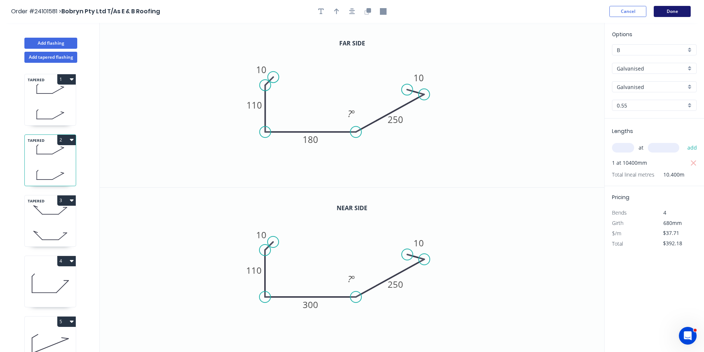
click at [676, 13] on button "Done" at bounding box center [671, 11] width 37 height 11
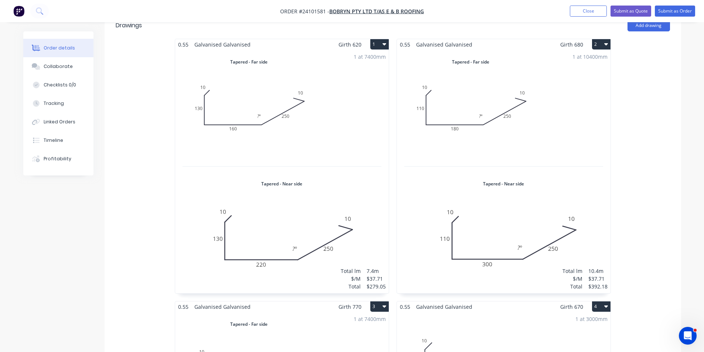
scroll to position [150, 0]
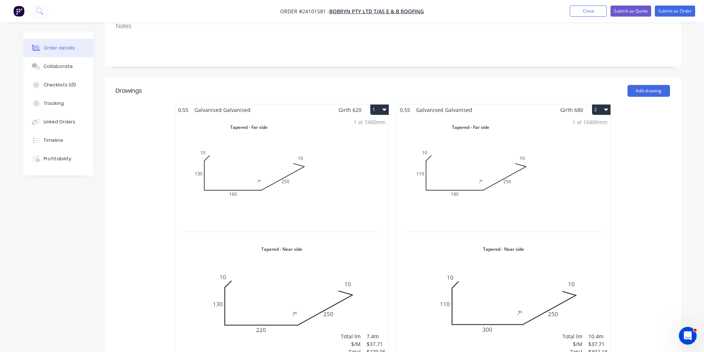
click at [607, 106] on icon "button" at bounding box center [606, 109] width 4 height 6
click at [572, 163] on div "1 at 10400mm Total lm $/M Total 10.4m $37.71 $392.18" at bounding box center [503, 236] width 213 height 243
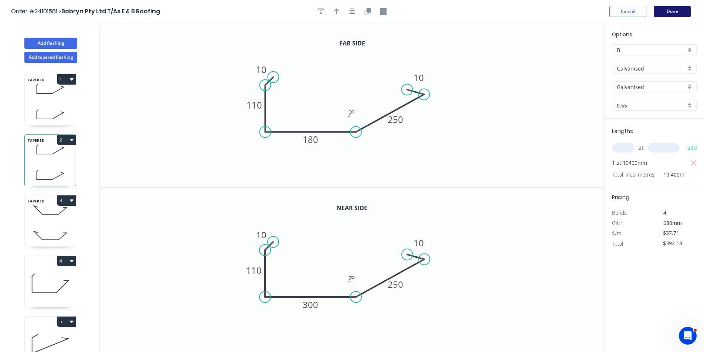
click at [679, 8] on button "Done" at bounding box center [671, 11] width 37 height 11
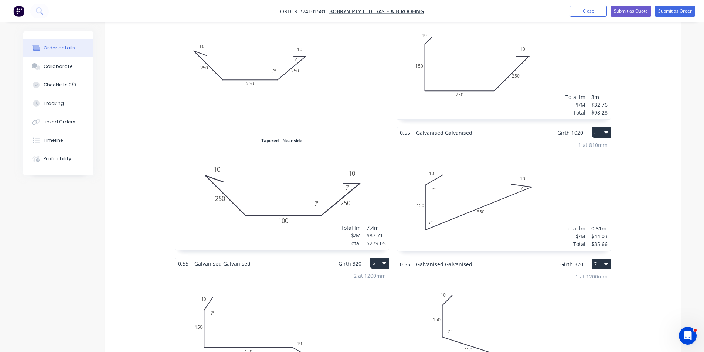
scroll to position [519, 0]
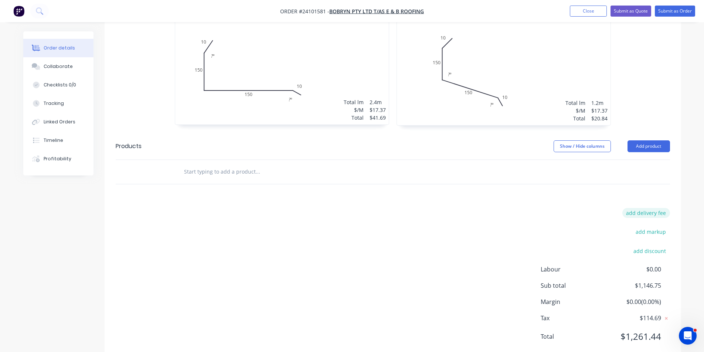
click at [649, 208] on button "add delivery fee" at bounding box center [646, 213] width 48 height 10
click input "submit" at bounding box center [0, 0] width 0 height 0
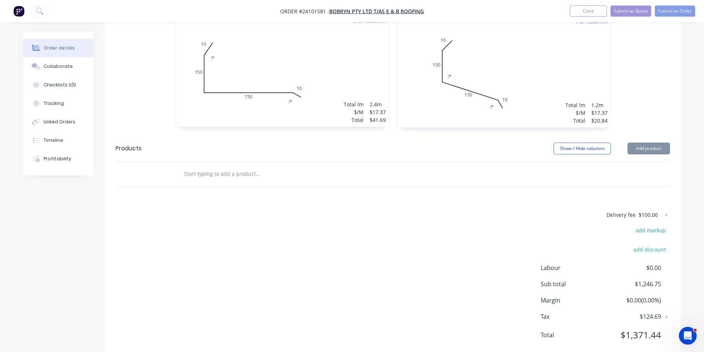
scroll to position [774, 0]
click at [673, 10] on button "Submit as Order" at bounding box center [674, 11] width 40 height 11
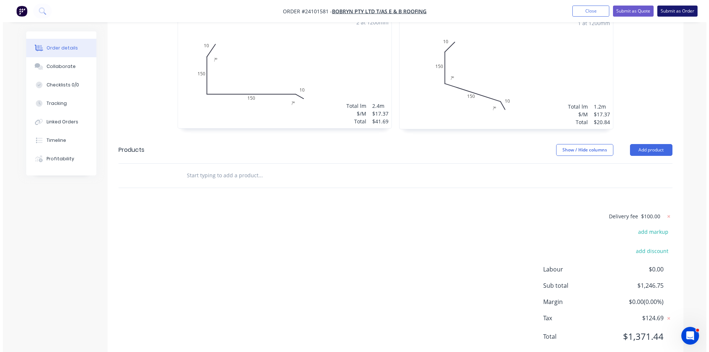
scroll to position [0, 0]
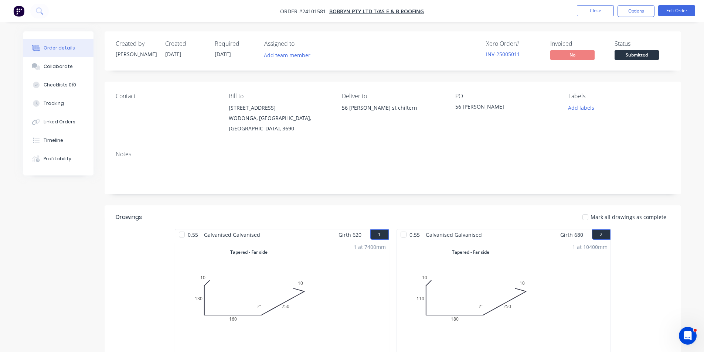
click at [23, 14] on img "button" at bounding box center [18, 11] width 11 height 11
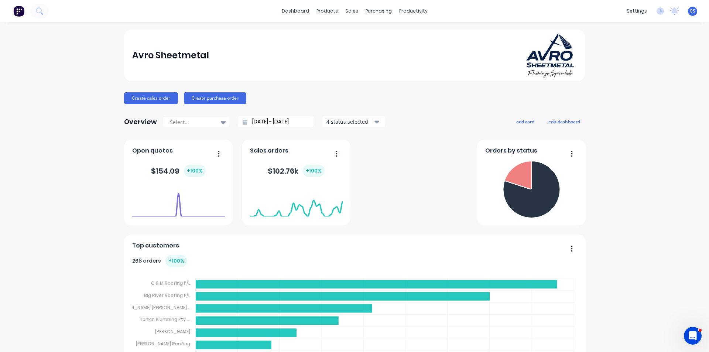
scroll to position [185, 0]
